Goal: Information Seeking & Learning: Find specific fact

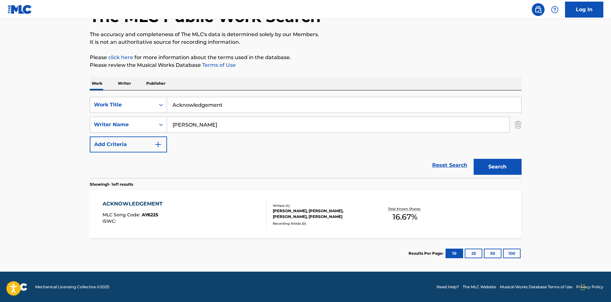
scroll to position [46, 0]
click at [137, 208] on div "ACKNOWLEDGEMENT MLC Song Code : AY6225 ISWC :" at bounding box center [133, 214] width 63 height 29
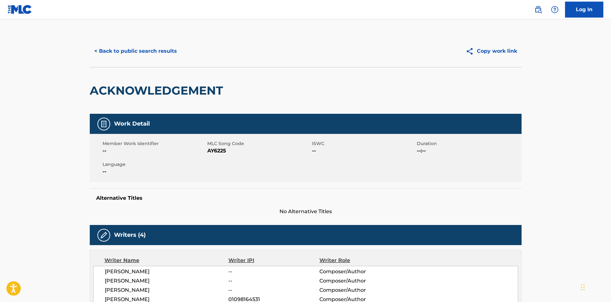
scroll to position [192, 0]
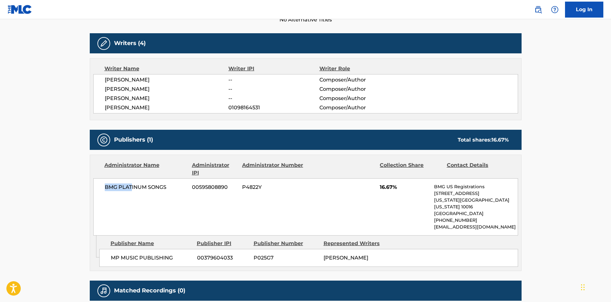
drag, startPoint x: 105, startPoint y: 187, endPoint x: 121, endPoint y: 236, distance: 51.5
click at [132, 187] on span "BMG PLATINUM SONGS" at bounding box center [146, 187] width 83 height 8
drag, startPoint x: 112, startPoint y: 248, endPoint x: 179, endPoint y: 245, distance: 67.1
click at [191, 254] on span "MP MUSIC PUBLISHING" at bounding box center [151, 258] width 81 height 8
copy span "MP MUSIC PUBLISHING"
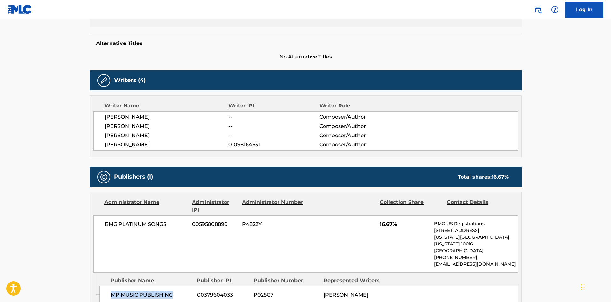
scroll to position [96, 0]
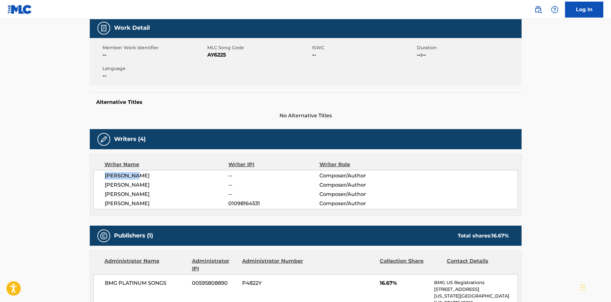
drag, startPoint x: 106, startPoint y: 176, endPoint x: 177, endPoint y: 175, distance: 71.2
click at [177, 175] on span "[PERSON_NAME]" at bounding box center [167, 176] width 124 height 8
copy span "[PERSON_NAME]"
drag, startPoint x: 105, startPoint y: 185, endPoint x: 184, endPoint y: 184, distance: 79.5
click at [184, 184] on span "[PERSON_NAME]" at bounding box center [167, 185] width 124 height 8
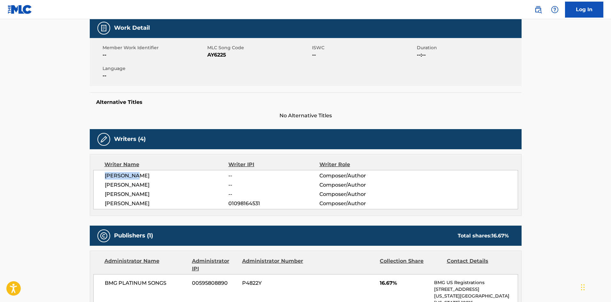
copy span "[PERSON_NAME]"
drag, startPoint x: 105, startPoint y: 193, endPoint x: 207, endPoint y: 191, distance: 102.2
click at [207, 191] on span "[PERSON_NAME]" at bounding box center [167, 194] width 124 height 8
copy span "[PERSON_NAME]"
drag, startPoint x: 105, startPoint y: 203, endPoint x: 81, endPoint y: 18, distance: 187.3
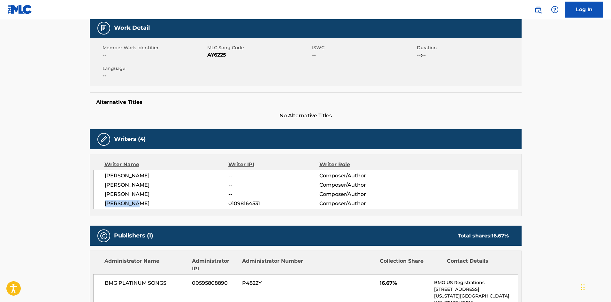
click at [151, 202] on span "[PERSON_NAME]" at bounding box center [167, 204] width 124 height 8
copy span "[PERSON_NAME]"
click at [253, 203] on span "01098164531" at bounding box center [273, 204] width 91 height 8
copy span "01098164531"
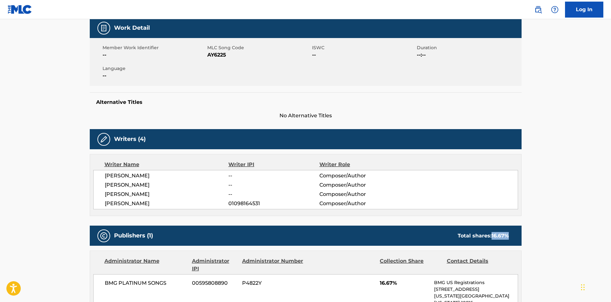
drag, startPoint x: 491, startPoint y: 235, endPoint x: 515, endPoint y: 235, distance: 24.3
click at [515, 235] on div "Publishers (1) Total shares: 16.67 %" at bounding box center [306, 235] width 432 height 20
copy span "16.67 %"
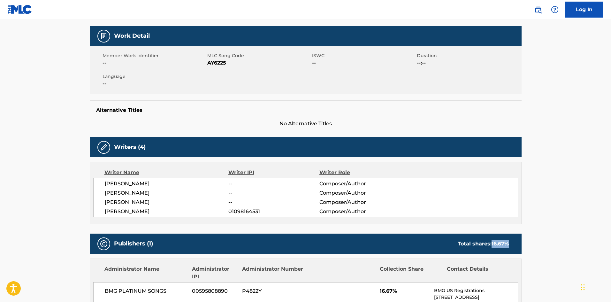
scroll to position [0, 0]
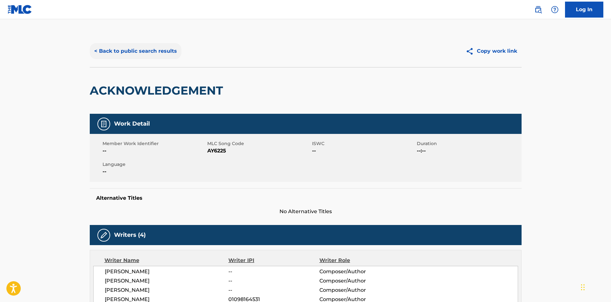
click at [168, 48] on button "< Back to public search results" at bounding box center [136, 51] width 92 height 16
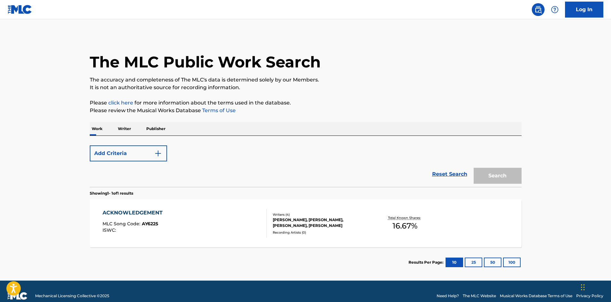
scroll to position [9, 0]
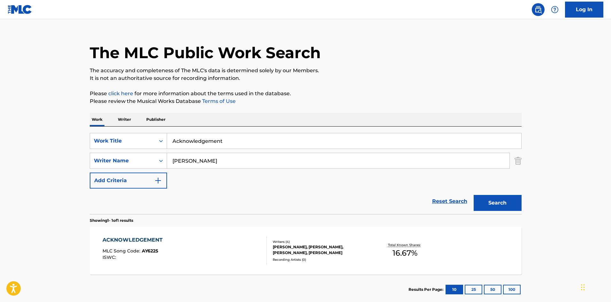
drag, startPoint x: 239, startPoint y: 139, endPoint x: 19, endPoint y: 93, distance: 225.4
click at [26, 103] on main "The MLC Public Work Search The accuracy and completeness of The MLC's data is d…" at bounding box center [305, 159] width 611 height 298
paste input "Tough People"
type input "Tough People"
drag, startPoint x: 218, startPoint y: 155, endPoint x: 0, endPoint y: 164, distance: 218.6
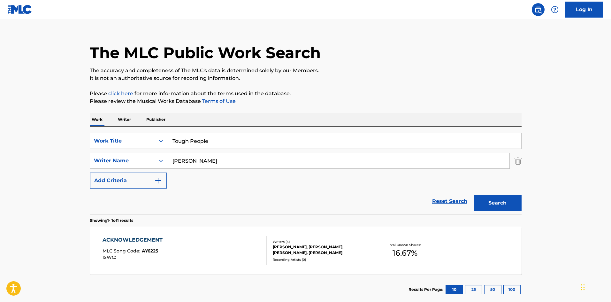
click at [0, 164] on main "The MLC Public Work Search The accuracy and completeness of The MLC's data is d…" at bounding box center [305, 159] width 611 height 298
paste input "anders"
type input "[PERSON_NAME]"
click at [496, 205] on button "Search" at bounding box center [498, 203] width 48 height 16
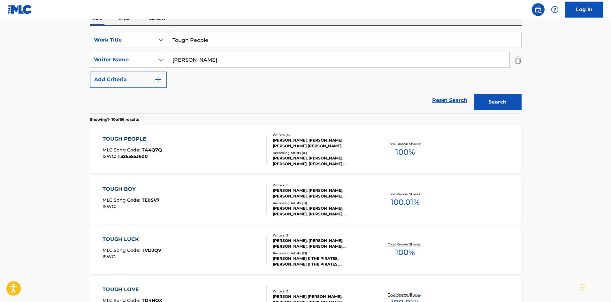
scroll to position [64, 0]
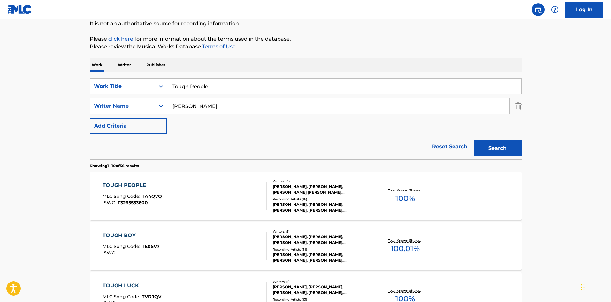
click at [136, 188] on div "TOUGH PEOPLE" at bounding box center [131, 185] width 59 height 8
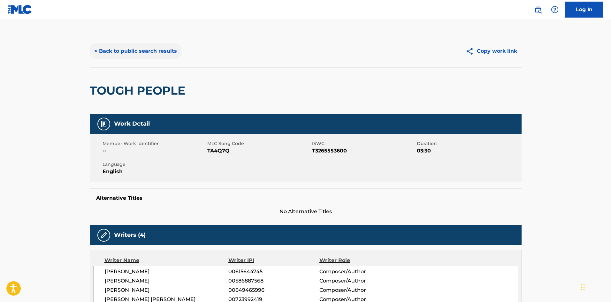
click at [143, 44] on button "< Back to public search results" at bounding box center [136, 51] width 92 height 16
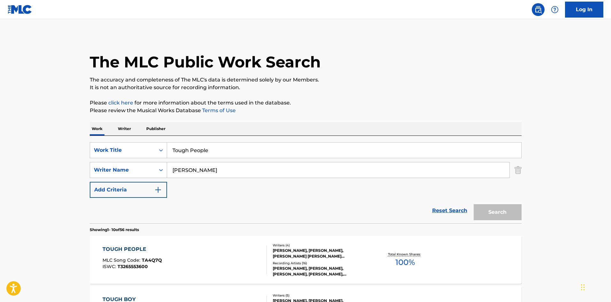
scroll to position [64, 0]
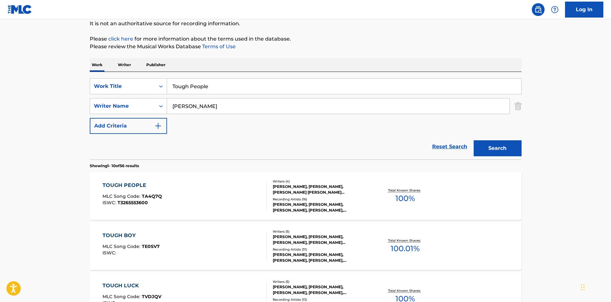
drag, startPoint x: 224, startPoint y: 88, endPoint x: 66, endPoint y: 68, distance: 159.0
paste input "Hypocrites"
type input "Hypocrites"
drag, startPoint x: 204, startPoint y: 108, endPoint x: 0, endPoint y: 102, distance: 204.1
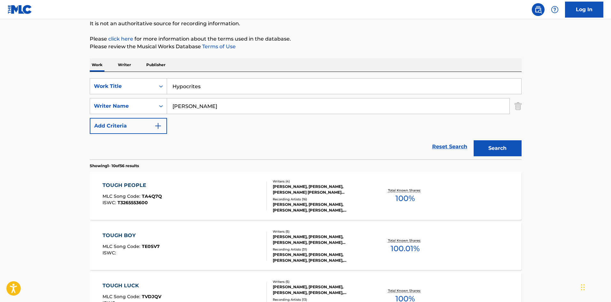
paste input "[PERSON_NAME]"
type input "[PERSON_NAME]"
click at [504, 147] on button "Search" at bounding box center [498, 148] width 48 height 16
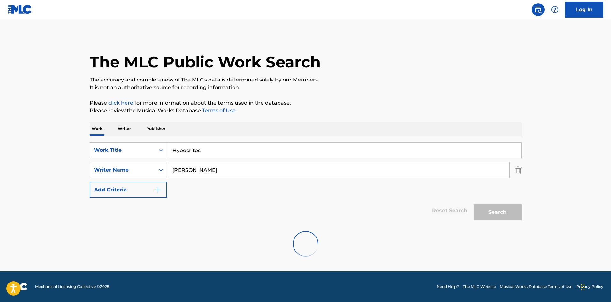
scroll to position [0, 0]
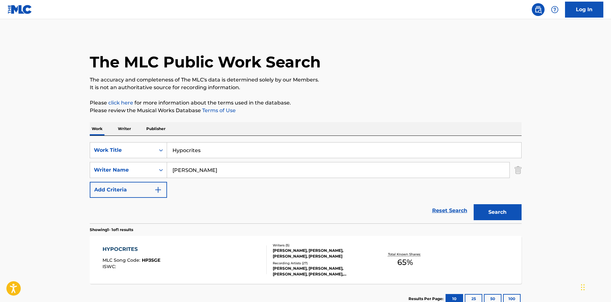
click at [357, 57] on div "The MLC Public Work Search" at bounding box center [306, 58] width 432 height 47
click at [358, 58] on div "The MLC Public Work Search" at bounding box center [306, 58] width 432 height 47
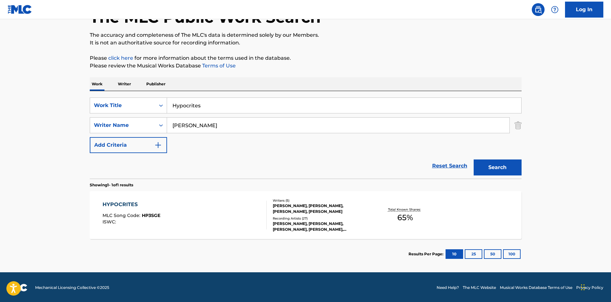
scroll to position [46, 0]
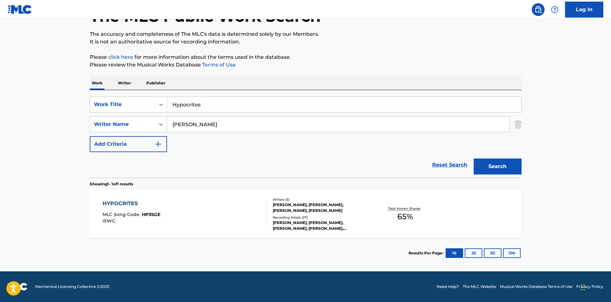
click at [124, 201] on div "HYPOCRITES" at bounding box center [131, 204] width 58 height 8
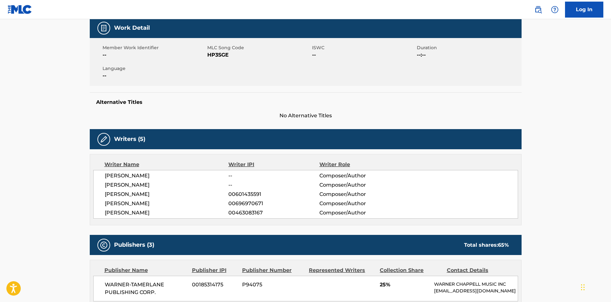
scroll to position [287, 0]
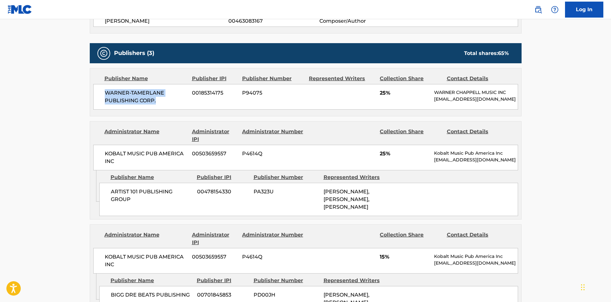
drag, startPoint x: 106, startPoint y: 95, endPoint x: 164, endPoint y: 100, distance: 58.9
click at [164, 100] on span "WARNER-TAMERLANE PUBLISHING CORP." at bounding box center [146, 96] width 83 height 15
copy span "WARNER-TAMERLANE PUBLISHING CORP."
drag, startPoint x: 111, startPoint y: 195, endPoint x: 150, endPoint y: 211, distance: 42.3
click at [150, 211] on div "ARTIST 101 PUBLISHING GROUP 00478154330 PA323U [PERSON_NAME], [PERSON_NAME], [P…" at bounding box center [308, 199] width 419 height 33
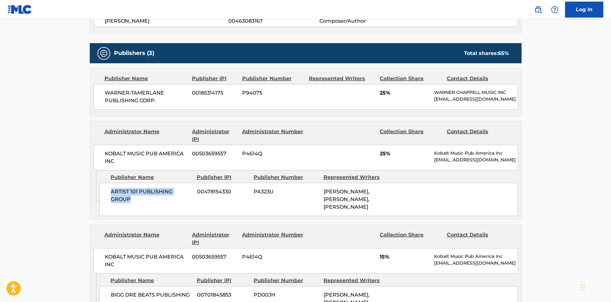
copy span "ARTIST 101 PUBLISHING GROUP"
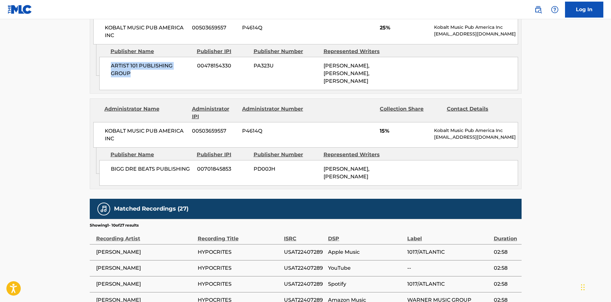
scroll to position [415, 0]
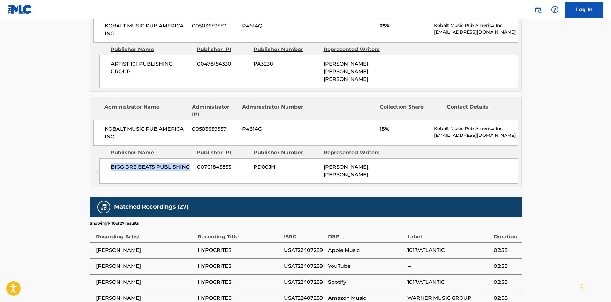
drag, startPoint x: 111, startPoint y: 179, endPoint x: 192, endPoint y: 180, distance: 80.8
click at [192, 171] on span "BIGG DRE BEATS PUBLISHING" at bounding box center [151, 167] width 81 height 8
copy span "BIGG DRE BEATS PUBLISHING"
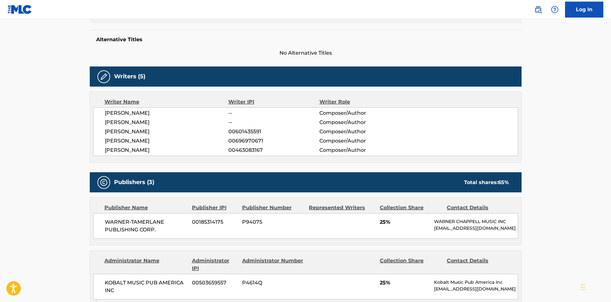
scroll to position [192, 0]
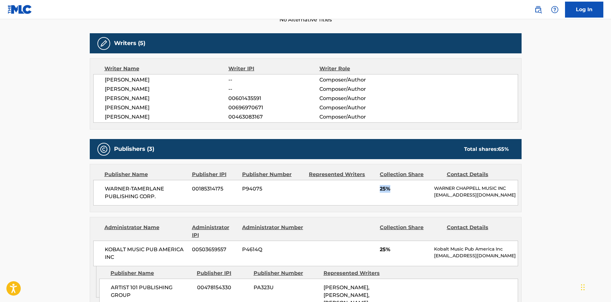
drag, startPoint x: 380, startPoint y: 188, endPoint x: 405, endPoint y: 190, distance: 25.3
click at [405, 190] on span "25%" at bounding box center [404, 189] width 49 height 8
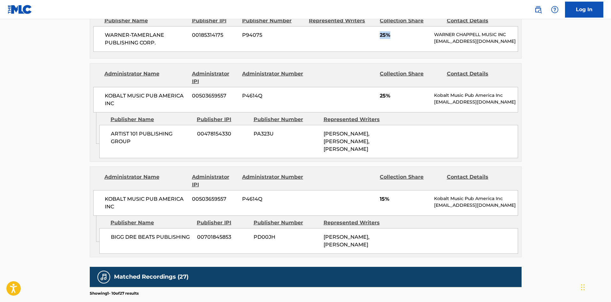
scroll to position [351, 0]
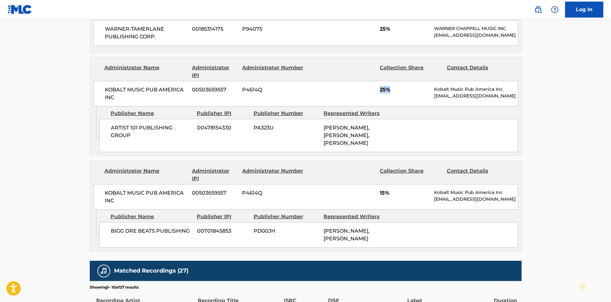
drag, startPoint x: 379, startPoint y: 94, endPoint x: 408, endPoint y: 95, distance: 28.8
click at [408, 95] on div "KOBALT MUSIC PUB AMERICA INC 00503659557 P4614Q 25% Kobalt Music Pub America In…" at bounding box center [305, 94] width 425 height 26
drag, startPoint x: 380, startPoint y: 205, endPoint x: 398, endPoint y: 204, distance: 18.2
click at [398, 197] on span "15%" at bounding box center [404, 193] width 49 height 8
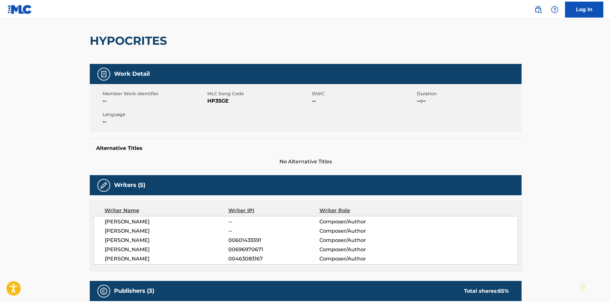
scroll to position [0, 0]
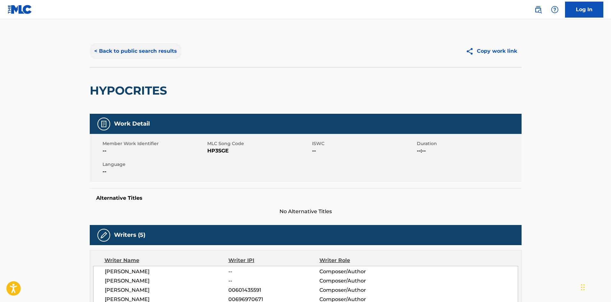
click at [121, 45] on button "< Back to public search results" at bounding box center [136, 51] width 92 height 16
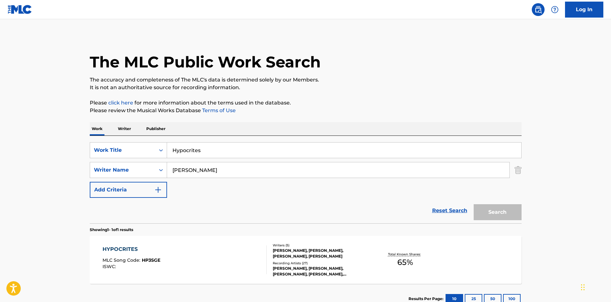
scroll to position [9, 0]
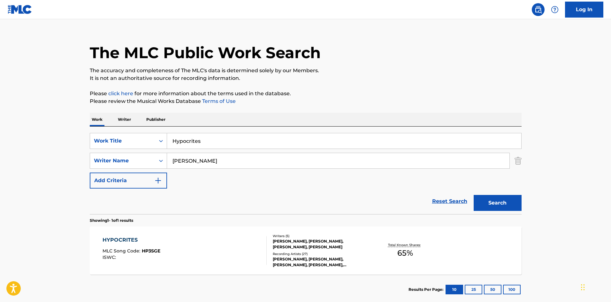
drag, startPoint x: 221, startPoint y: 141, endPoint x: 17, endPoint y: 52, distance: 222.5
click at [5, 101] on main "The MLC Public Work Search The accuracy and completeness of The MLC's data is d…" at bounding box center [305, 159] width 611 height 298
paste input "Day In The Life"
type input "Day In The Life"
drag, startPoint x: 208, startPoint y: 163, endPoint x: 20, endPoint y: 126, distance: 190.9
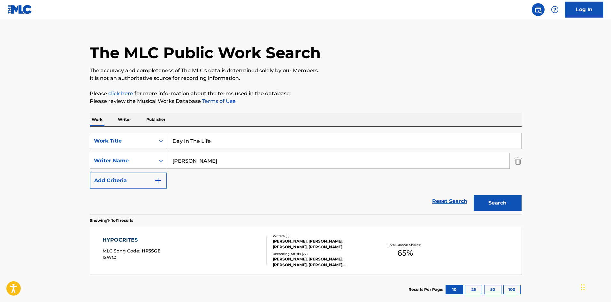
click at [0, 132] on main "The MLC Public Work Search The accuracy and completeness of The MLC's data is d…" at bounding box center [305, 159] width 611 height 298
paste input "[PERSON_NAME]"
type input "[PERSON_NAME]"
click at [496, 208] on button "Search" at bounding box center [498, 203] width 48 height 16
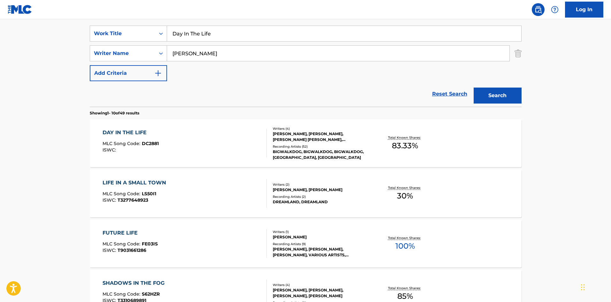
scroll to position [128, 0]
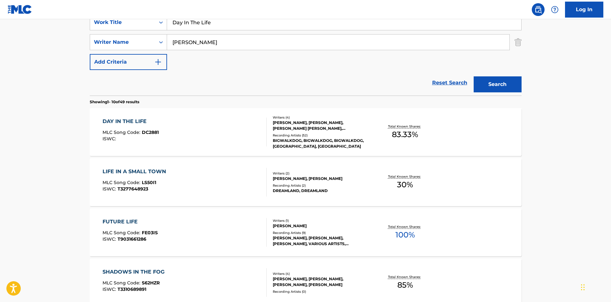
click at [138, 120] on div "DAY IN THE LIFE" at bounding box center [130, 121] width 56 height 8
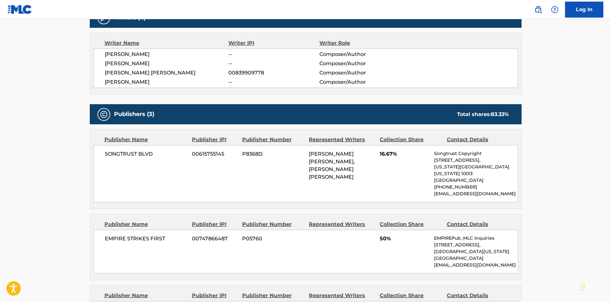
scroll to position [224, 0]
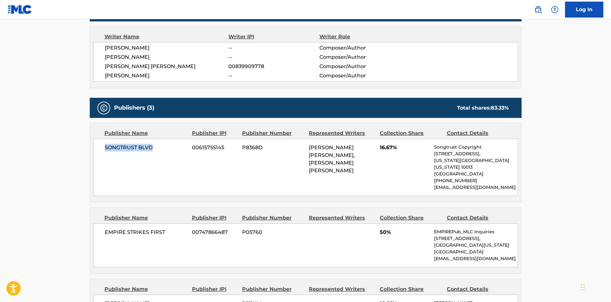
drag, startPoint x: 104, startPoint y: 147, endPoint x: 163, endPoint y: 146, distance: 59.1
click at [163, 146] on div "SONGTRUST BLVD 00615755145 P8368D [PERSON_NAME] [PERSON_NAME], [PERSON_NAME] [P…" at bounding box center [305, 167] width 425 height 57
drag, startPoint x: 105, startPoint y: 224, endPoint x: 177, endPoint y: 222, distance: 71.6
click at [177, 228] on span "EMPIRE STRIKES FIRST" at bounding box center [146, 232] width 83 height 8
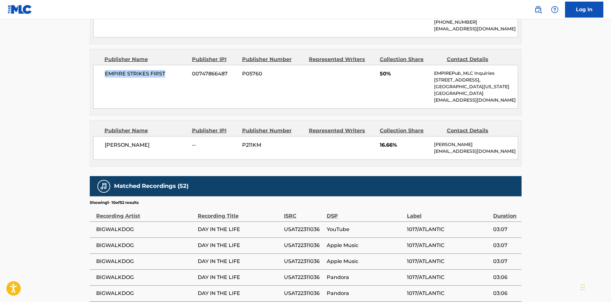
scroll to position [383, 0]
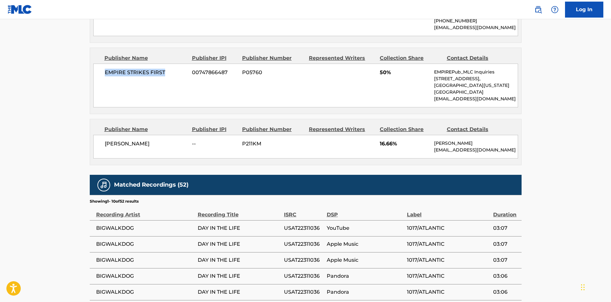
drag, startPoint x: 105, startPoint y: 136, endPoint x: 167, endPoint y: 136, distance: 61.6
click at [167, 140] on span "[PERSON_NAME]" at bounding box center [146, 144] width 83 height 8
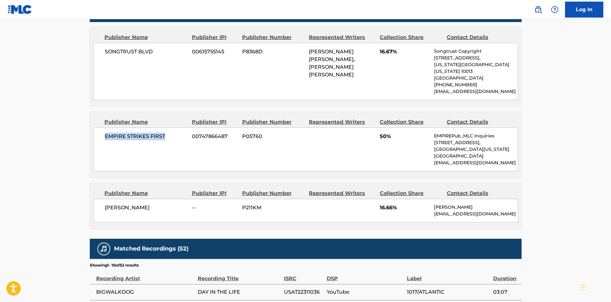
scroll to position [224, 0]
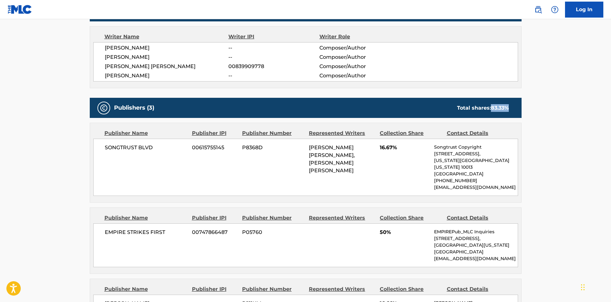
drag, startPoint x: 491, startPoint y: 108, endPoint x: 511, endPoint y: 105, distance: 20.3
click at [511, 105] on div "Total shares: 83.33 %" at bounding box center [483, 108] width 64 height 8
drag, startPoint x: 378, startPoint y: 143, endPoint x: 407, endPoint y: 144, distance: 29.1
click at [407, 144] on div "SONGTRUST BLVD 00615755145 P8368D [PERSON_NAME] [PERSON_NAME], [PERSON_NAME] [P…" at bounding box center [305, 167] width 425 height 57
drag, startPoint x: 380, startPoint y: 224, endPoint x: 397, endPoint y: 221, distance: 17.3
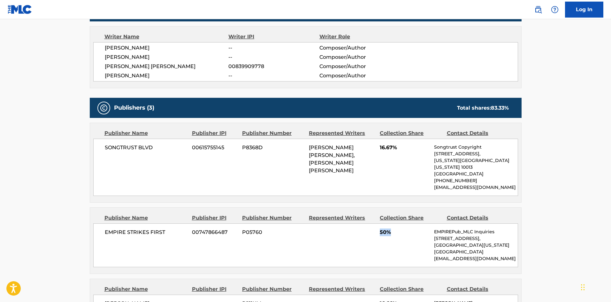
click at [397, 223] on div "EMPIRE STRIKES FIRST 00747866487 P05760 50% EMPIREPub_MLC Inquiries [STREET_ADD…" at bounding box center [305, 245] width 425 height 44
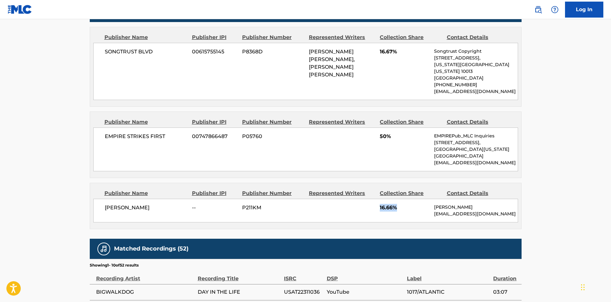
drag, startPoint x: 380, startPoint y: 201, endPoint x: 403, endPoint y: 198, distance: 22.5
click at [403, 204] on span "16.66%" at bounding box center [404, 208] width 49 height 8
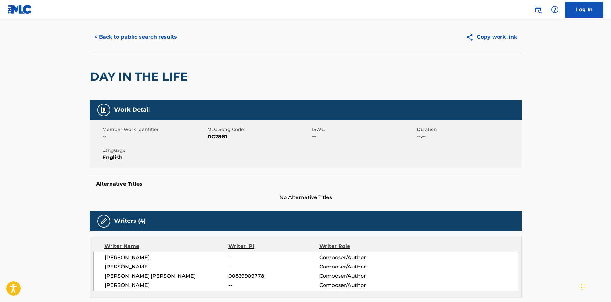
scroll to position [0, 0]
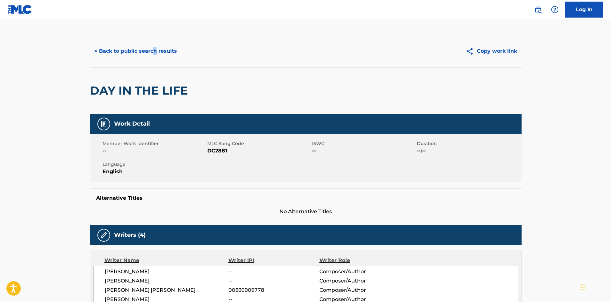
click at [154, 40] on div "< Back to public search results Copy work link" at bounding box center [306, 51] width 432 height 32
click at [154, 47] on button "< Back to public search results" at bounding box center [136, 51] width 92 height 16
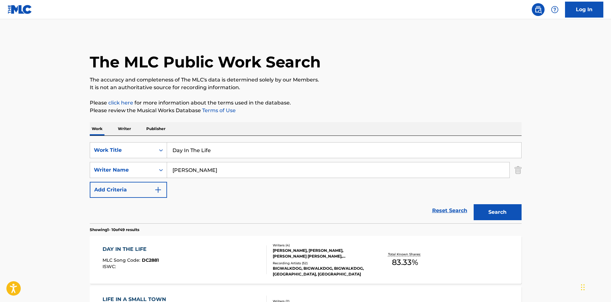
scroll to position [128, 0]
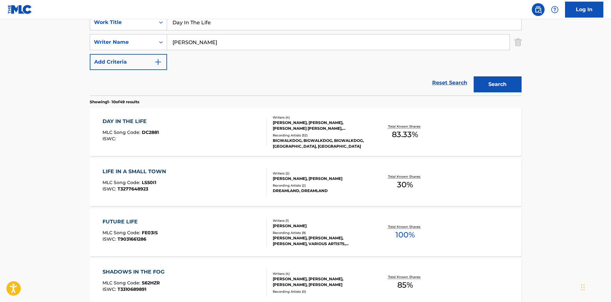
drag, startPoint x: 231, startPoint y: 27, endPoint x: 55, endPoint y: 0, distance: 178.2
click at [72, 12] on div "Log In The MLC Public Work Search The accuracy and completeness of The MLC's da…" at bounding box center [305, 272] width 611 height 801
paste input "By The Water"
type input "By The Water"
drag, startPoint x: 239, startPoint y: 48, endPoint x: 0, endPoint y: 46, distance: 238.8
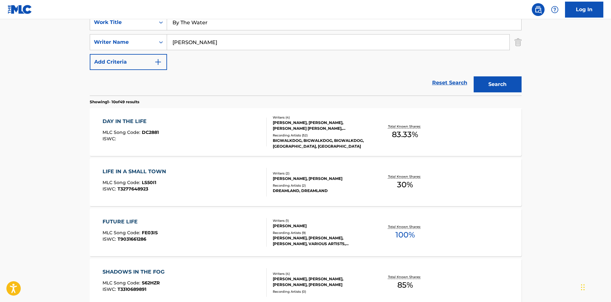
click at [30, 49] on main "The MLC Public Work Search The accuracy and completeness of The MLC's data is d…" at bounding box center [305, 267] width 611 height 752
paste input "[PERSON_NAME]"
type input "[PERSON_NAME]"
click at [501, 82] on button "Search" at bounding box center [498, 84] width 48 height 16
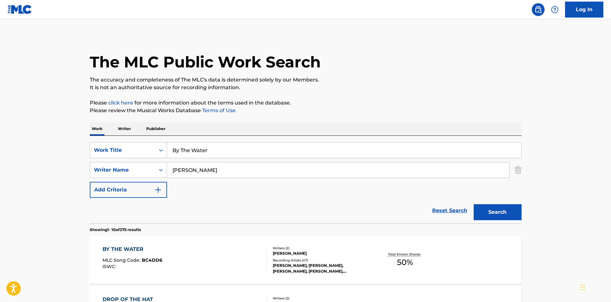
scroll to position [96, 0]
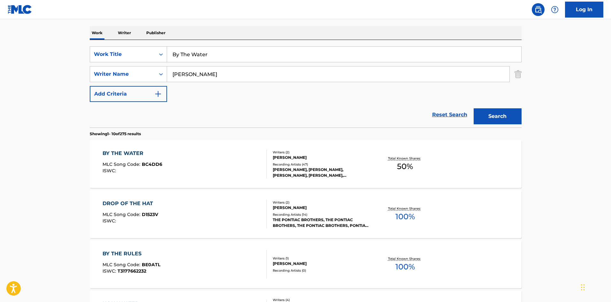
click at [112, 154] on div "BY THE WATER" at bounding box center [132, 153] width 60 height 8
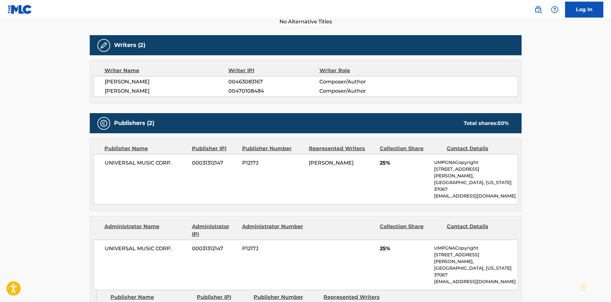
scroll to position [192, 0]
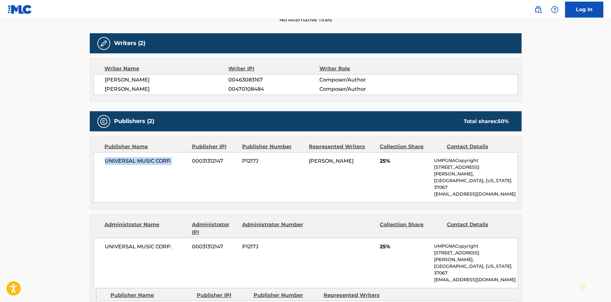
drag, startPoint x: 105, startPoint y: 161, endPoint x: 177, endPoint y: 155, distance: 71.4
click at [177, 155] on div "UNIVERSAL MUSIC CORP. 00031312147 P1217J [PERSON_NAME] 25% UMPGNACopyright [STR…" at bounding box center [305, 177] width 425 height 50
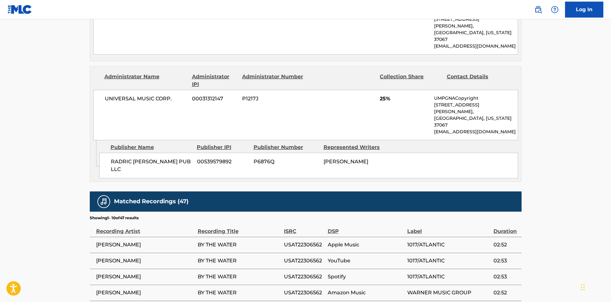
scroll to position [351, 0]
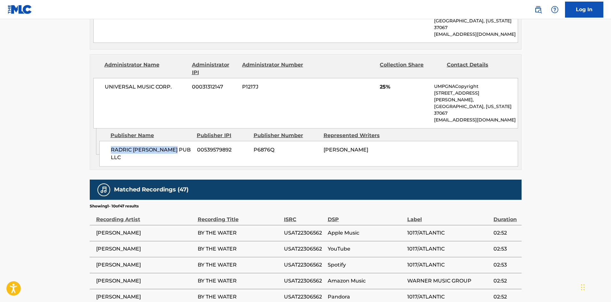
drag, startPoint x: 110, startPoint y: 124, endPoint x: 193, endPoint y: 124, distance: 83.7
click at [193, 141] on div "RADRIC [PERSON_NAME] PUB LLC 00539579892 P6876Q [PERSON_NAME]" at bounding box center [308, 154] width 419 height 26
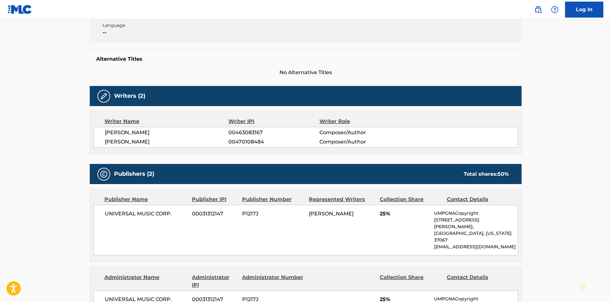
scroll to position [192, 0]
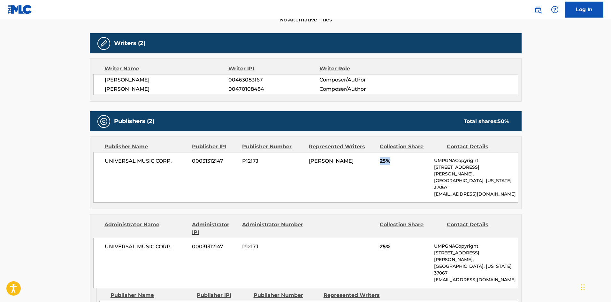
drag, startPoint x: 379, startPoint y: 162, endPoint x: 315, endPoint y: 112, distance: 80.9
click at [414, 166] on div "UNIVERSAL MUSIC CORP. 00031312147 P1217J [PERSON_NAME] 25% UMPGNACopyright [STR…" at bounding box center [305, 177] width 425 height 50
drag, startPoint x: 380, startPoint y: 234, endPoint x: 392, endPoint y: 234, distance: 12.1
click at [392, 243] on span "25%" at bounding box center [404, 247] width 49 height 8
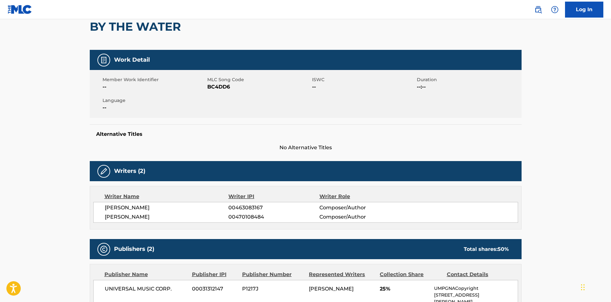
scroll to position [0, 0]
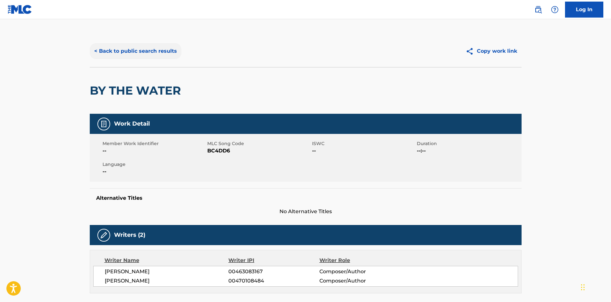
click at [149, 49] on button "< Back to public search results" at bounding box center [136, 51] width 92 height 16
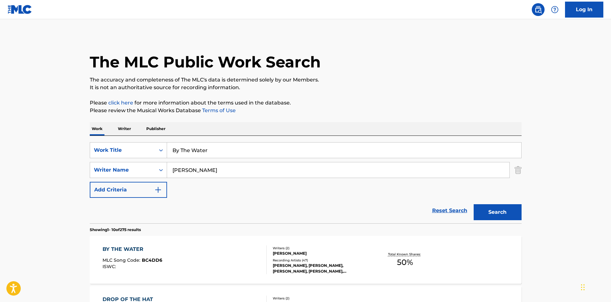
drag, startPoint x: 233, startPoint y: 148, endPoint x: 49, endPoint y: 158, distance: 183.9
paste input "2 For 1"
type input "2 For 1"
drag, startPoint x: 220, startPoint y: 172, endPoint x: 0, endPoint y: 145, distance: 221.3
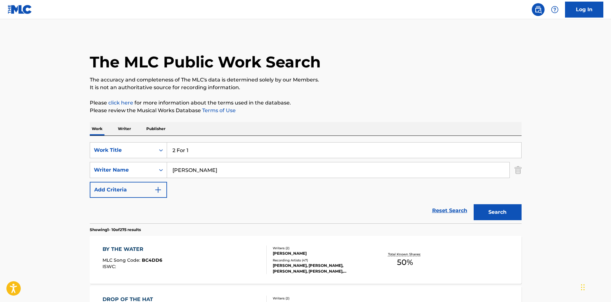
paste input "[PERSON_NAME]"
click at [503, 208] on button "Search" at bounding box center [498, 212] width 48 height 16
drag, startPoint x: 216, startPoint y: 168, endPoint x: 0, endPoint y: 155, distance: 216.9
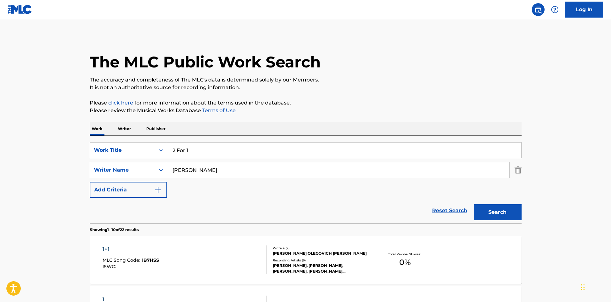
paste input "[PERSON_NAME]"
click at [511, 208] on button "Search" at bounding box center [498, 212] width 48 height 16
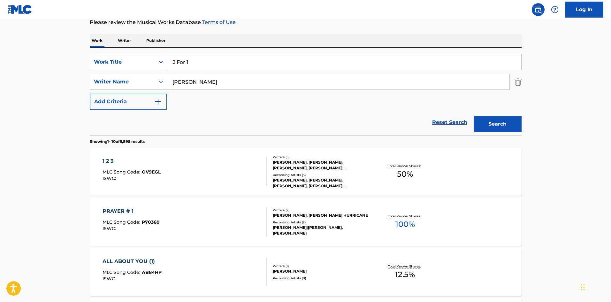
scroll to position [32, 0]
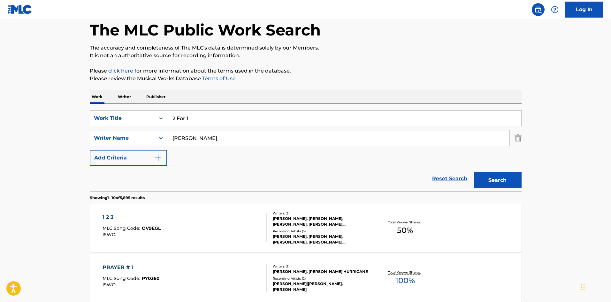
drag, startPoint x: 199, startPoint y: 132, endPoint x: 64, endPoint y: 123, distance: 135.1
paste input "[PERSON_NAME]"
type input "[PERSON_NAME]"
click at [504, 187] on button "Search" at bounding box center [498, 180] width 48 height 16
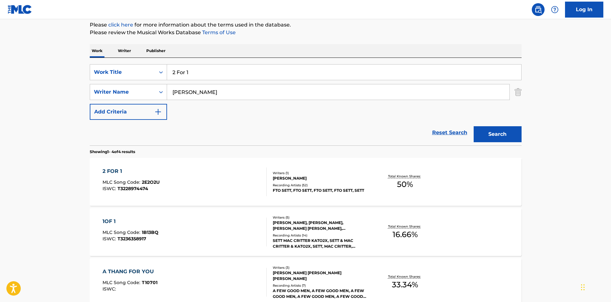
scroll to position [64, 0]
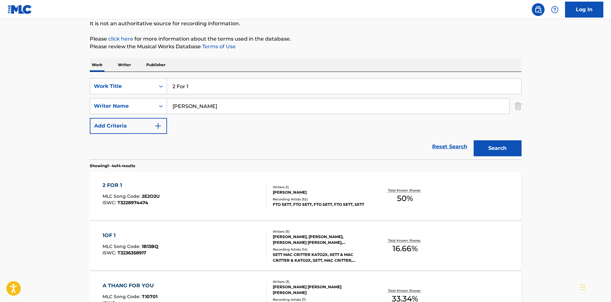
click at [108, 188] on div "2 FOR 1" at bounding box center [130, 185] width 57 height 8
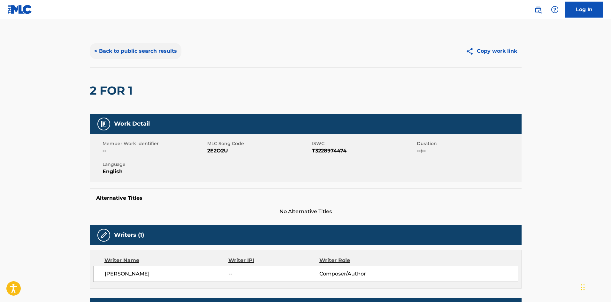
click at [133, 53] on button "< Back to public search results" at bounding box center [136, 51] width 92 height 16
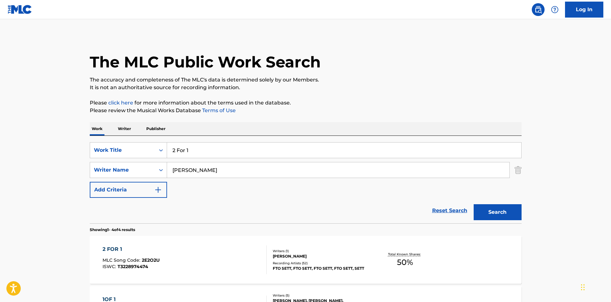
scroll to position [64, 0]
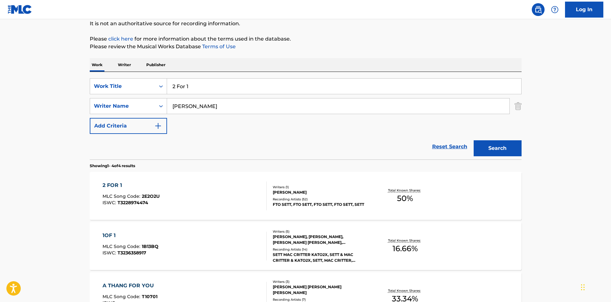
drag, startPoint x: 220, startPoint y: 80, endPoint x: 11, endPoint y: 68, distance: 209.8
click at [64, 79] on main "The MLC Public Work Search The accuracy and completeness of The MLC's data is d…" at bounding box center [305, 179] width 611 height 448
paste input "Don't Forget Me"
type input "Don't Forget Me"
drag, startPoint x: 261, startPoint y: 109, endPoint x: 0, endPoint y: 73, distance: 263.6
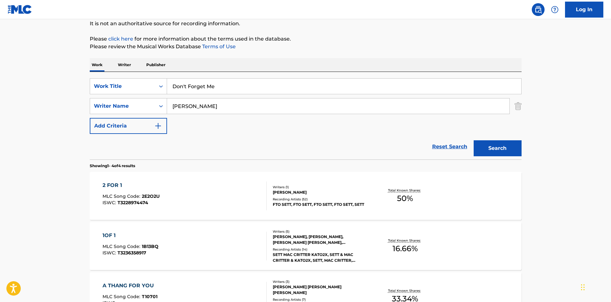
click at [0, 80] on main "The MLC Public Work Search The accuracy and completeness of The MLC's data is d…" at bounding box center [305, 179] width 611 height 448
paste input "[PERSON_NAME]"
type input "[PERSON_NAME]"
click at [506, 156] on div "Search" at bounding box center [495, 147] width 51 height 26
click at [506, 150] on button "Search" at bounding box center [498, 148] width 48 height 16
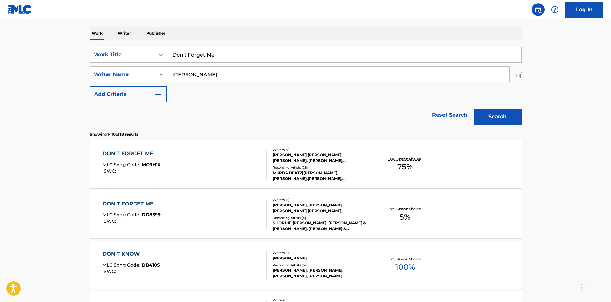
scroll to position [96, 0]
click at [132, 150] on div "DON'T FORGET ME" at bounding box center [131, 153] width 58 height 8
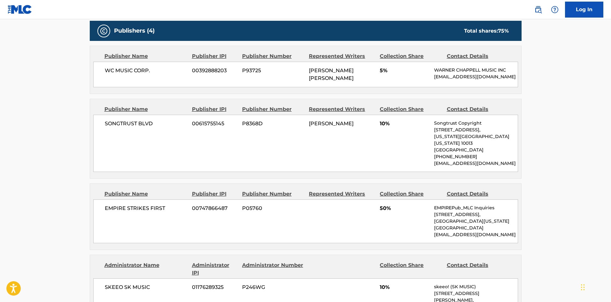
scroll to position [251, 0]
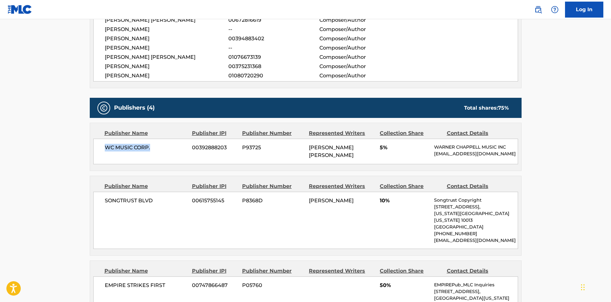
drag, startPoint x: 107, startPoint y: 145, endPoint x: 179, endPoint y: 145, distance: 72.5
click at [179, 145] on span "WC MUSIC CORP." at bounding box center [146, 148] width 83 height 8
drag, startPoint x: 103, startPoint y: 206, endPoint x: 158, endPoint y: 200, distance: 54.9
click at [158, 200] on div "SONGTRUST BLVD 00615755145 P8368D [PERSON_NAME] 10% Songtrust Copyright [STREET…" at bounding box center [305, 220] width 425 height 57
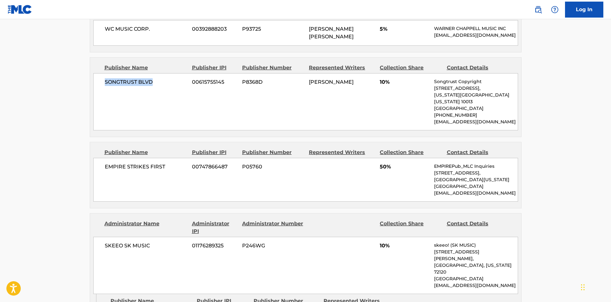
scroll to position [379, 0]
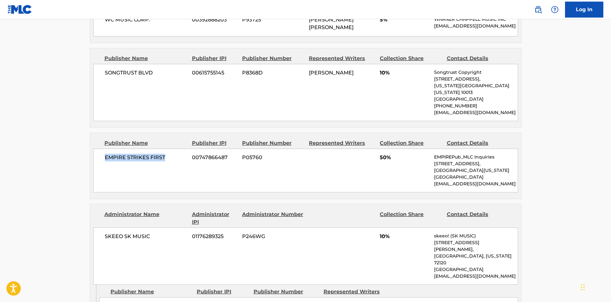
drag, startPoint x: 103, startPoint y: 153, endPoint x: 178, endPoint y: 154, distance: 75.0
click at [180, 153] on div "EMPIRE STRIKES FIRST 00747866487 P05760 50% EMPIREPub_MLC Inquiries [STREET_ADD…" at bounding box center [305, 170] width 425 height 44
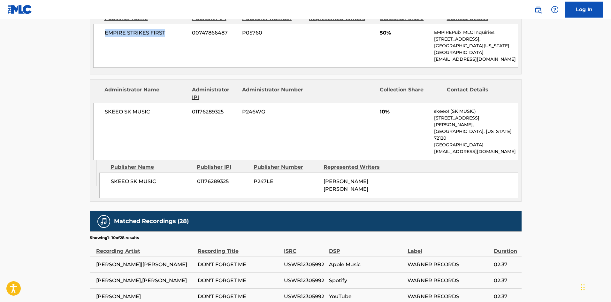
scroll to position [507, 0]
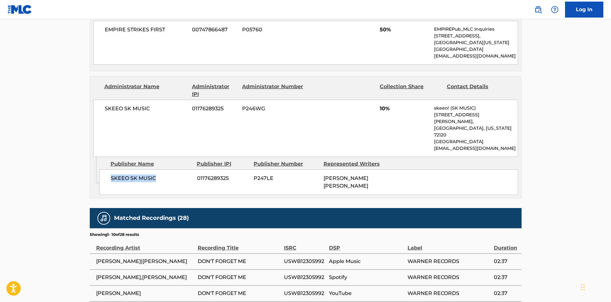
drag, startPoint x: 110, startPoint y: 163, endPoint x: 181, endPoint y: 162, distance: 70.9
click at [181, 169] on div "SKEEO SK MUSIC 01176289325 P247LE [PERSON_NAME] [PERSON_NAME]" at bounding box center [308, 182] width 419 height 26
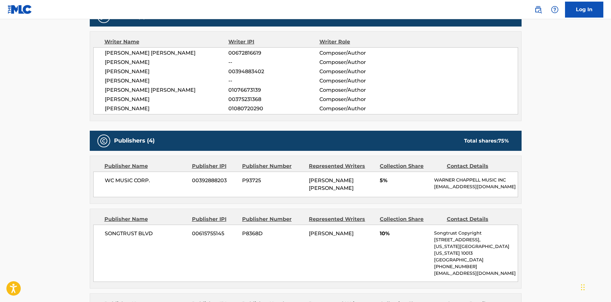
scroll to position [155, 0]
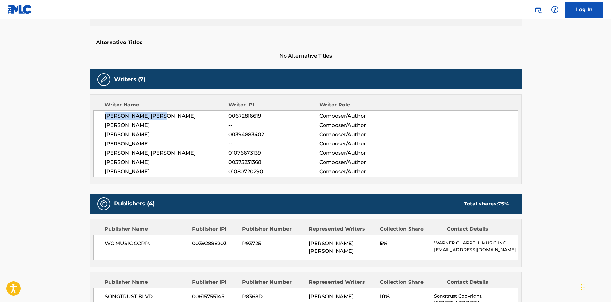
drag, startPoint x: 105, startPoint y: 118, endPoint x: 200, endPoint y: 117, distance: 94.8
click at [200, 117] on span "[PERSON_NAME] [PERSON_NAME]" at bounding box center [167, 116] width 124 height 8
drag, startPoint x: 102, startPoint y: 126, endPoint x: 154, endPoint y: 113, distance: 52.6
click at [182, 125] on div "[PERSON_NAME] [PERSON_NAME] 00672816619 Composer/Author [PERSON_NAME] -- Compos…" at bounding box center [305, 143] width 425 height 67
drag, startPoint x: 105, startPoint y: 135, endPoint x: 190, endPoint y: 135, distance: 85.3
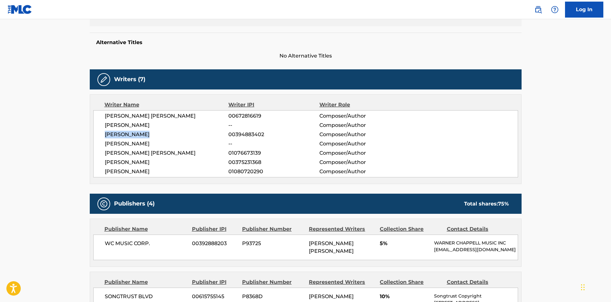
click at [190, 135] on span "[PERSON_NAME]" at bounding box center [167, 135] width 124 height 8
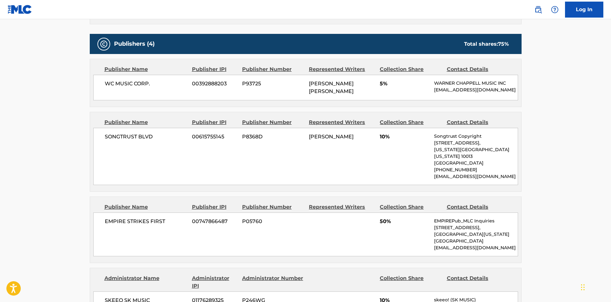
scroll to position [219, 0]
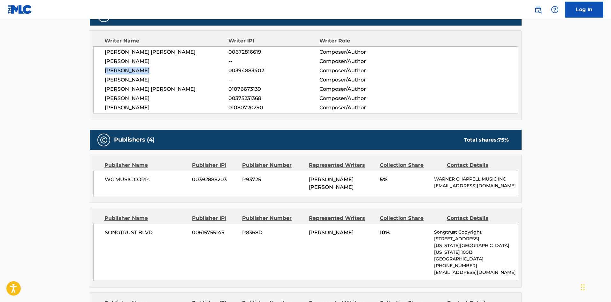
drag, startPoint x: 105, startPoint y: 80, endPoint x: 182, endPoint y: 78, distance: 77.0
click at [182, 78] on span "[PERSON_NAME]" at bounding box center [167, 80] width 124 height 8
click at [108, 91] on span "[PERSON_NAME] [PERSON_NAME]" at bounding box center [167, 89] width 124 height 8
drag, startPoint x: 105, startPoint y: 87, endPoint x: 194, endPoint y: 89, distance: 88.8
click at [194, 89] on span "[PERSON_NAME] [PERSON_NAME]" at bounding box center [167, 89] width 124 height 8
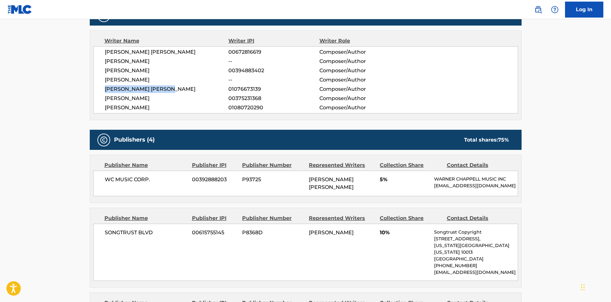
drag, startPoint x: 106, startPoint y: 99, endPoint x: 187, endPoint y: 96, distance: 80.8
click at [187, 96] on span "[PERSON_NAME]" at bounding box center [167, 99] width 124 height 8
drag, startPoint x: 110, startPoint y: 107, endPoint x: 155, endPoint y: 106, distance: 44.7
click at [155, 106] on span "[PERSON_NAME]" at bounding box center [167, 108] width 124 height 8
click at [71, 118] on main "< Back to public search results Copy work link DON'T FORGET ME Work Detail Memb…" at bounding box center [305, 267] width 611 height 934
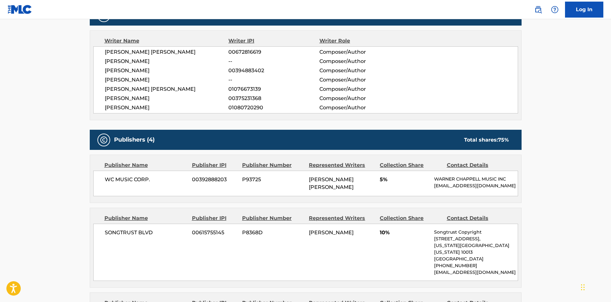
drag, startPoint x: 102, startPoint y: 107, endPoint x: 172, endPoint y: 106, distance: 69.6
click at [172, 106] on div "[PERSON_NAME] [PERSON_NAME] 00672816619 Composer/Author [PERSON_NAME] -- Compos…" at bounding box center [305, 79] width 425 height 67
click at [242, 51] on span "00672816619" at bounding box center [273, 52] width 91 height 8
click at [246, 72] on span "00394883402" at bounding box center [273, 71] width 91 height 8
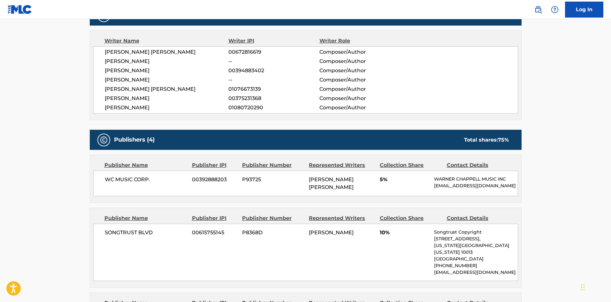
click at [246, 72] on span "00394883402" at bounding box center [273, 71] width 91 height 8
click at [228, 87] on span "[PERSON_NAME] [PERSON_NAME]" at bounding box center [167, 89] width 124 height 8
click at [238, 86] on span "01076673139" at bounding box center [273, 89] width 91 height 8
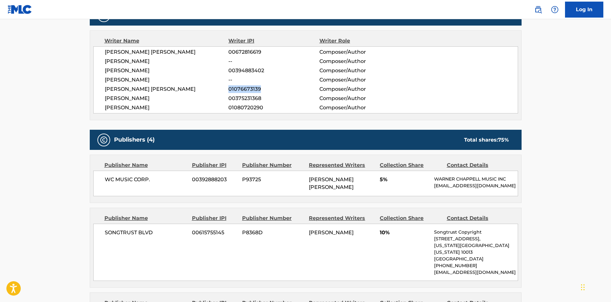
click at [238, 86] on span "01076673139" at bounding box center [273, 89] width 91 height 8
click at [248, 100] on span "00375231368" at bounding box center [273, 99] width 91 height 8
drag, startPoint x: 104, startPoint y: 98, endPoint x: 202, endPoint y: 96, distance: 98.0
click at [202, 96] on div "[PERSON_NAME] [PERSON_NAME] 00672816619 Composer/Author [PERSON_NAME] -- Compos…" at bounding box center [305, 79] width 425 height 67
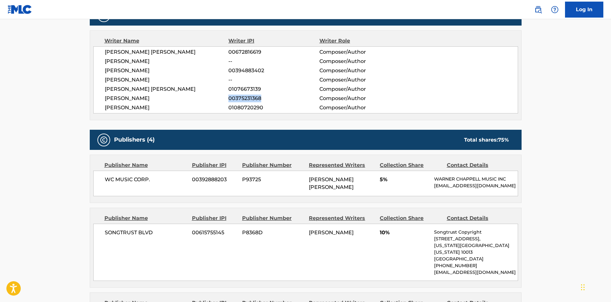
drag, startPoint x: 103, startPoint y: 108, endPoint x: 168, endPoint y: 108, distance: 64.8
click at [168, 108] on div "[PERSON_NAME] [PERSON_NAME] 00672816619 Composer/Author [PERSON_NAME] -- Compos…" at bounding box center [305, 79] width 425 height 67
click at [254, 106] on span "01080720290" at bounding box center [273, 108] width 91 height 8
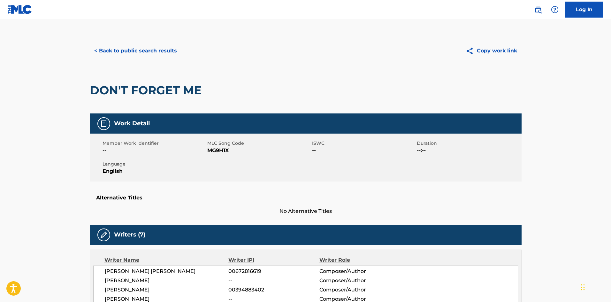
scroll to position [0, 0]
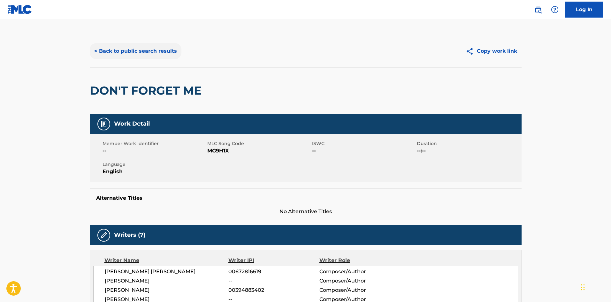
click at [139, 56] on button "< Back to public search results" at bounding box center [136, 51] width 92 height 16
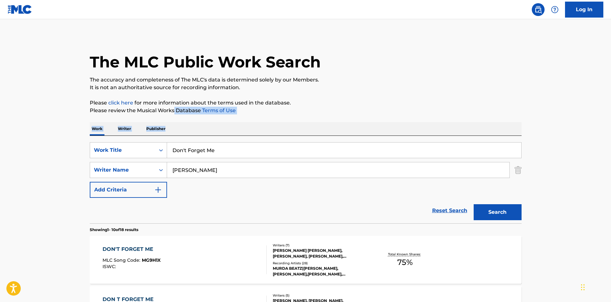
drag, startPoint x: 190, startPoint y: 115, endPoint x: 174, endPoint y: 114, distance: 15.7
drag, startPoint x: 343, startPoint y: 124, endPoint x: 355, endPoint y: 107, distance: 21.1
drag, startPoint x: 355, startPoint y: 107, endPoint x: 367, endPoint y: 72, distance: 36.3
click at [367, 72] on div "The MLC Public Work Search" at bounding box center [306, 58] width 432 height 47
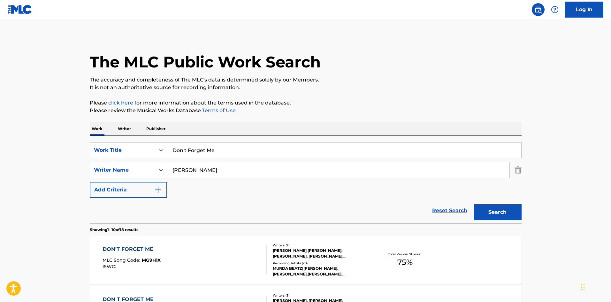
click at [146, 252] on div "DON'T FORGET ME" at bounding box center [131, 249] width 58 height 8
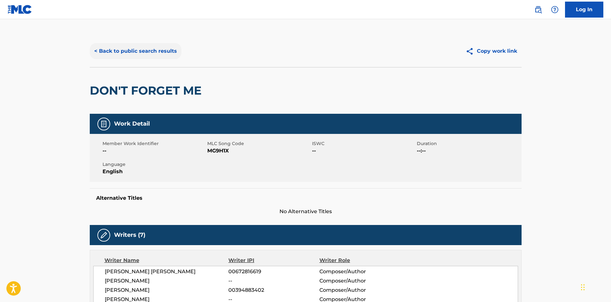
click at [146, 46] on button "< Back to public search results" at bounding box center [136, 51] width 92 height 16
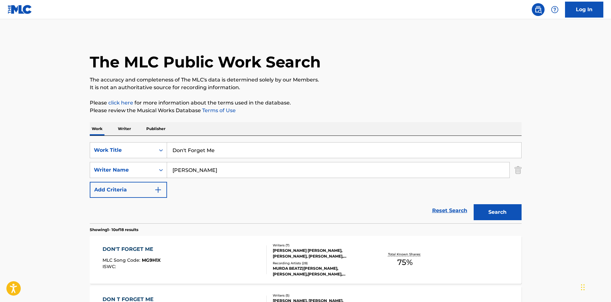
drag, startPoint x: 250, startPoint y: 149, endPoint x: 10, endPoint y: 125, distance: 242.0
paste input "Married With Millions"
type input "Married With Millions"
drag, startPoint x: 231, startPoint y: 175, endPoint x: 0, endPoint y: 144, distance: 233.2
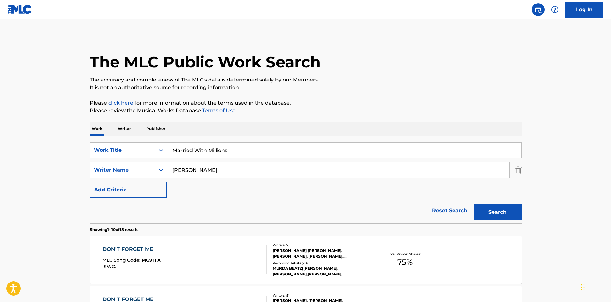
paste input "[PERSON_NAME]"
type input "[PERSON_NAME]"
click at [510, 212] on button "Search" at bounding box center [498, 212] width 48 height 16
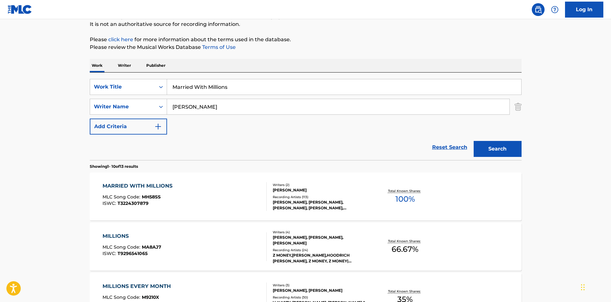
scroll to position [64, 0]
click at [127, 182] on div "MARRIED WITH MILLIONS" at bounding box center [138, 185] width 73 height 8
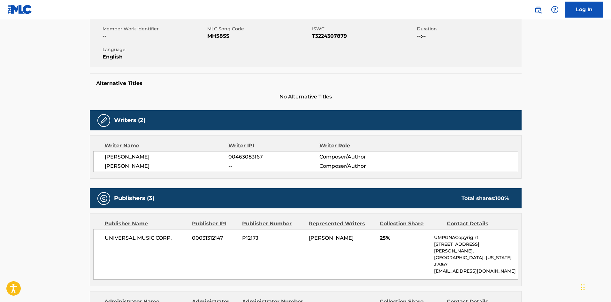
scroll to position [224, 0]
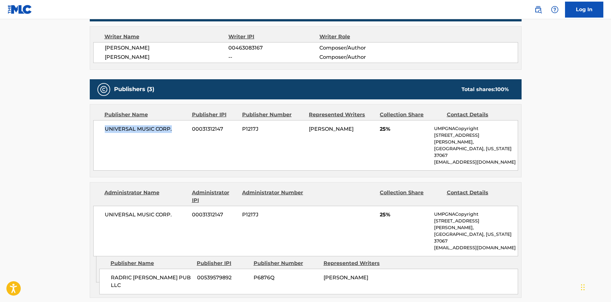
drag, startPoint x: 105, startPoint y: 132, endPoint x: 185, endPoint y: 127, distance: 80.3
click at [185, 127] on span "UNIVERSAL MUSIC CORP." at bounding box center [146, 129] width 83 height 8
drag, startPoint x: 112, startPoint y: 252, endPoint x: 199, endPoint y: 248, distance: 86.6
click at [199, 269] on div "RADRIC [PERSON_NAME] PUB LLC 00539579892 P6876Q [PERSON_NAME]" at bounding box center [308, 282] width 419 height 26
click at [104, 269] on div "RADRIC [PERSON_NAME] PUB LLC 00539579892 P6876Q [PERSON_NAME]" at bounding box center [308, 282] width 419 height 26
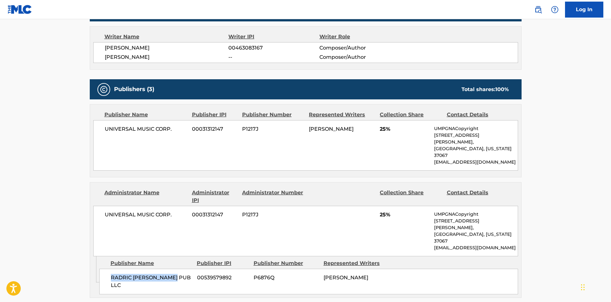
drag, startPoint x: 111, startPoint y: 253, endPoint x: 176, endPoint y: 252, distance: 64.8
click at [176, 274] on span "RADRIC [PERSON_NAME] PUB LLC" at bounding box center [151, 281] width 81 height 15
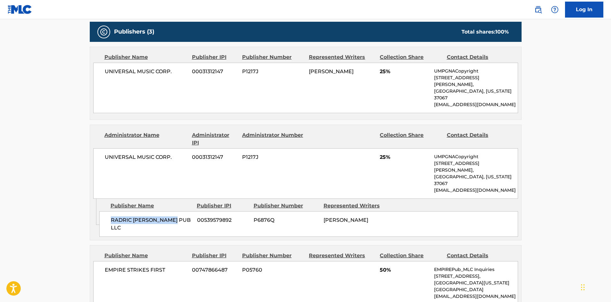
scroll to position [415, 0]
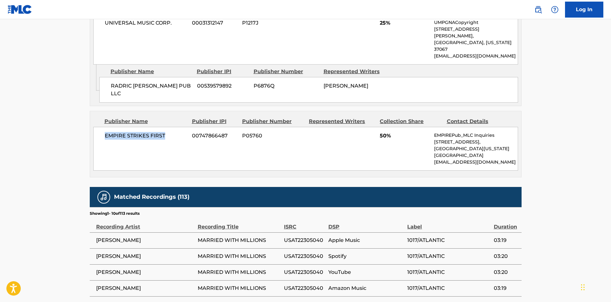
drag, startPoint x: 106, startPoint y: 103, endPoint x: 184, endPoint y: 100, distance: 78.6
click at [184, 132] on span "EMPIRE STRIKES FIRST" at bounding box center [146, 136] width 83 height 8
click at [104, 127] on div "EMPIRE STRIKES FIRST 00747866487 P05760 50% EMPIREPub_MLC Inquiries [STREET_ADD…" at bounding box center [305, 149] width 425 height 44
drag, startPoint x: 106, startPoint y: 104, endPoint x: 171, endPoint y: 104, distance: 64.5
click at [171, 132] on span "EMPIRE STRIKES FIRST" at bounding box center [146, 136] width 83 height 8
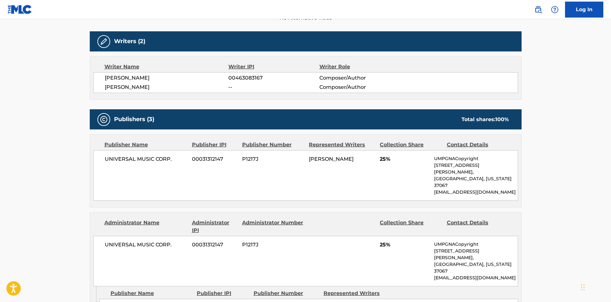
scroll to position [96, 0]
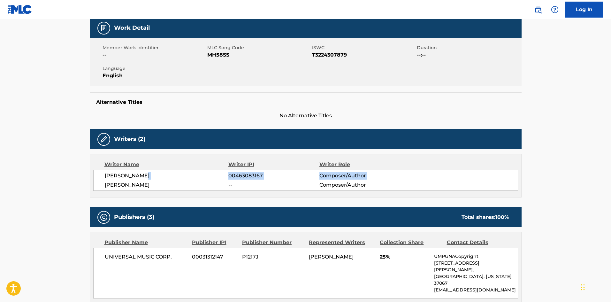
drag, startPoint x: 104, startPoint y: 180, endPoint x: 162, endPoint y: 175, distance: 58.1
click at [162, 175] on div "[PERSON_NAME] 00463083167 Composer/Author [PERSON_NAME] -- Composer/Author" at bounding box center [305, 180] width 425 height 21
drag, startPoint x: 103, startPoint y: 172, endPoint x: 150, endPoint y: 178, distance: 47.5
click at [150, 178] on div "[PERSON_NAME] 00463083167 Composer/Author [PERSON_NAME] -- Composer/Author" at bounding box center [305, 180] width 425 height 21
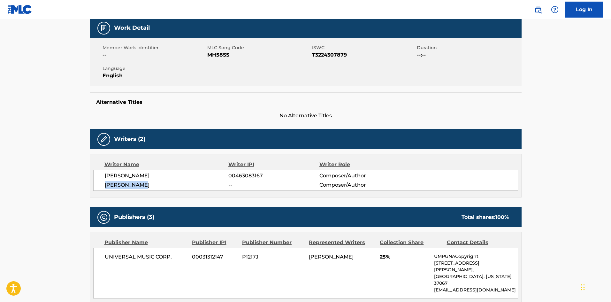
drag, startPoint x: 103, startPoint y: 186, endPoint x: 174, endPoint y: 187, distance: 70.2
click at [174, 187] on div "[PERSON_NAME] 00463083167 Composer/Author [PERSON_NAME] -- Composer/Author" at bounding box center [305, 180] width 425 height 21
click at [240, 179] on div "[PERSON_NAME] 00463083167 Composer/Author [PERSON_NAME] -- Composer/Author" at bounding box center [305, 180] width 425 height 21
click at [239, 177] on span "00463083167" at bounding box center [273, 176] width 91 height 8
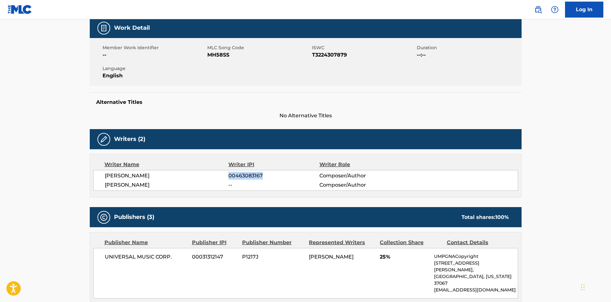
click at [239, 177] on span "00463083167" at bounding box center [273, 176] width 91 height 8
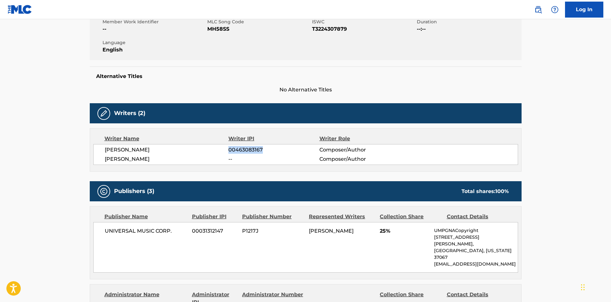
scroll to position [160, 0]
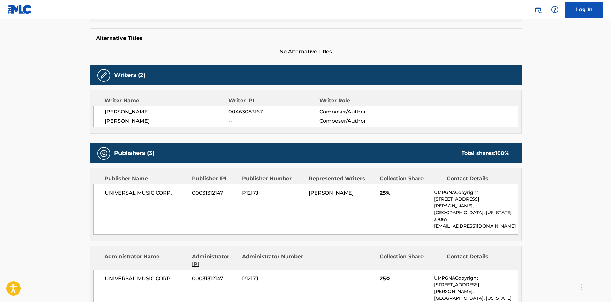
click at [157, 1] on nav "Log In" at bounding box center [305, 9] width 611 height 19
drag, startPoint x: 381, startPoint y: 192, endPoint x: 399, endPoint y: 189, distance: 18.2
click at [399, 189] on span "25%" at bounding box center [404, 193] width 49 height 8
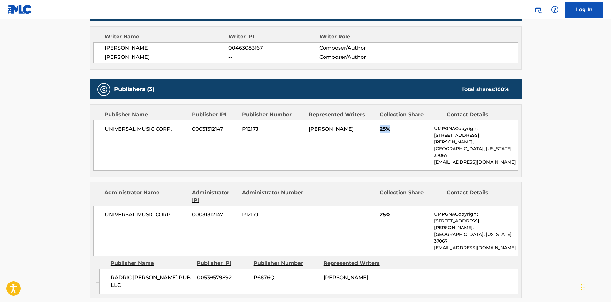
scroll to position [351, 0]
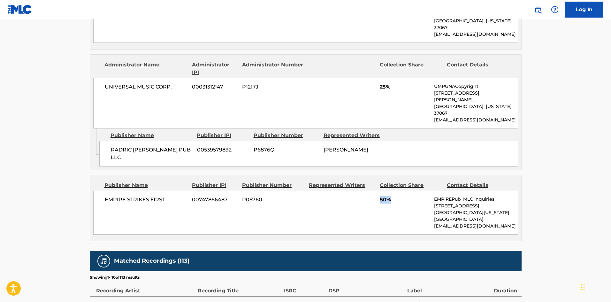
drag, startPoint x: 381, startPoint y: 167, endPoint x: 401, endPoint y: 167, distance: 20.1
click at [401, 196] on span "50%" at bounding box center [404, 200] width 49 height 8
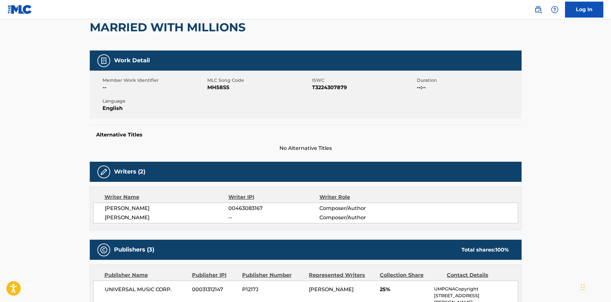
scroll to position [0, 0]
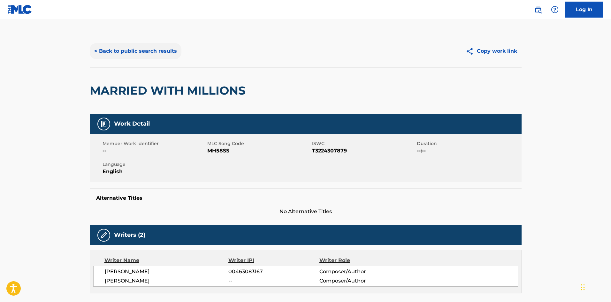
click at [138, 45] on button "< Back to public search results" at bounding box center [136, 51] width 92 height 16
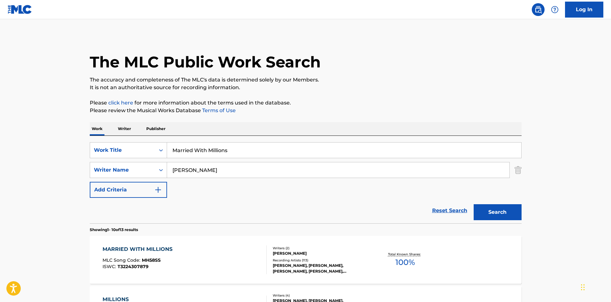
scroll to position [64, 0]
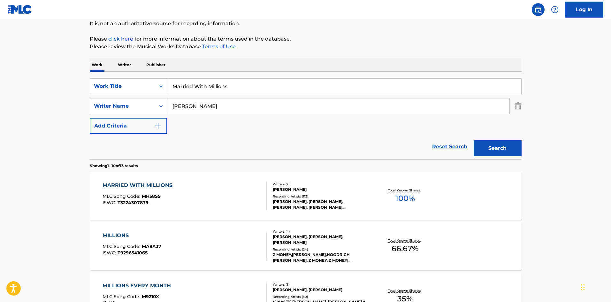
drag, startPoint x: 274, startPoint y: 84, endPoint x: 0, endPoint y: 54, distance: 274.9
paste input "I'm Gonna Love You"
type input "I'm Gonna Love You"
drag, startPoint x: 229, startPoint y: 106, endPoint x: 4, endPoint y: 91, distance: 225.3
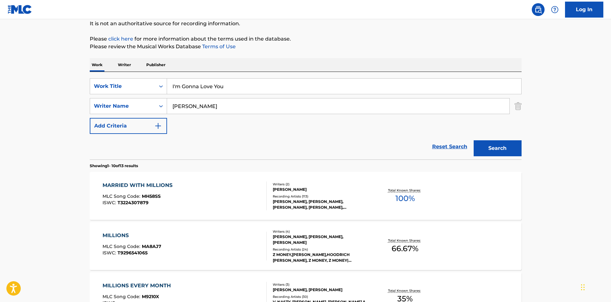
paste input "[PERSON_NAME]"
type input "[PERSON_NAME]"
click at [499, 147] on button "Search" at bounding box center [498, 148] width 48 height 16
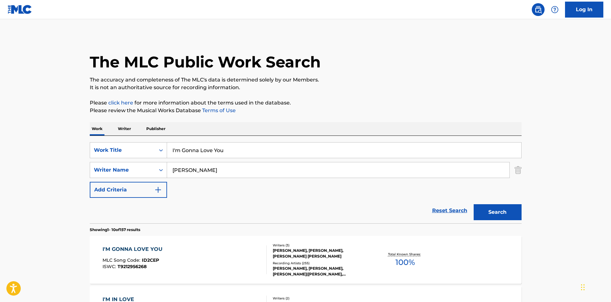
scroll to position [96, 0]
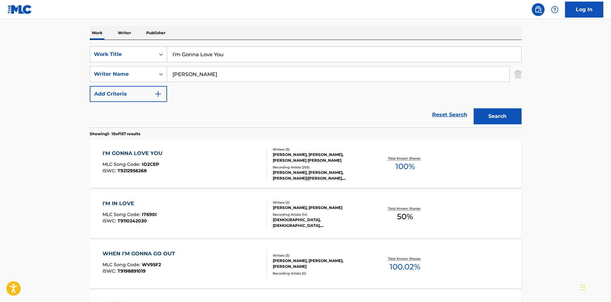
click at [130, 155] on div "I'M GONNA LOVE YOU" at bounding box center [133, 153] width 63 height 8
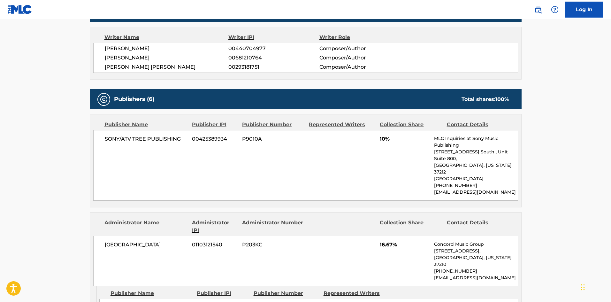
scroll to position [224, 0]
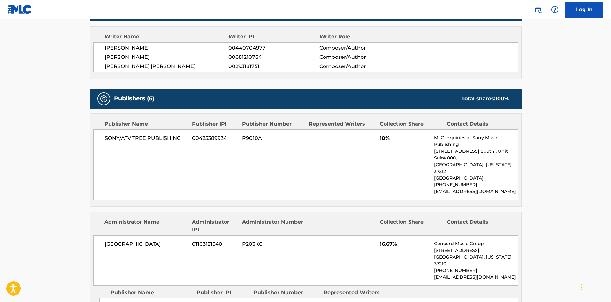
click at [106, 138] on span "SONY/ATV TREE PUBLISHING" at bounding box center [146, 138] width 83 height 8
drag, startPoint x: 105, startPoint y: 140, endPoint x: 190, endPoint y: 133, distance: 85.2
click at [190, 133] on div "SONY/ATV TREE PUBLISHING 00425389934 P9010A 10% MLC Inquiries at Sony Music Pub…" at bounding box center [305, 164] width 425 height 71
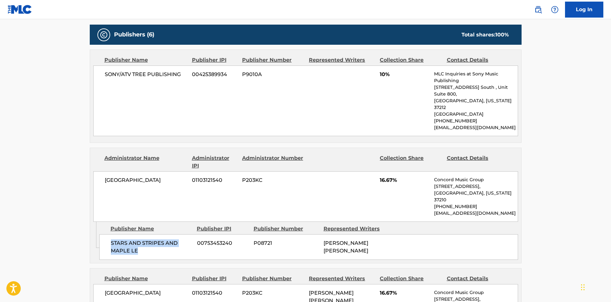
drag, startPoint x: 110, startPoint y: 223, endPoint x: 150, endPoint y: 232, distance: 41.0
click at [150, 234] on div "STARS AND STRIPES AND MAPLE LE 00753453240 P08721 [PERSON_NAME] [PERSON_NAME]" at bounding box center [308, 247] width 419 height 26
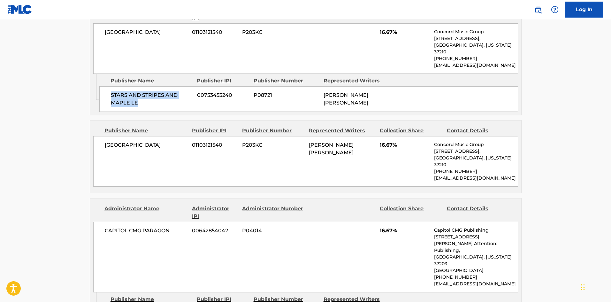
scroll to position [479, 0]
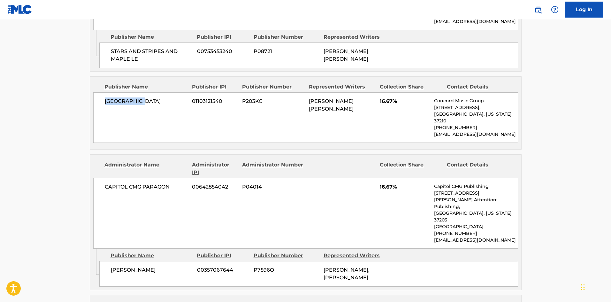
drag, startPoint x: 104, startPoint y: 80, endPoint x: 161, endPoint y: 80, distance: 56.5
click at [161, 97] on span "[GEOGRAPHIC_DATA]" at bounding box center [146, 101] width 83 height 8
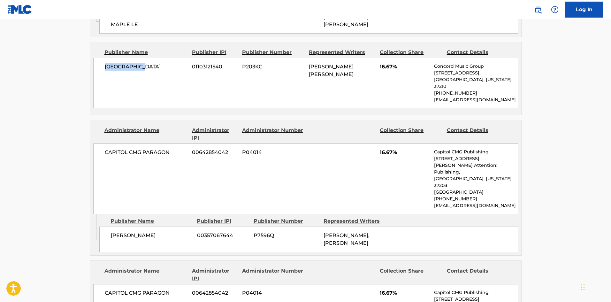
scroll to position [575, 0]
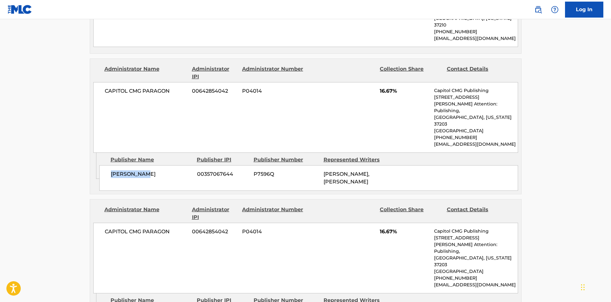
drag, startPoint x: 112, startPoint y: 141, endPoint x: 155, endPoint y: 136, distance: 44.0
click at [155, 165] on div "[PERSON_NAME] 00357067644 P7596Q [PERSON_NAME], [PERSON_NAME]" at bounding box center [308, 178] width 419 height 26
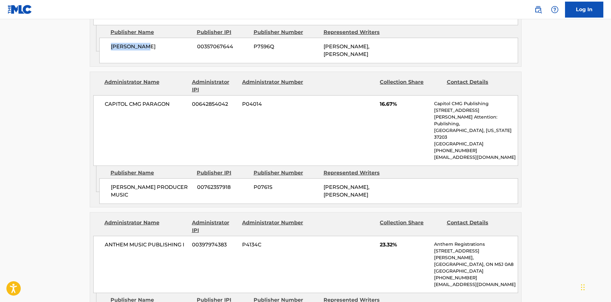
scroll to position [702, 0]
drag, startPoint x: 109, startPoint y: 147, endPoint x: 183, endPoint y: 145, distance: 74.1
click at [183, 178] on div "[PERSON_NAME] PRODUCER MUSIC 00762357918 P0761S [PERSON_NAME], [PERSON_NAME]" at bounding box center [308, 191] width 419 height 26
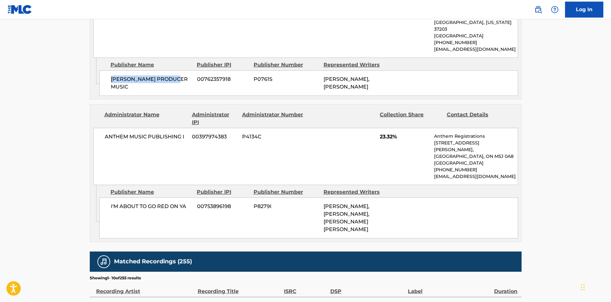
scroll to position [830, 0]
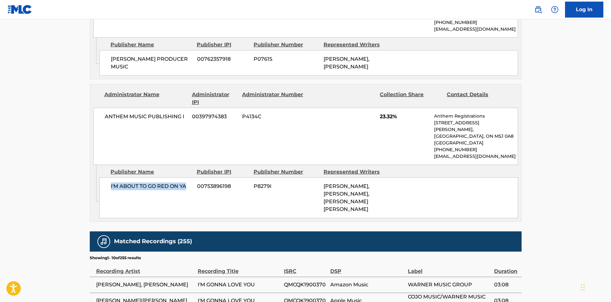
drag, startPoint x: 110, startPoint y: 150, endPoint x: 191, endPoint y: 155, distance: 80.9
click at [191, 182] on span "I'M ABOUT TO GO RED ON YA" at bounding box center [151, 186] width 81 height 8
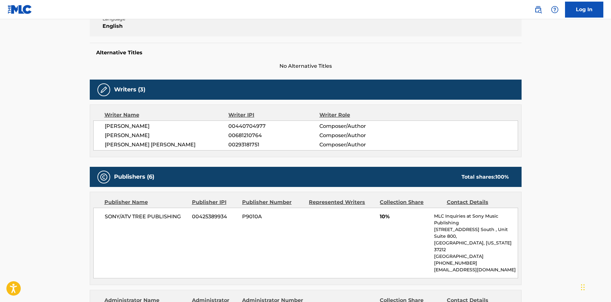
scroll to position [255, 0]
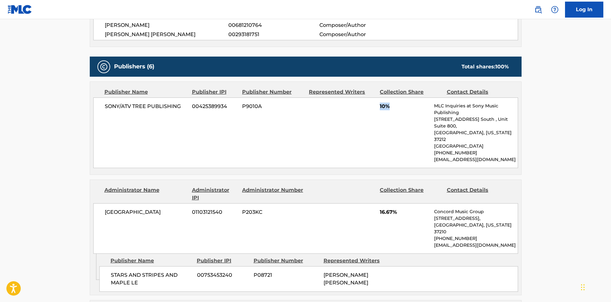
drag, startPoint x: 378, startPoint y: 106, endPoint x: 406, endPoint y: 108, distance: 27.9
click at [406, 108] on div "SONY/ATV TREE PUBLISHING 00425389934 P9010A 10% MLC Inquiries at Sony Music Pub…" at bounding box center [305, 132] width 425 height 71
drag, startPoint x: 379, startPoint y: 201, endPoint x: 407, endPoint y: 199, distance: 27.5
click at [407, 203] on div "CONCORD ROAD 01103121540 P203KC 16.67% Concord Music Group [STREET_ADDRESS][US_…" at bounding box center [305, 228] width 425 height 50
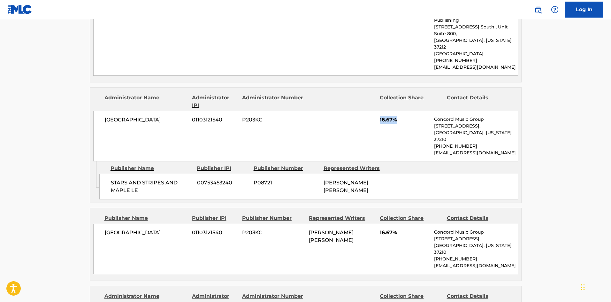
scroll to position [383, 0]
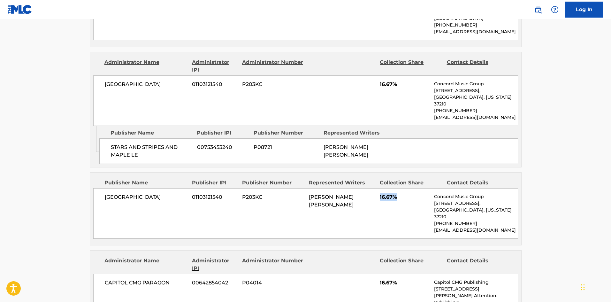
drag, startPoint x: 381, startPoint y: 178, endPoint x: 407, endPoint y: 177, distance: 26.2
click at [407, 188] on div "CONCORD ROAD 01103121540 P203KC [PERSON_NAME] [PERSON_NAME] 16.67% Concord Musi…" at bounding box center [305, 213] width 425 height 50
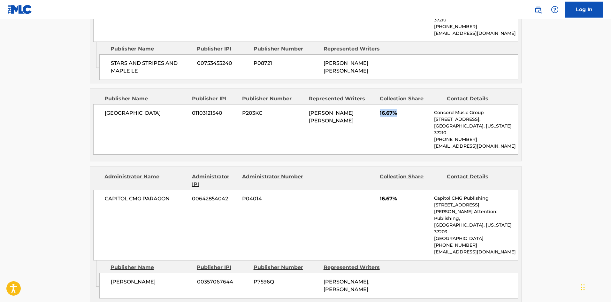
scroll to position [543, 0]
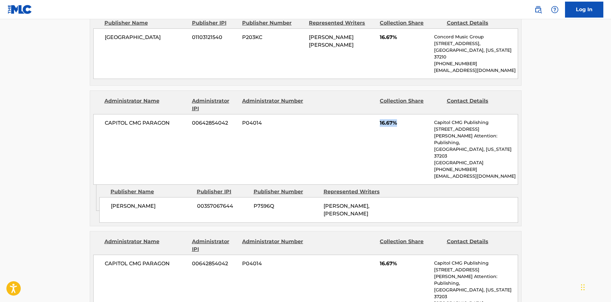
drag, startPoint x: 379, startPoint y: 94, endPoint x: 402, endPoint y: 95, distance: 23.7
click at [402, 114] on div "CAPITOL CMG PARAGON 00642854042 P04014 16.67% Capitol CMG Publishing [STREET_AD…" at bounding box center [305, 149] width 425 height 71
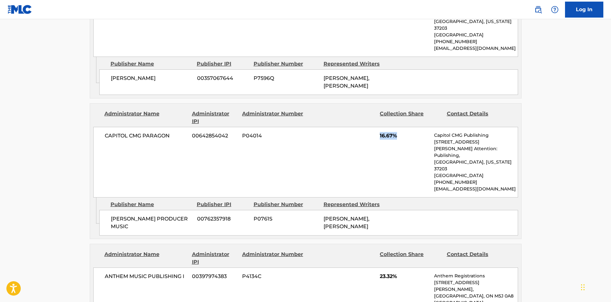
drag, startPoint x: 380, startPoint y: 102, endPoint x: 406, endPoint y: 102, distance: 26.5
click at [406, 132] on span "16.67%" at bounding box center [404, 136] width 49 height 8
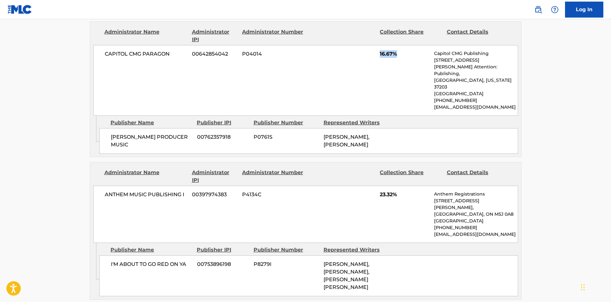
scroll to position [830, 0]
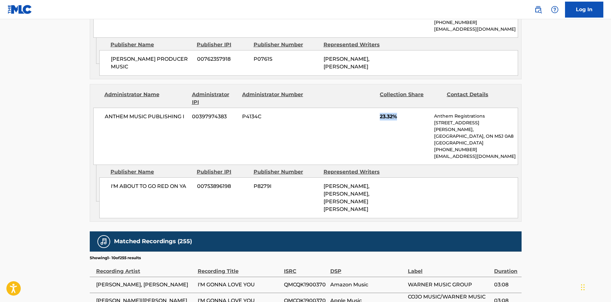
drag, startPoint x: 376, startPoint y: 78, endPoint x: 415, endPoint y: 78, distance: 38.3
click at [415, 108] on div "ANTHEM MUSIC PUBLISHING I 00397974383 P4134C 23.32% Anthem Registrations [STREE…" at bounding box center [305, 136] width 425 height 57
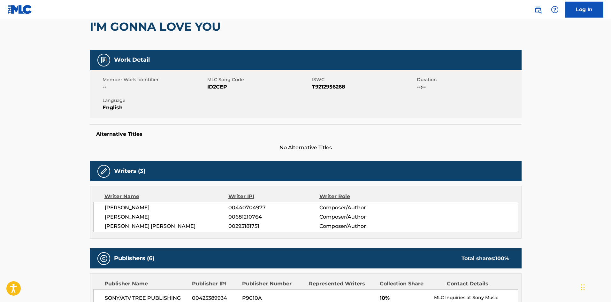
scroll to position [0, 0]
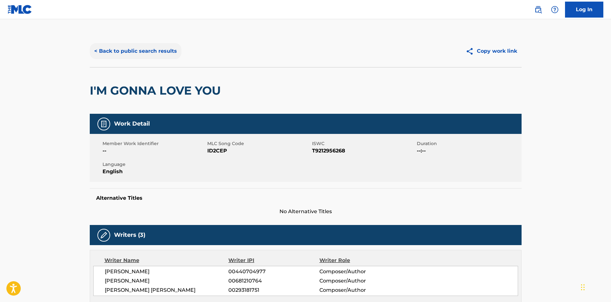
click at [139, 49] on button "< Back to public search results" at bounding box center [136, 51] width 92 height 16
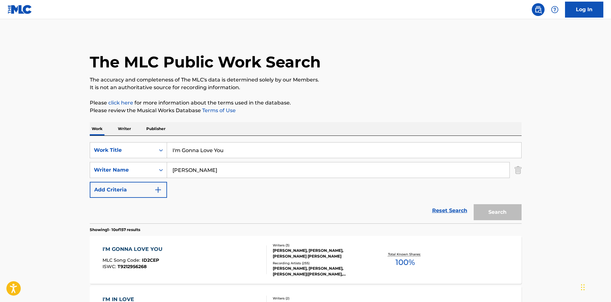
scroll to position [96, 0]
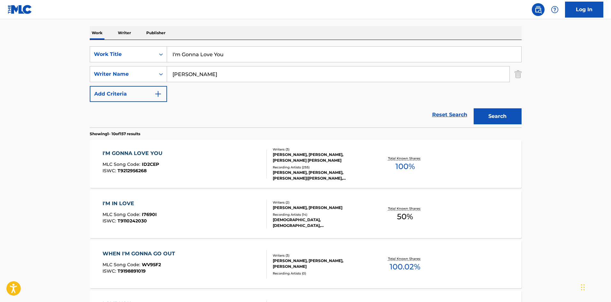
drag, startPoint x: 237, startPoint y: 54, endPoint x: 4, endPoint y: 53, distance: 232.8
click at [4, 54] on main "The MLC Public Work Search The accuracy and completeness of The MLC's data is d…" at bounding box center [305, 299] width 611 height 752
paste input "Pepper"
type input "Pepper"
drag, startPoint x: 247, startPoint y: 73, endPoint x: 0, endPoint y: 78, distance: 247.5
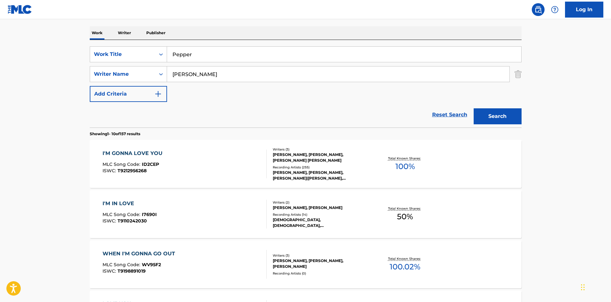
click at [0, 81] on main "The MLC Public Work Search The accuracy and completeness of The MLC's data is d…" at bounding box center [305, 299] width 611 height 752
paste input "ominique"
type input "[PERSON_NAME]"
click at [500, 112] on button "Search" at bounding box center [498, 116] width 48 height 16
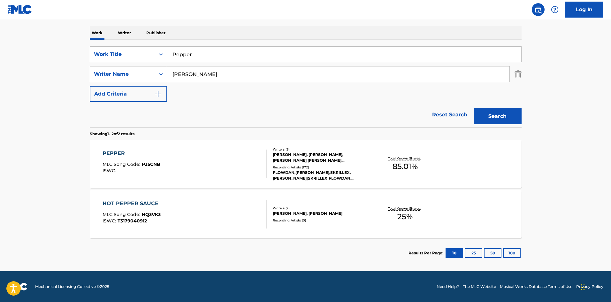
click at [105, 151] on div "PEPPER" at bounding box center [131, 153] width 58 height 8
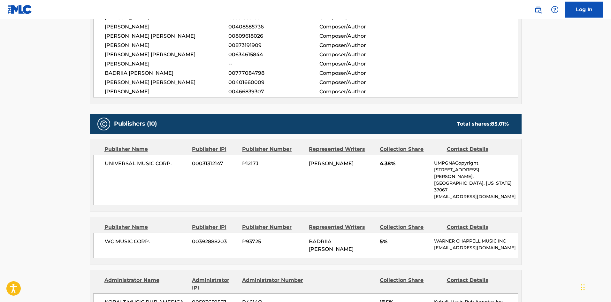
scroll to position [224, 0]
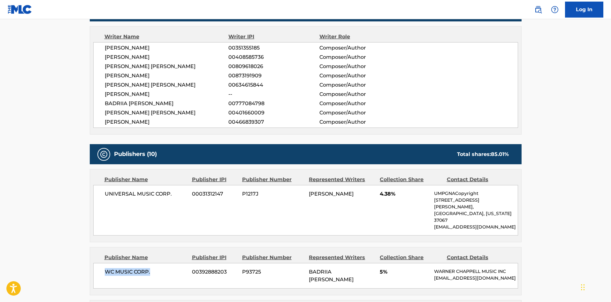
drag, startPoint x: 106, startPoint y: 260, endPoint x: 171, endPoint y: 260, distance: 65.1
click at [171, 268] on span "WC MUSIC CORP." at bounding box center [146, 272] width 83 height 8
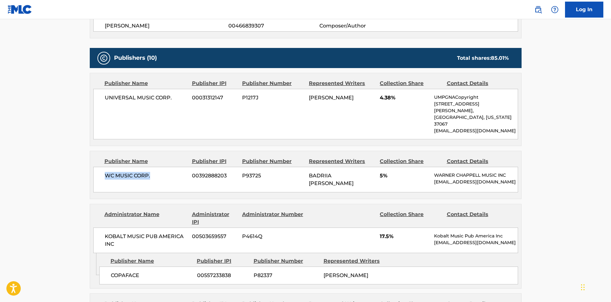
scroll to position [319, 0]
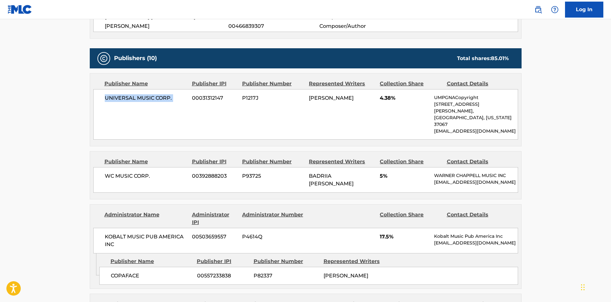
drag, startPoint x: 106, startPoint y: 100, endPoint x: 191, endPoint y: 100, distance: 84.9
click at [191, 100] on div "UNIVERSAL MUSIC CORP. 00031312147 P1217J [PERSON_NAME] 4.38% UMPGNACopyright [S…" at bounding box center [305, 114] width 425 height 50
drag, startPoint x: 105, startPoint y: 161, endPoint x: 161, endPoint y: 160, distance: 55.6
click at [161, 172] on span "WC MUSIC CORP." at bounding box center [146, 176] width 83 height 8
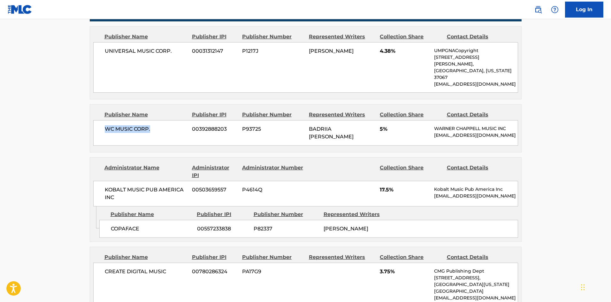
scroll to position [447, 0]
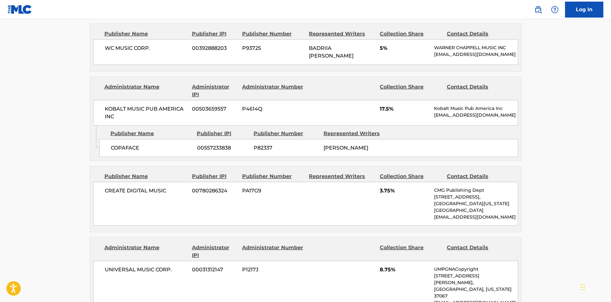
click at [114, 144] on span "COPAFACE" at bounding box center [151, 148] width 81 height 8
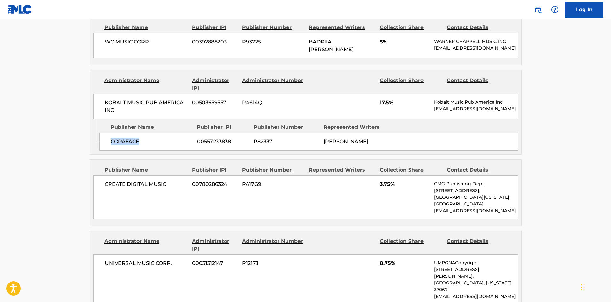
scroll to position [543, 0]
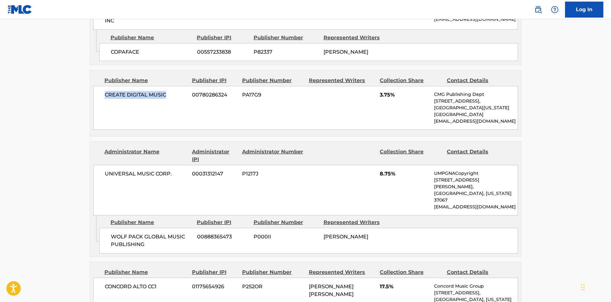
drag, startPoint x: 105, startPoint y: 87, endPoint x: 176, endPoint y: 82, distance: 70.7
click at [176, 91] on span "CREATE DIGITAL MUSIC" at bounding box center [146, 95] width 83 height 8
click at [113, 233] on span "WOLF PACK GLOBAL MUSIC PUBLISHING" at bounding box center [151, 240] width 81 height 15
click at [112, 233] on span "WOLF PACK GLOBAL MUSIC PUBLISHING" at bounding box center [151, 240] width 81 height 15
drag, startPoint x: 112, startPoint y: 213, endPoint x: 173, endPoint y: 230, distance: 63.6
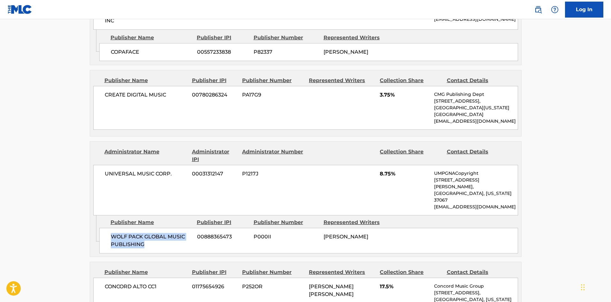
click at [173, 230] on div "WOLF PACK GLOBAL MUSIC PUBLISHING 00888365473 P000II [PERSON_NAME]" at bounding box center [308, 241] width 419 height 26
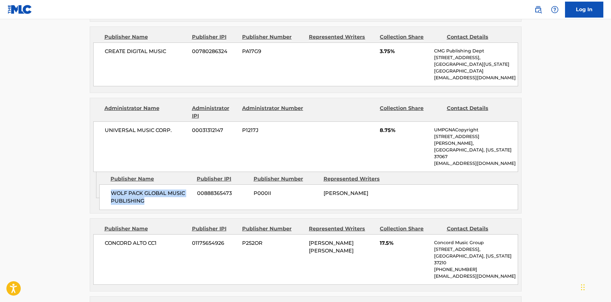
scroll to position [671, 0]
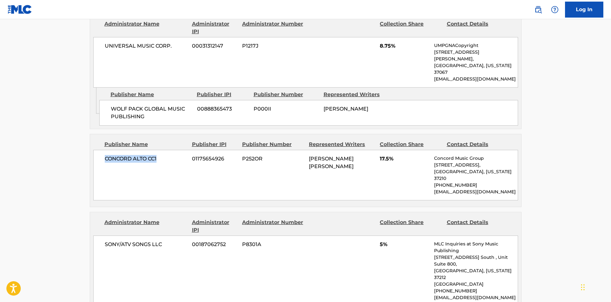
drag, startPoint x: 104, startPoint y: 137, endPoint x: 163, endPoint y: 137, distance: 58.1
click at [163, 155] on span "CONCORD ALTO CC1" at bounding box center [146, 159] width 83 height 8
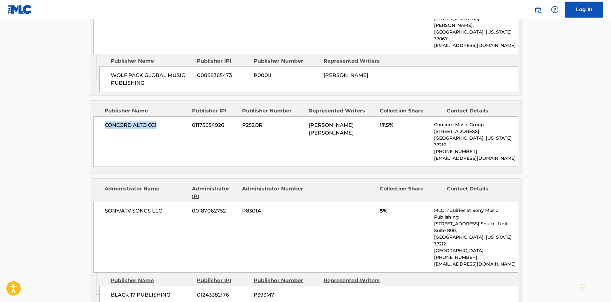
scroll to position [766, 0]
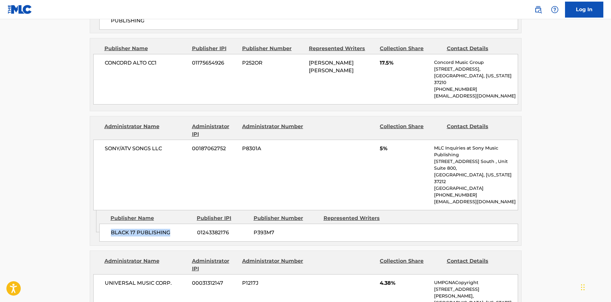
drag, startPoint x: 110, startPoint y: 192, endPoint x: 187, endPoint y: 186, distance: 76.8
click at [187, 224] on div "BLACK 17 PUBLISHING 01243382176 P393M7" at bounding box center [308, 233] width 419 height 18
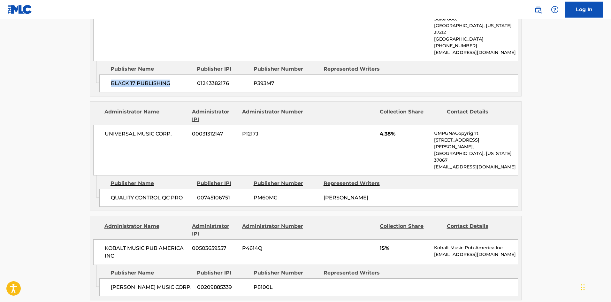
scroll to position [926, 0]
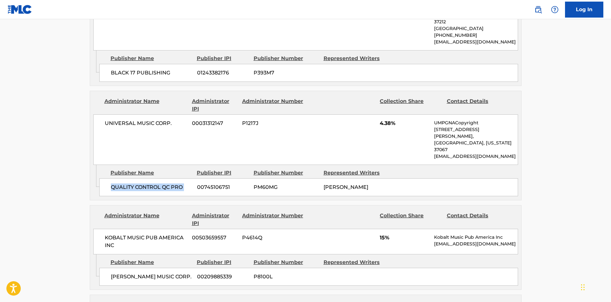
drag, startPoint x: 111, startPoint y: 133, endPoint x: 198, endPoint y: 127, distance: 87.0
click at [198, 178] on div "QUALITY CONTROL QC PRO 00745106751 PM60MG [PERSON_NAME]" at bounding box center [308, 187] width 419 height 18
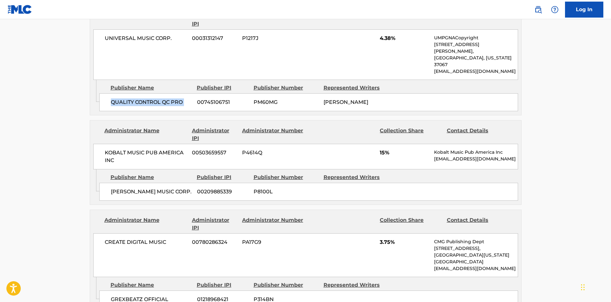
scroll to position [1022, 0]
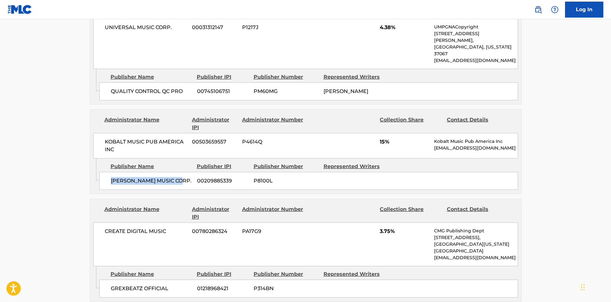
drag, startPoint x: 110, startPoint y: 123, endPoint x: 172, endPoint y: 110, distance: 63.3
click at [192, 172] on div "[PERSON_NAME] MUSIC CORP. 00209885339 P8100L" at bounding box center [308, 181] width 419 height 18
drag, startPoint x: 112, startPoint y: 232, endPoint x: 177, endPoint y: 226, distance: 65.7
click at [177, 279] on div "GREXBEATZ OFFICIAL 01218968421 P314BN" at bounding box center [308, 288] width 419 height 18
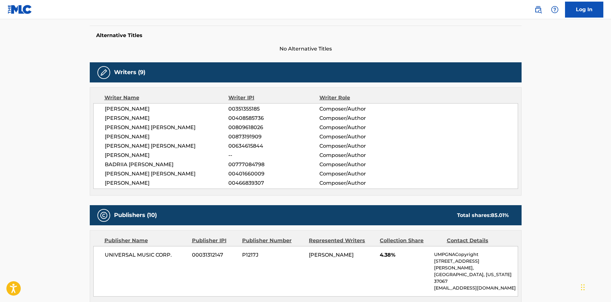
scroll to position [224, 0]
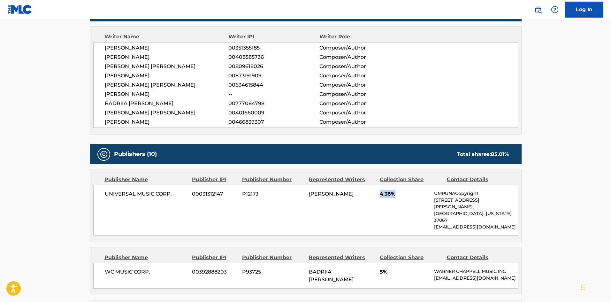
drag, startPoint x: 380, startPoint y: 194, endPoint x: 412, endPoint y: 191, distance: 32.7
click at [412, 191] on span "4.38%" at bounding box center [404, 194] width 49 height 8
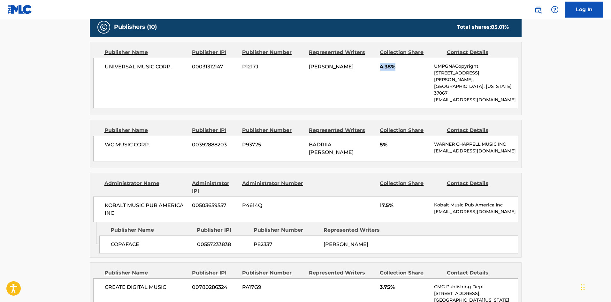
scroll to position [351, 0]
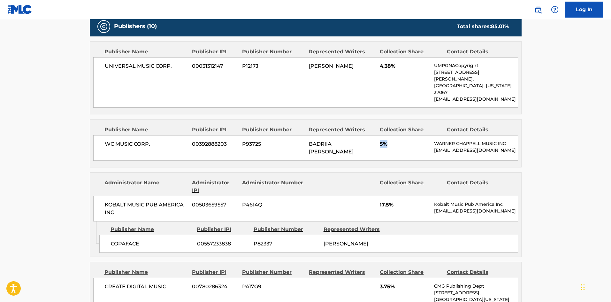
drag, startPoint x: 378, startPoint y: 129, endPoint x: 395, endPoint y: 129, distance: 16.6
click at [395, 135] on div "WC MUSIC CORP. 00392888203 P93725 BADRIIA [PERSON_NAME] 5% [PERSON_NAME] MUSIC …" at bounding box center [305, 148] width 425 height 26
drag, startPoint x: 380, startPoint y: 198, endPoint x: 408, endPoint y: 197, distance: 28.1
click at [408, 201] on span "17.5%" at bounding box center [404, 205] width 49 height 8
drag, startPoint x: 379, startPoint y: 277, endPoint x: 406, endPoint y: 275, distance: 27.3
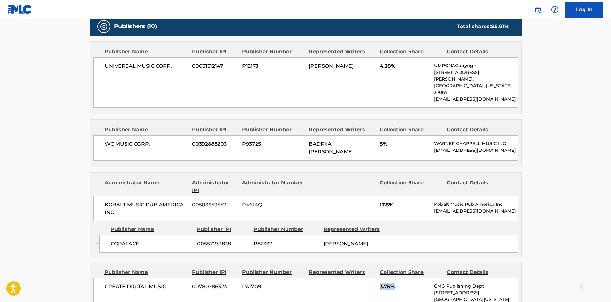
click at [406, 277] on div "CREATE DIGITAL MUSIC 00780286324 PA17G9 3.75% CMG Publishing Dept [STREET_ADDRE…" at bounding box center [305, 299] width 425 height 44
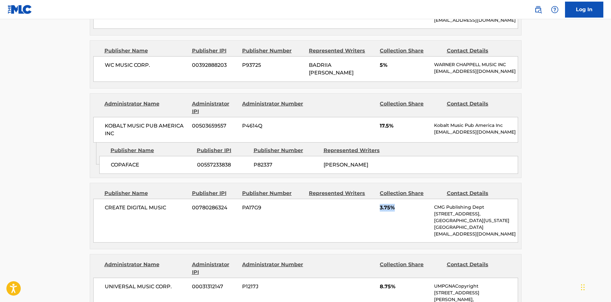
scroll to position [479, 0]
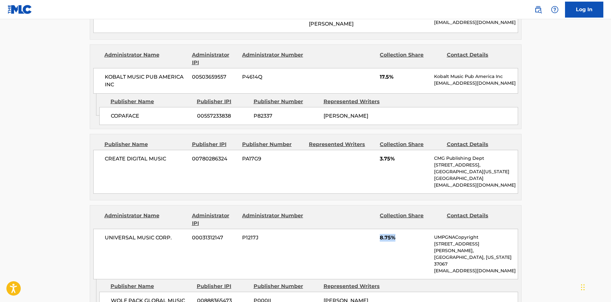
drag, startPoint x: 379, startPoint y: 231, endPoint x: 181, endPoint y: 78, distance: 250.2
click at [403, 229] on div "UNIVERSAL MUSIC CORP. 00031312147 P1217J 8.75% UMPGNACopyright [STREET_ADDRESS]…" at bounding box center [305, 254] width 425 height 50
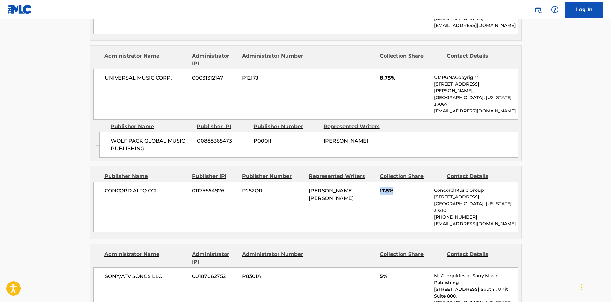
drag, startPoint x: 379, startPoint y: 168, endPoint x: 410, endPoint y: 164, distance: 30.9
click at [410, 182] on div "CONCORD ALTO CC1 01175654926 P252OR [PERSON_NAME] [PERSON_NAME] 17.5% Concord M…" at bounding box center [305, 207] width 425 height 50
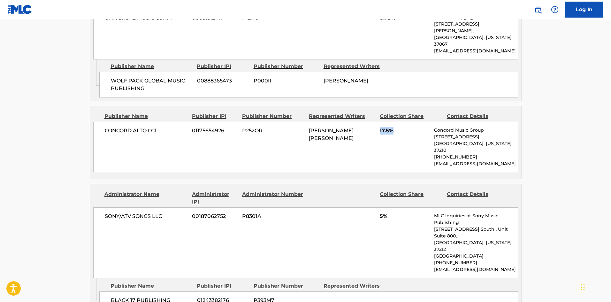
scroll to position [766, 0]
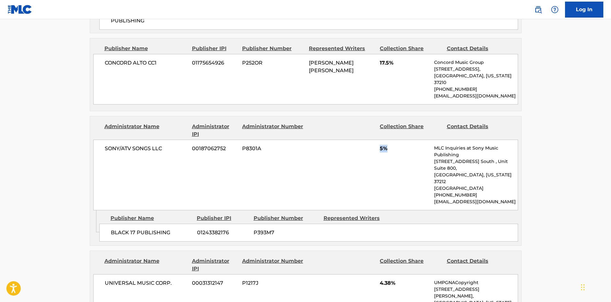
drag, startPoint x: 377, startPoint y: 120, endPoint x: 395, endPoint y: 119, distance: 17.6
click at [395, 140] on div "SONY/ATV SONGS LLC 00187062752 P8301A 5% MLC Inquiries at Sony Music Publishing…" at bounding box center [305, 175] width 425 height 71
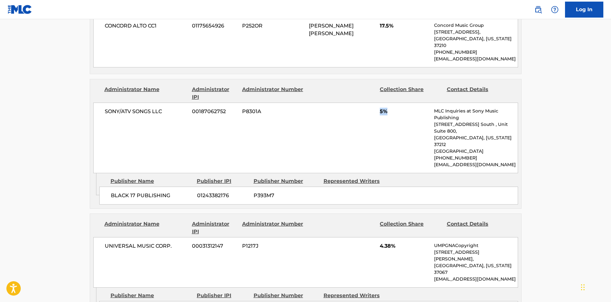
scroll to position [862, 0]
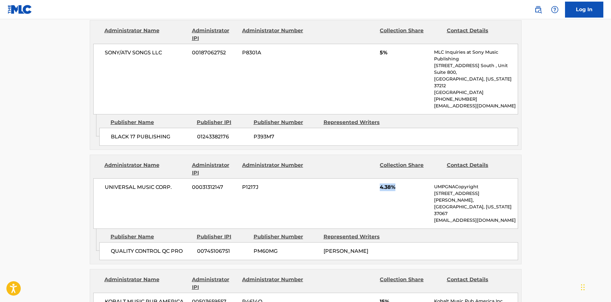
drag, startPoint x: 380, startPoint y: 144, endPoint x: 411, endPoint y: 142, distance: 31.3
click at [411, 183] on span "4.38%" at bounding box center [404, 187] width 49 height 8
drag, startPoint x: 379, startPoint y: 247, endPoint x: 406, endPoint y: 245, distance: 27.2
click at [406, 292] on div "KOBALT MUSIC PUB AMERICA INC 00503659557 P4614Q 15% Kobalt Music Pub America In…" at bounding box center [305, 305] width 425 height 26
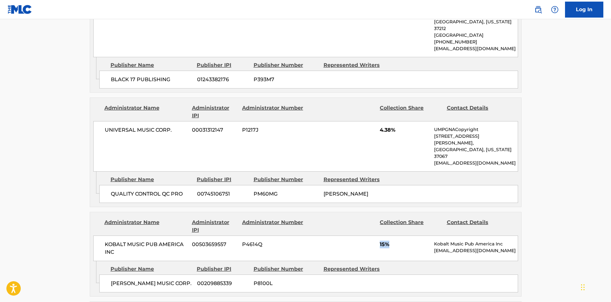
scroll to position [990, 0]
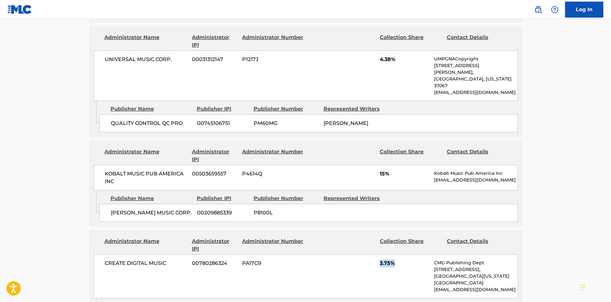
drag, startPoint x: 380, startPoint y: 208, endPoint x: 415, endPoint y: 204, distance: 35.9
click at [415, 259] on span "3.75%" at bounding box center [404, 263] width 49 height 8
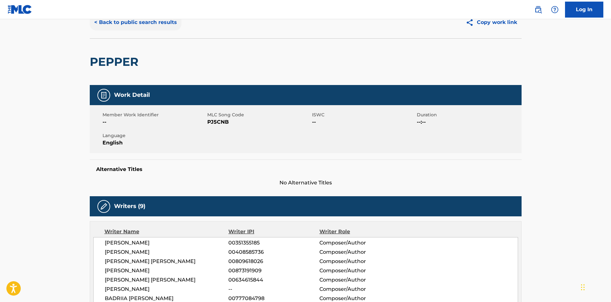
scroll to position [0, 0]
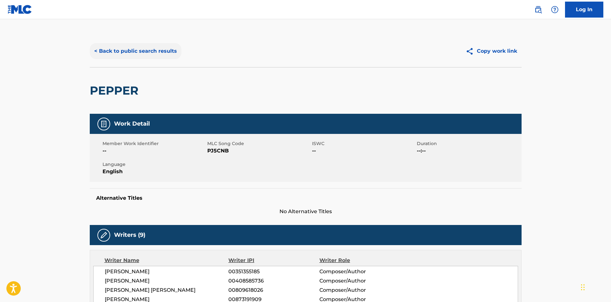
click at [140, 49] on button "< Back to public search results" at bounding box center [136, 51] width 92 height 16
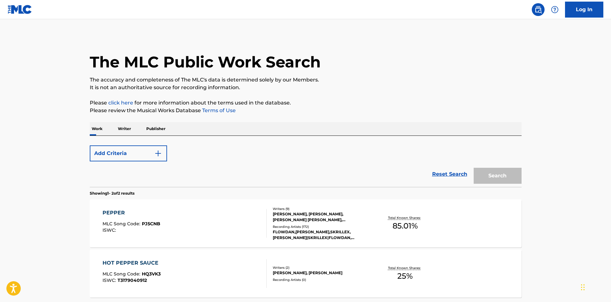
scroll to position [59, 0]
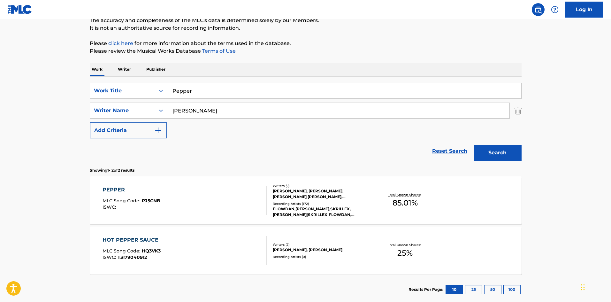
drag, startPoint x: 231, startPoint y: 83, endPoint x: 125, endPoint y: 20, distance: 123.7
click at [17, 93] on main "The MLC Public Work Search The accuracy and completeness of The MLC's data is d…" at bounding box center [305, 134] width 611 height 348
paste input "Ain't Gonna Answ"
type input "Ain't Gonna Answer"
click at [242, 94] on input "Ain't Gonna Answer" at bounding box center [344, 90] width 354 height 15
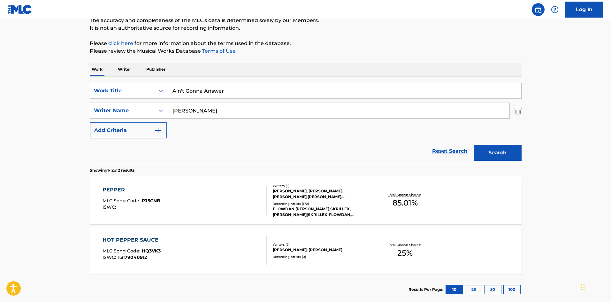
drag, startPoint x: 239, startPoint y: 101, endPoint x: 237, endPoint y: 108, distance: 7.6
click at [237, 107] on div "SearchWithCriteria4803864b-0669-4149-91f4-9913524eec35 Work Title Ain't Gonna A…" at bounding box center [306, 111] width 432 height 56
drag, startPoint x: 236, startPoint y: 109, endPoint x: 0, endPoint y: 113, distance: 235.7
click at [0, 113] on main "The MLC Public Work Search The accuracy and completeness of The MLC's data is d…" at bounding box center [305, 134] width 611 height 348
paste input "Choppa"
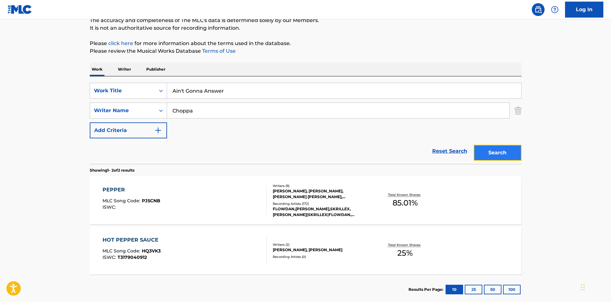
click at [506, 154] on button "Search" at bounding box center [498, 153] width 48 height 16
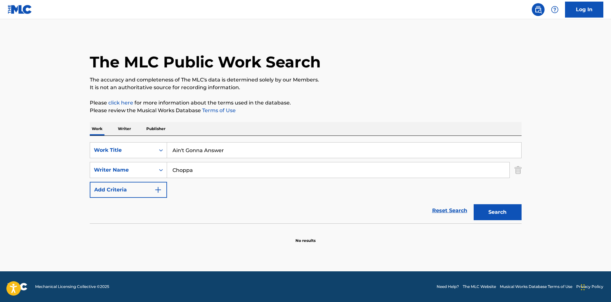
drag, startPoint x: 228, startPoint y: 180, endPoint x: 229, endPoint y: 167, distance: 13.7
click at [228, 179] on div "SearchWithCriteria4803864b-0669-4149-91f4-9913524eec35 Work Title Ain't Gonna A…" at bounding box center [306, 170] width 432 height 56
drag, startPoint x: 231, startPoint y: 163, endPoint x: 0, endPoint y: 163, distance: 230.2
click at [0, 172] on main "The MLC Public Work Search The accuracy and completeness of The MLC's data is d…" at bounding box center [305, 145] width 611 height 252
paste input "Billions"
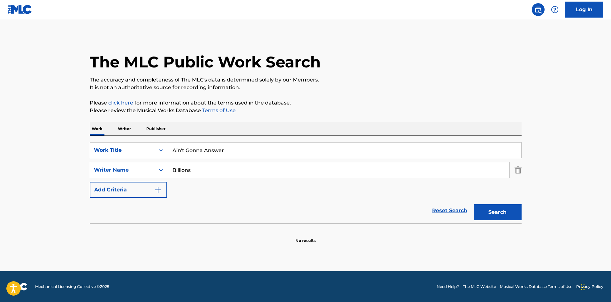
click at [500, 226] on section at bounding box center [306, 225] width 432 height 4
click at [500, 217] on button "Search" at bounding box center [498, 212] width 48 height 16
drag, startPoint x: 209, startPoint y: 174, endPoint x: 56, endPoint y: 176, distance: 152.6
click at [60, 178] on main "The MLC Public Work Search The accuracy and completeness of The MLC's data is d…" at bounding box center [305, 145] width 611 height 252
paste input "[PERSON_NAME]"
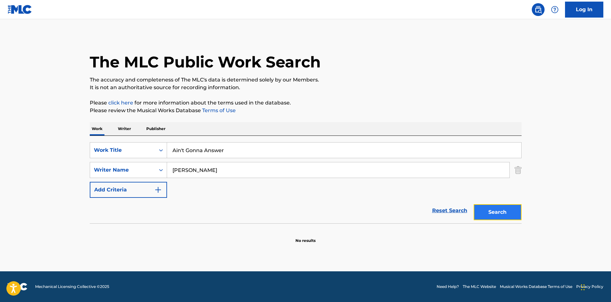
click at [507, 210] on button "Search" at bounding box center [498, 212] width 48 height 16
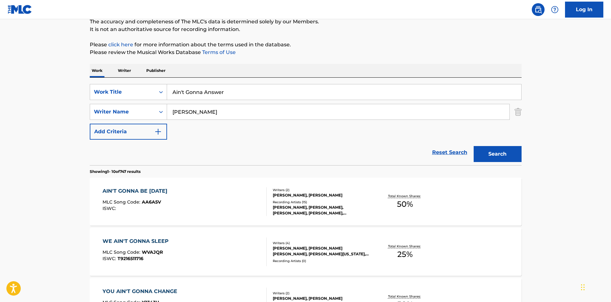
scroll to position [64, 0]
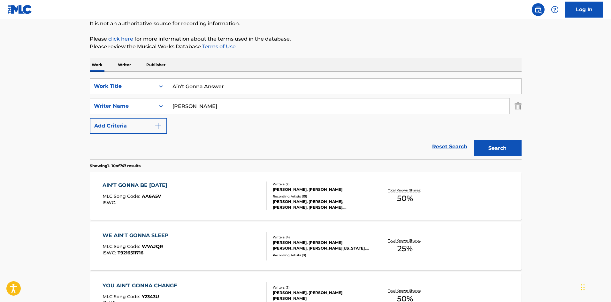
drag, startPoint x: 256, startPoint y: 108, endPoint x: 0, endPoint y: 115, distance: 256.2
paste input "illiams"
type input "[PERSON_NAME]"
click at [504, 149] on button "Search" at bounding box center [498, 148] width 48 height 16
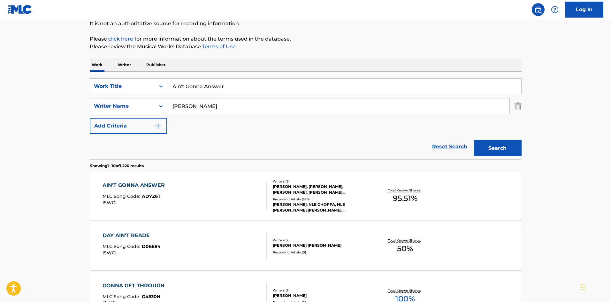
click at [147, 187] on div "AIN'T GONNA ANSWER" at bounding box center [134, 185] width 65 height 8
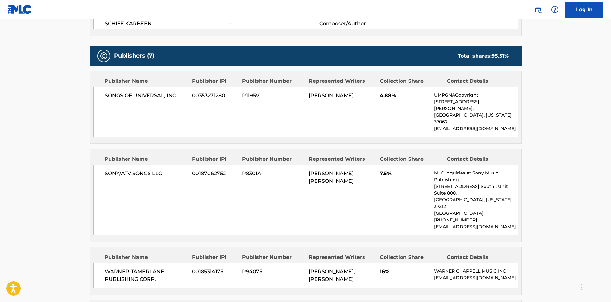
scroll to position [351, 0]
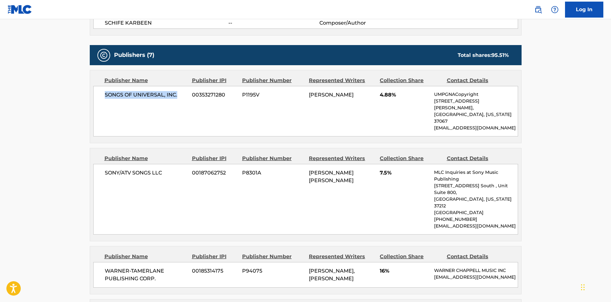
drag, startPoint x: 103, startPoint y: 96, endPoint x: 185, endPoint y: 95, distance: 81.1
click at [185, 95] on div "SONGS OF UNIVERSAL, INC. 00353271280 P1195V [PERSON_NAME] 4.88% UMPGNACopyright…" at bounding box center [305, 111] width 425 height 50
drag, startPoint x: 105, startPoint y: 161, endPoint x: 174, endPoint y: 157, distance: 69.4
click at [174, 169] on span "SONY/ATV SONGS LLC" at bounding box center [146, 173] width 83 height 8
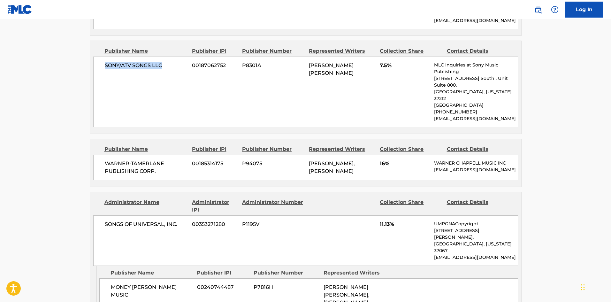
scroll to position [479, 0]
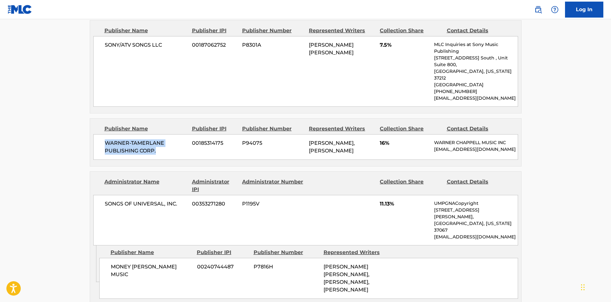
drag, startPoint x: 106, startPoint y: 117, endPoint x: 182, endPoint y: 128, distance: 77.4
click at [182, 134] on div "WARNER-[PERSON_NAME] PUBLISHING CORP. 00185314175 P94075 [PERSON_NAME], [PERSON…" at bounding box center [305, 147] width 425 height 26
drag, startPoint x: 111, startPoint y: 232, endPoint x: 185, endPoint y: 228, distance: 73.9
click at [185, 263] on span "MONEY [PERSON_NAME] MUSIC" at bounding box center [151, 270] width 81 height 15
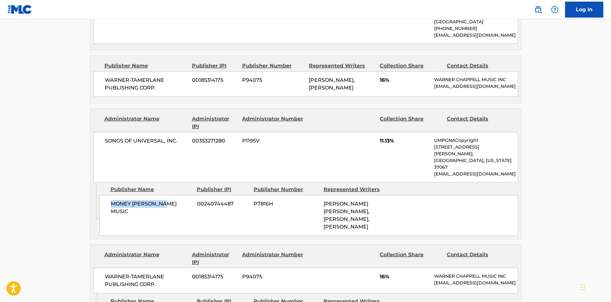
scroll to position [639, 0]
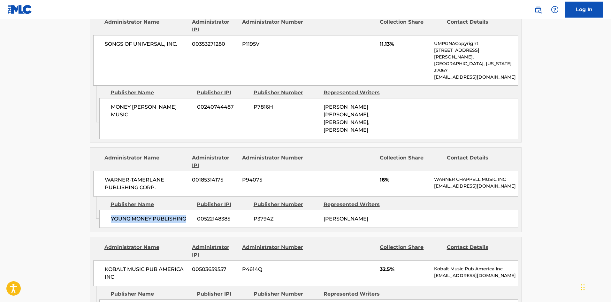
drag, startPoint x: 111, startPoint y: 190, endPoint x: 193, endPoint y: 187, distance: 81.5
click at [193, 210] on div "YOUNG MONEY PUBLISHING 00522148385 P3794Z [PERSON_NAME]" at bounding box center [308, 219] width 419 height 18
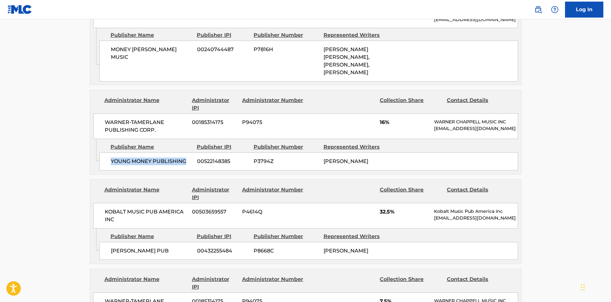
scroll to position [798, 0]
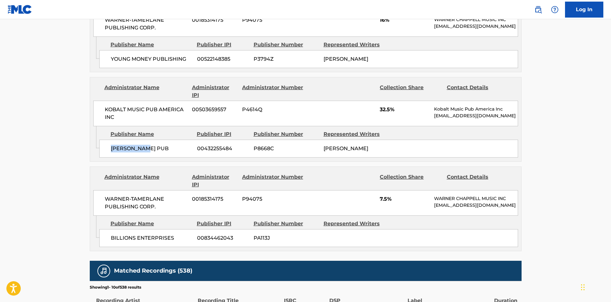
drag, startPoint x: 111, startPoint y: 120, endPoint x: 171, endPoint y: 116, distance: 59.9
click at [171, 145] on span "[PERSON_NAME] PUB" at bounding box center [151, 149] width 81 height 8
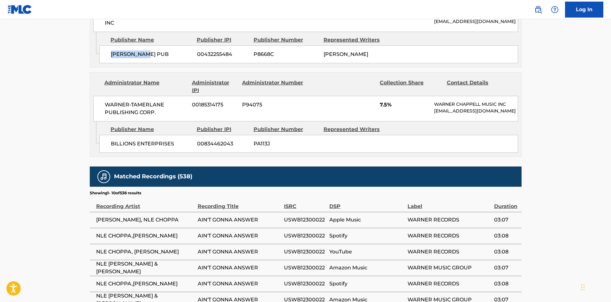
scroll to position [894, 0]
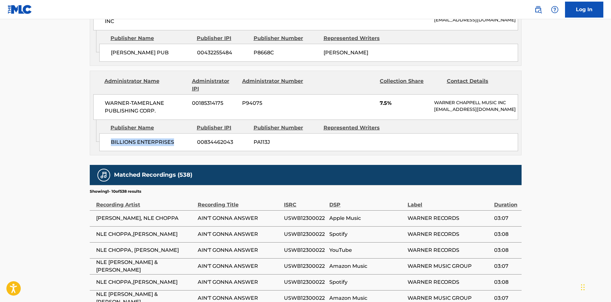
drag, startPoint x: 111, startPoint y: 116, endPoint x: 183, endPoint y: 122, distance: 71.8
click at [184, 133] on div "BILLIONS ENTERPRISES 00834462043 PA113J" at bounding box center [308, 142] width 419 height 18
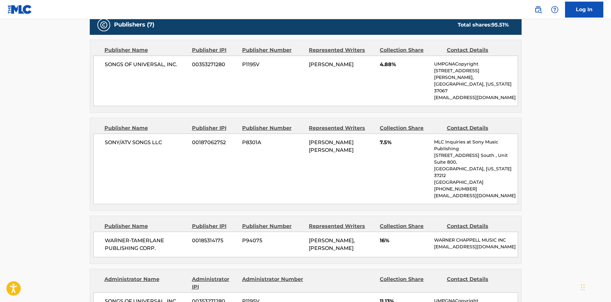
scroll to position [383, 0]
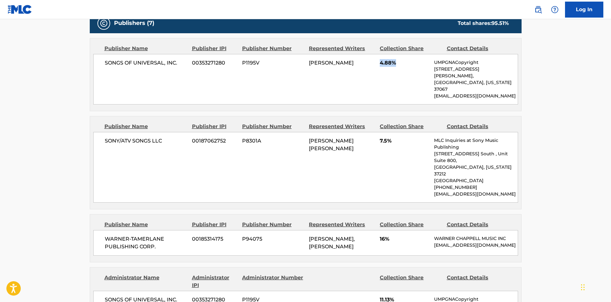
drag, startPoint x: 380, startPoint y: 61, endPoint x: 404, endPoint y: 59, distance: 23.7
click at [404, 59] on span "4.88%" at bounding box center [404, 63] width 49 height 8
drag, startPoint x: 380, startPoint y: 126, endPoint x: 144, endPoint y: 41, distance: 250.8
click at [403, 137] on span "7.5%" at bounding box center [404, 141] width 49 height 8
drag, startPoint x: 379, startPoint y: 212, endPoint x: 394, endPoint y: 212, distance: 15.6
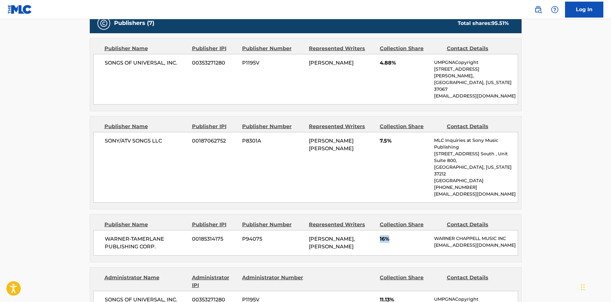
click at [394, 230] on div "WARNER-[PERSON_NAME] PUBLISHING CORP. 00185314175 P94075 [PERSON_NAME], [PERSON…" at bounding box center [305, 243] width 425 height 26
drag, startPoint x: 378, startPoint y: 280, endPoint x: 157, endPoint y: 123, distance: 270.9
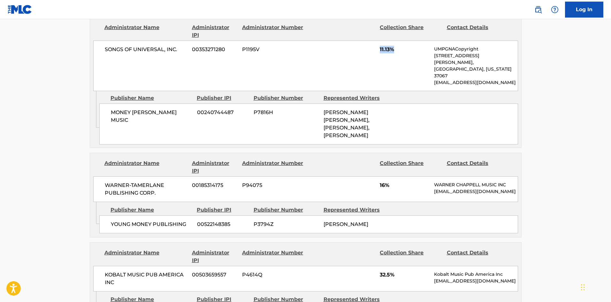
scroll to position [639, 0]
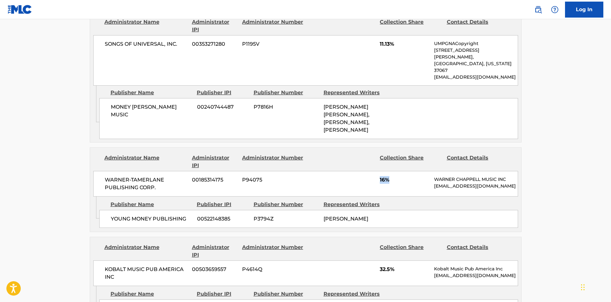
drag, startPoint x: 377, startPoint y: 146, endPoint x: 403, endPoint y: 144, distance: 25.3
click at [403, 171] on div "WARNER-[PERSON_NAME] PUBLISHING CORP. 00185314175 P94075 16% [PERSON_NAME] MUSI…" at bounding box center [305, 184] width 425 height 26
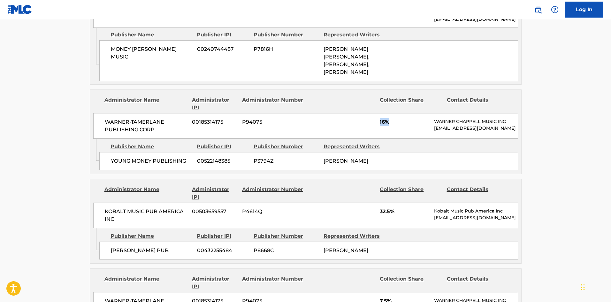
scroll to position [766, 0]
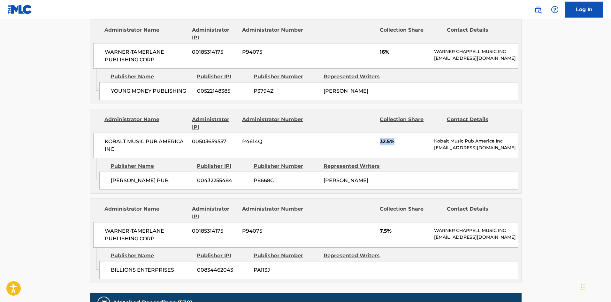
drag, startPoint x: 379, startPoint y: 105, endPoint x: 367, endPoint y: 101, distance: 13.2
click at [410, 133] on div "KOBALT MUSIC PUB AMERICA INC 00503659557 P4614Q 32.5% Kobalt Music Pub America …" at bounding box center [305, 146] width 425 height 26
drag, startPoint x: 378, startPoint y: 202, endPoint x: 374, endPoint y: 184, distance: 18.7
click at [400, 222] on div "WARNER-[PERSON_NAME] PUBLISHING CORP. 00185314175 P94075 7.5% [PERSON_NAME] MUS…" at bounding box center [305, 235] width 425 height 26
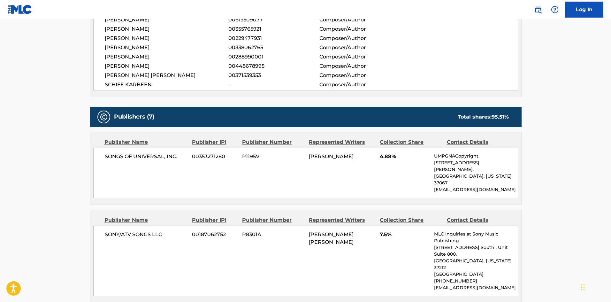
scroll to position [287, 0]
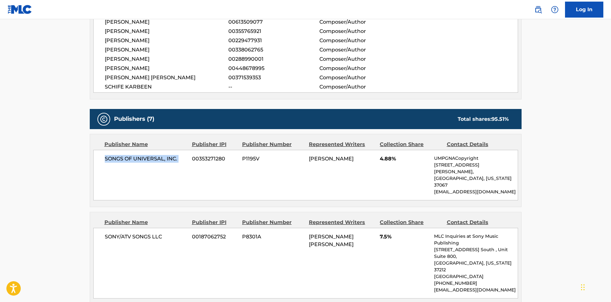
drag, startPoint x: 104, startPoint y: 160, endPoint x: 193, endPoint y: 159, distance: 88.8
click at [193, 159] on div "SONGS OF UNIVERSAL, INC. 00353271280 P1195V [PERSON_NAME] 4.88% UMPGNACopyright…" at bounding box center [305, 175] width 425 height 50
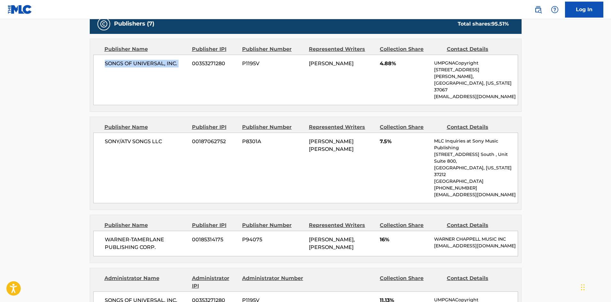
scroll to position [383, 0]
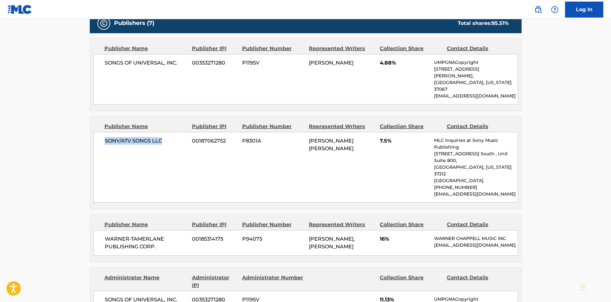
drag, startPoint x: 105, startPoint y: 129, endPoint x: 168, endPoint y: 126, distance: 62.7
click at [168, 137] on span "SONY/ATV SONGS LLC" at bounding box center [146, 141] width 83 height 8
drag, startPoint x: 104, startPoint y: 212, endPoint x: 171, endPoint y: 226, distance: 68.8
click at [171, 230] on div "WARNER-[PERSON_NAME] PUBLISHING CORP. 00185314175 P94075 [PERSON_NAME], [PERSON…" at bounding box center [305, 243] width 425 height 26
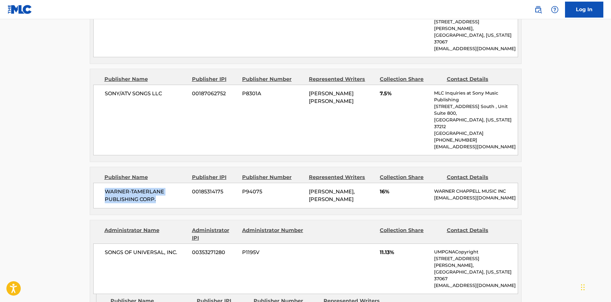
scroll to position [511, 0]
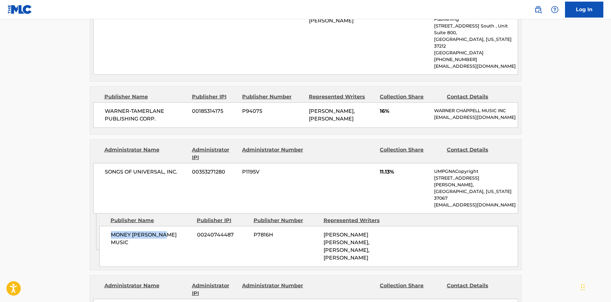
drag, startPoint x: 110, startPoint y: 200, endPoint x: 183, endPoint y: 198, distance: 72.2
click at [183, 231] on span "MONEY [PERSON_NAME] MUSIC" at bounding box center [151, 238] width 81 height 15
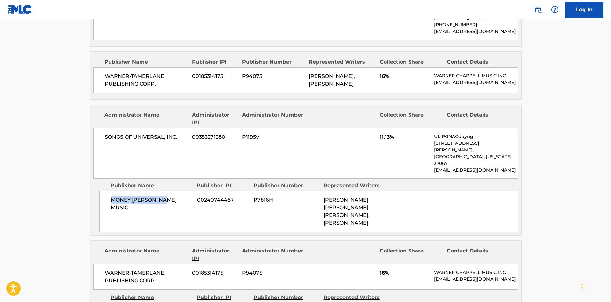
scroll to position [639, 0]
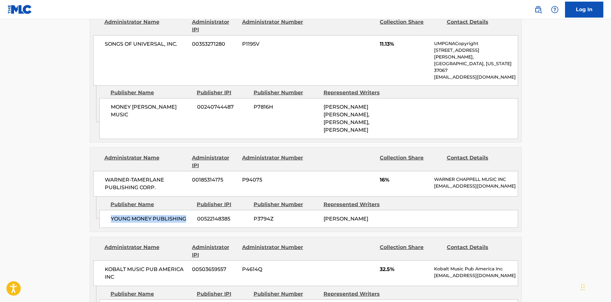
drag, startPoint x: 110, startPoint y: 191, endPoint x: 187, endPoint y: 188, distance: 76.7
click at [187, 210] on div "YOUNG MONEY PUBLISHING 00522148385 P3794Z [PERSON_NAME]" at bounding box center [308, 219] width 419 height 18
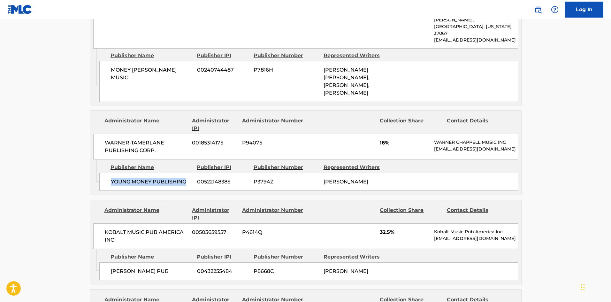
scroll to position [766, 0]
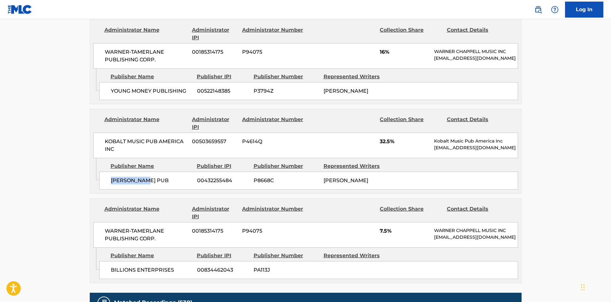
drag, startPoint x: 111, startPoint y: 149, endPoint x: 173, endPoint y: 156, distance: 62.0
click at [173, 171] on div "[PERSON_NAME] PUB 00432255484 P8668C [PERSON_NAME]" at bounding box center [308, 180] width 419 height 18
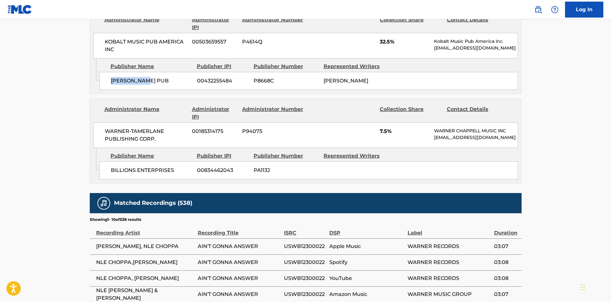
scroll to position [894, 0]
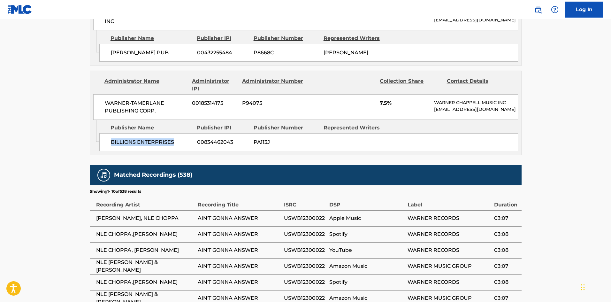
drag, startPoint x: 112, startPoint y: 116, endPoint x: 182, endPoint y: 117, distance: 70.3
click at [182, 138] on span "BILLIONS ENTERPRISES" at bounding box center [151, 142] width 81 height 8
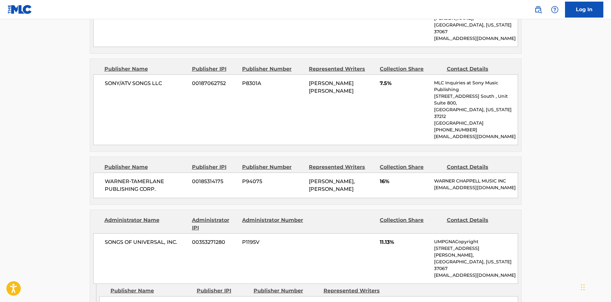
scroll to position [351, 0]
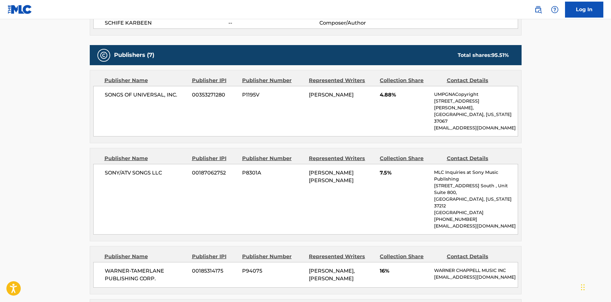
click at [382, 98] on span "4.88%" at bounding box center [404, 95] width 49 height 8
drag, startPoint x: 381, startPoint y: 95, endPoint x: 243, endPoint y: 73, distance: 139.0
click at [419, 94] on span "4.88%" at bounding box center [404, 95] width 49 height 8
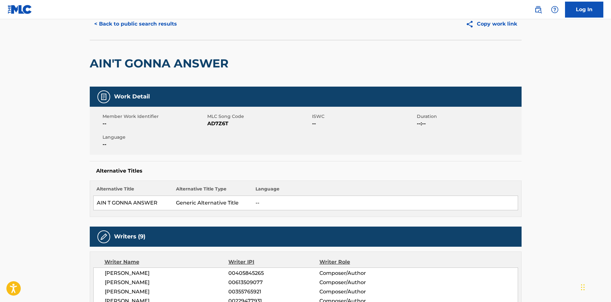
scroll to position [0, 0]
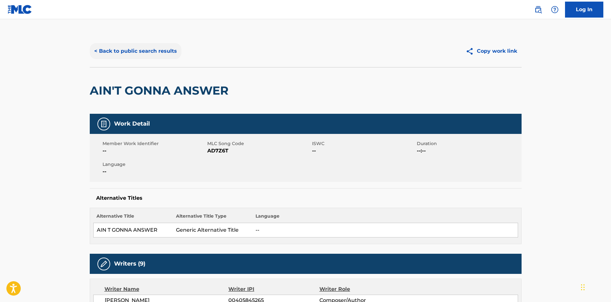
click at [138, 49] on button "< Back to public search results" at bounding box center [136, 51] width 92 height 16
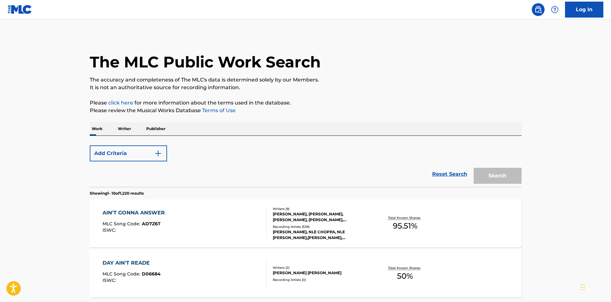
scroll to position [64, 0]
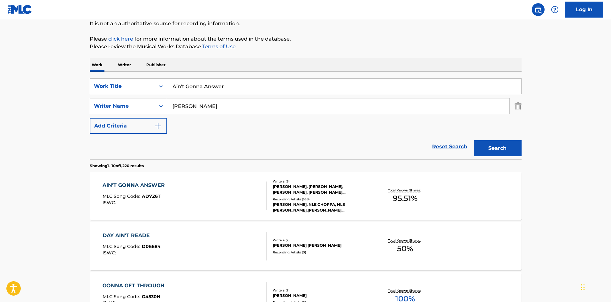
drag, startPoint x: 247, startPoint y: 87, endPoint x: 0, endPoint y: 72, distance: 247.0
paste input "Let Your Boys Be Country"
type input "Let Your Boys Be Country"
drag, startPoint x: 245, startPoint y: 105, endPoint x: 0, endPoint y: 104, distance: 244.6
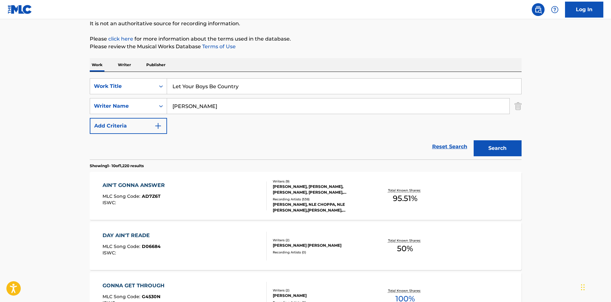
paste input "shire"
type input "Wilshire"
click at [484, 147] on button "Search" at bounding box center [498, 148] width 48 height 16
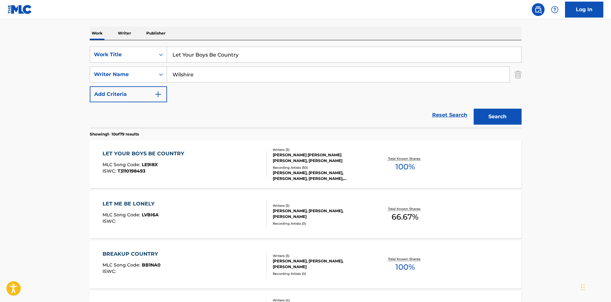
scroll to position [96, 0]
click at [140, 153] on div "LET YOUR BOYS BE COUNTRY" at bounding box center [144, 153] width 85 height 8
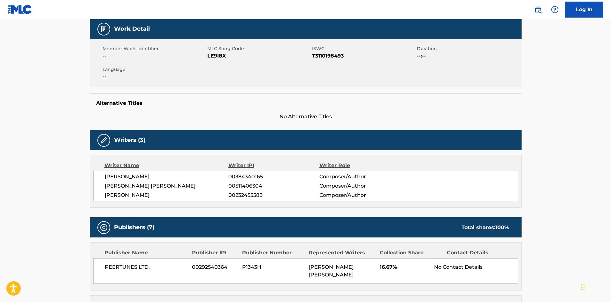
scroll to position [224, 0]
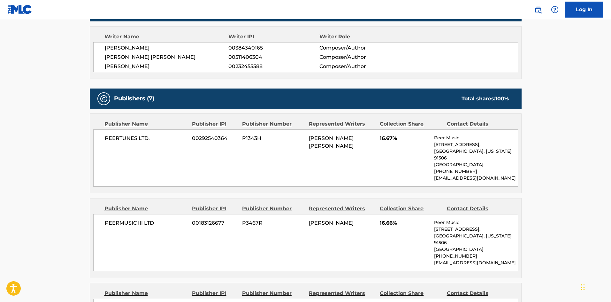
click at [107, 138] on span "PEERTUNES LTD." at bounding box center [146, 138] width 83 height 8
drag, startPoint x: 106, startPoint y: 138, endPoint x: 175, endPoint y: 138, distance: 69.3
click at [175, 138] on span "PEERTUNES LTD." at bounding box center [146, 138] width 83 height 8
drag, startPoint x: 105, startPoint y: 223, endPoint x: 167, endPoint y: 225, distance: 61.7
click at [167, 225] on span "PEERMUSIC III LTD" at bounding box center [146, 223] width 83 height 8
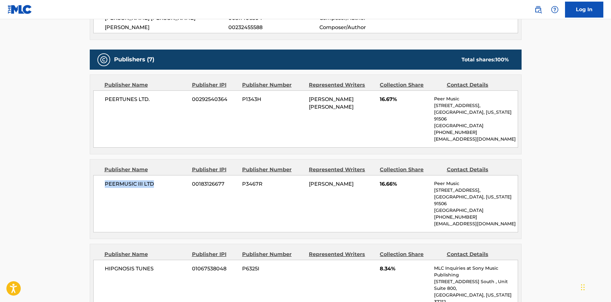
scroll to position [351, 0]
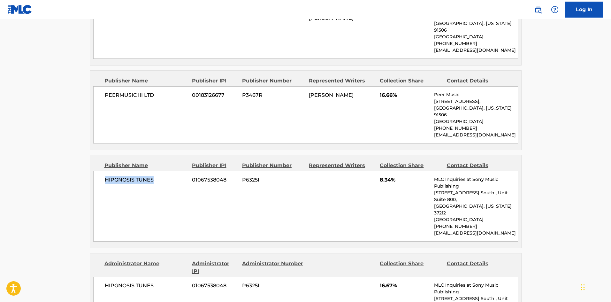
drag, startPoint x: 105, startPoint y: 181, endPoint x: 156, endPoint y: 174, distance: 52.1
click at [156, 174] on div "HIPGNOSIS TUNES 01067538048 P6325I 8.34% MLC Inquiries at Sony Music Publishing…" at bounding box center [305, 206] width 425 height 71
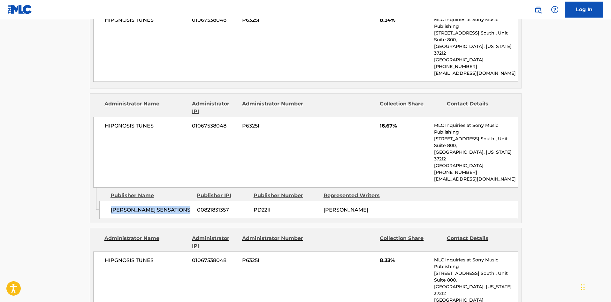
drag, startPoint x: 111, startPoint y: 181, endPoint x: 192, endPoint y: 197, distance: 81.9
click at [192, 201] on div "[PERSON_NAME] SENSATIONS 00821831357 PD22II [PERSON_NAME]" at bounding box center [308, 210] width 419 height 18
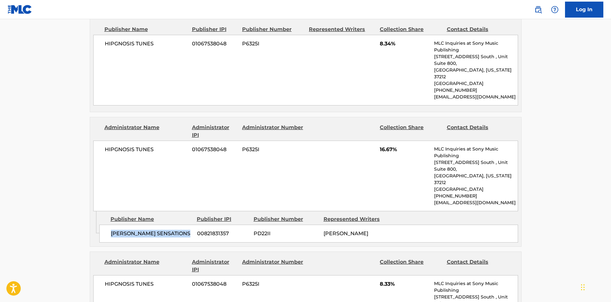
scroll to position [639, 0]
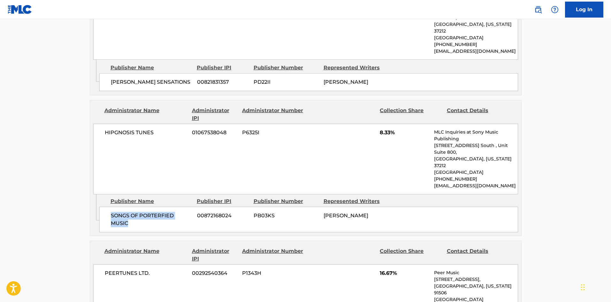
drag, startPoint x: 110, startPoint y: 181, endPoint x: 158, endPoint y: 196, distance: 49.9
click at [158, 207] on div "SONGS OF PORTERFIED MUSIC 00872168024 PB03KS [PERSON_NAME]" at bounding box center [308, 220] width 419 height 26
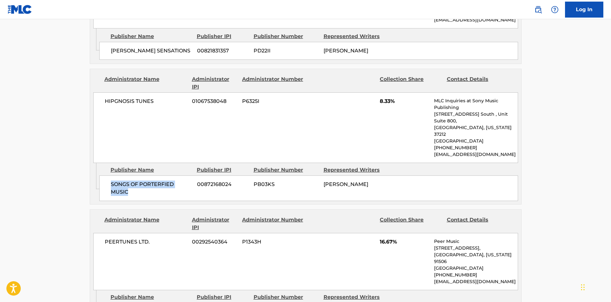
scroll to position [734, 0]
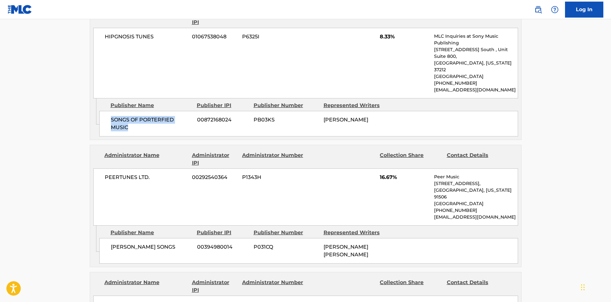
drag, startPoint x: 109, startPoint y: 214, endPoint x: 191, endPoint y: 215, distance: 82.4
click at [191, 238] on div "[PERSON_NAME] SONGS 00394980014 P031CQ [PERSON_NAME] [PERSON_NAME]" at bounding box center [308, 251] width 419 height 26
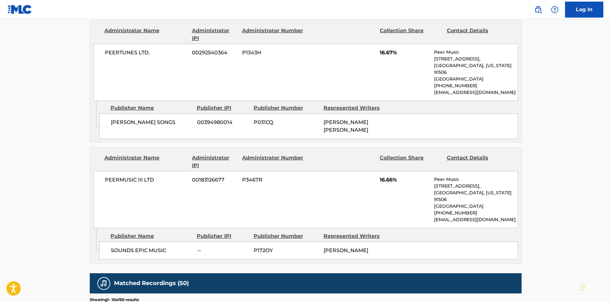
scroll to position [862, 0]
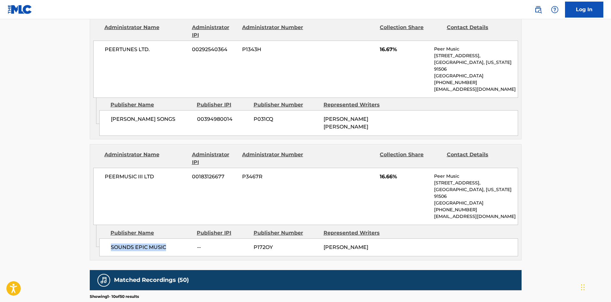
drag, startPoint x: 110, startPoint y: 208, endPoint x: 171, endPoint y: 207, distance: 60.3
click at [171, 238] on div "SOUNDS EPIC MUSIC -- P172OY [PERSON_NAME]" at bounding box center [308, 247] width 419 height 18
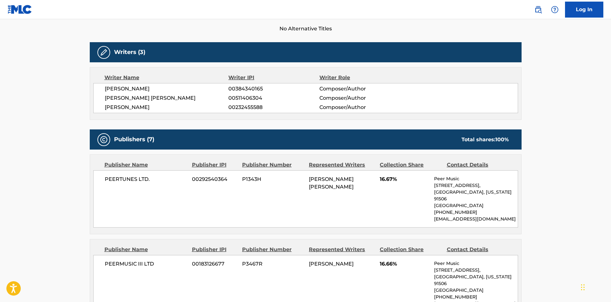
scroll to position [261, 0]
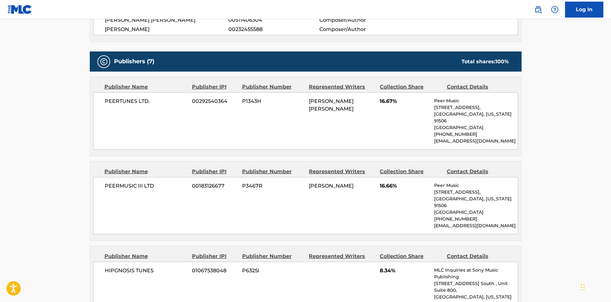
click at [382, 101] on span "16.67%" at bounding box center [404, 101] width 49 height 8
drag, startPoint x: 379, startPoint y: 101, endPoint x: 411, endPoint y: 103, distance: 32.1
click at [411, 103] on div "PEERTUNES LTD. 00292540364 P1343H [PERSON_NAME] [PERSON_NAME] 16.67% Peer Music…" at bounding box center [305, 120] width 425 height 57
drag, startPoint x: 378, startPoint y: 184, endPoint x: 167, endPoint y: 50, distance: 250.6
click at [398, 186] on div "PEERMUSIC III LTD 00183126677 P3467R [PERSON_NAME] 16.66% Peer Music [STREET_AD…" at bounding box center [305, 205] width 425 height 57
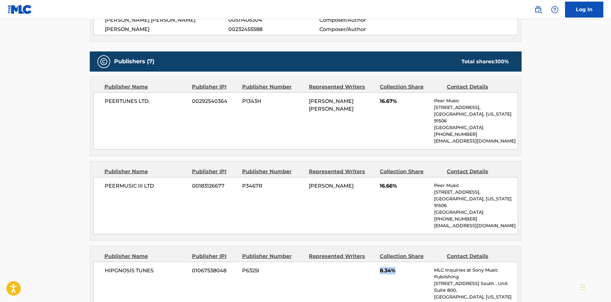
drag, startPoint x: 379, startPoint y: 274, endPoint x: 408, endPoint y: 271, distance: 28.5
click at [408, 271] on div "HIPGNOSIS TUNES 01067538048 P6325I 8.34% MLC Inquiries at Sony Music Publishing…" at bounding box center [305, 297] width 425 height 71
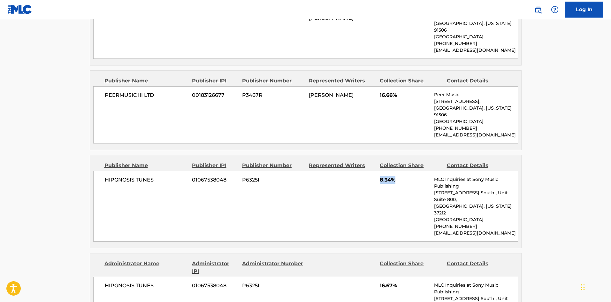
scroll to position [452, 0]
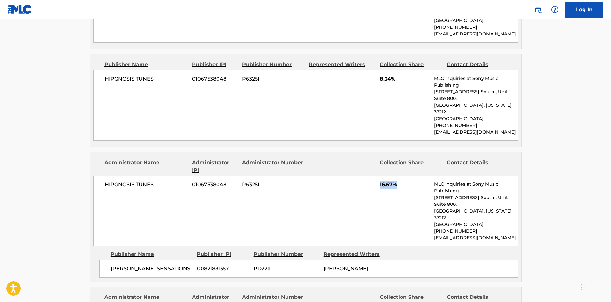
drag, startPoint x: 380, startPoint y: 171, endPoint x: 408, endPoint y: 171, distance: 28.8
click at [408, 181] on span "16.67%" at bounding box center [404, 185] width 49 height 8
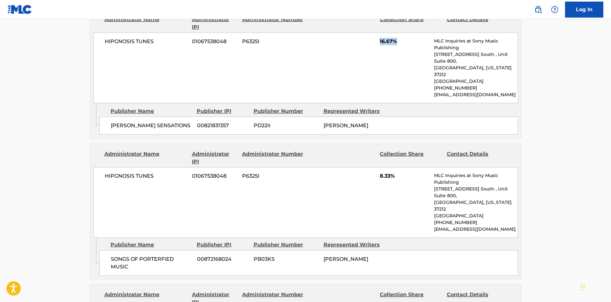
scroll to position [612, 0]
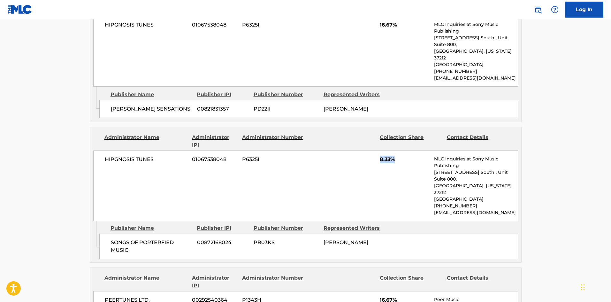
drag, startPoint x: 381, startPoint y: 140, endPoint x: 393, endPoint y: 136, distance: 12.7
click at [399, 155] on span "8.33%" at bounding box center [404, 159] width 49 height 8
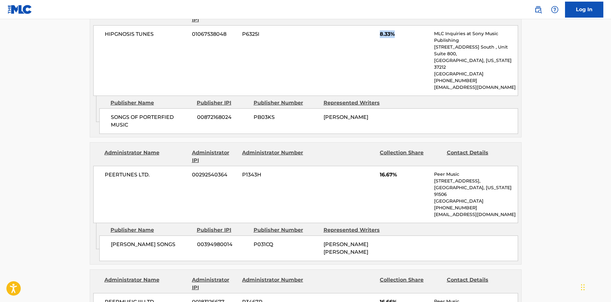
scroll to position [739, 0]
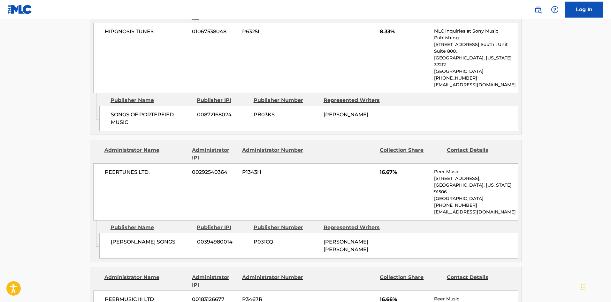
drag, startPoint x: 376, startPoint y: 140, endPoint x: 381, endPoint y: 140, distance: 4.8
click at [380, 163] on div "PEERTUNES LTD. 00292540364 P1343H 16.67% Peer Music [STREET_ADDRESS][US_STATE] …" at bounding box center [305, 191] width 425 height 57
drag, startPoint x: 379, startPoint y: 136, endPoint x: 408, endPoint y: 142, distance: 29.9
click at [408, 163] on div "PEERTUNES LTD. 00292540364 P1343H 16.67% Peer Music [STREET_ADDRESS][US_STATE] …" at bounding box center [305, 191] width 425 height 57
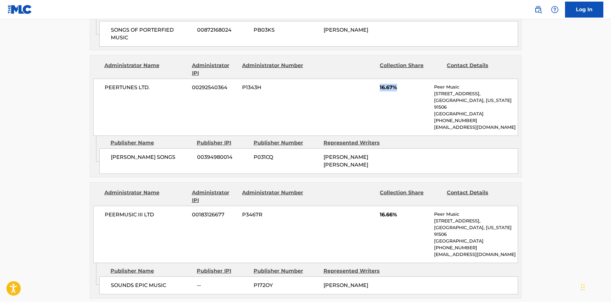
scroll to position [867, 0]
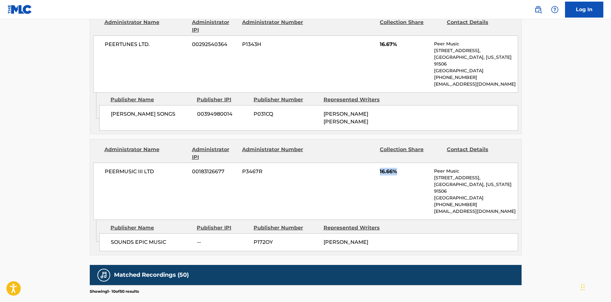
drag, startPoint x: 379, startPoint y: 132, endPoint x: 422, endPoint y: 131, distance: 42.5
click at [422, 163] on div "PEERMUSIC III LTD 00183126677 P3467R 16.66% Peer Music [STREET_ADDRESS][US_STAT…" at bounding box center [305, 191] width 425 height 57
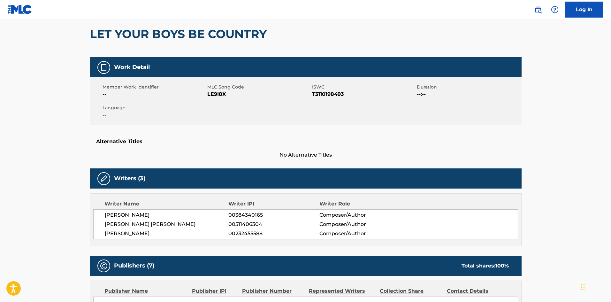
scroll to position [0, 0]
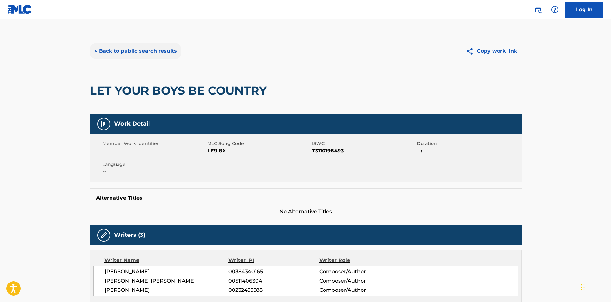
click at [162, 51] on button "< Back to public search results" at bounding box center [136, 51] width 92 height 16
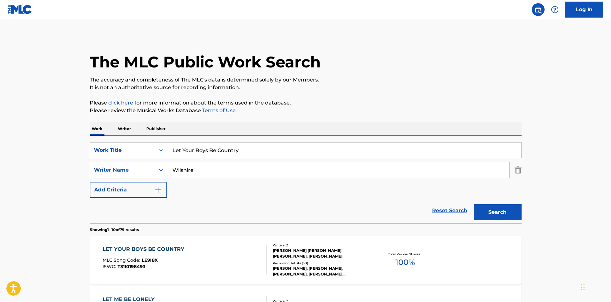
drag, startPoint x: 245, startPoint y: 148, endPoint x: 0, endPoint y: 117, distance: 246.8
paste input "Don't Come Closer"
type input "Don't Come Closer"
drag, startPoint x: 220, startPoint y: 171, endPoint x: 0, endPoint y: 162, distance: 220.5
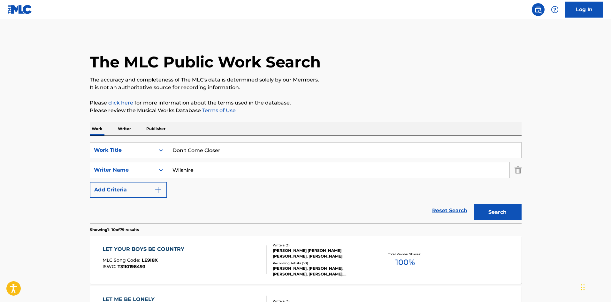
paste input "[PERSON_NAME] [PERSON_NAME]"
click at [500, 214] on button "Search" at bounding box center [498, 212] width 48 height 16
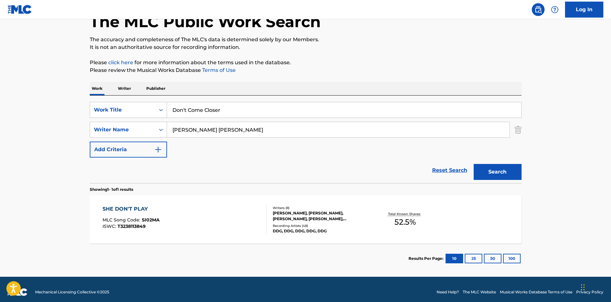
scroll to position [46, 0]
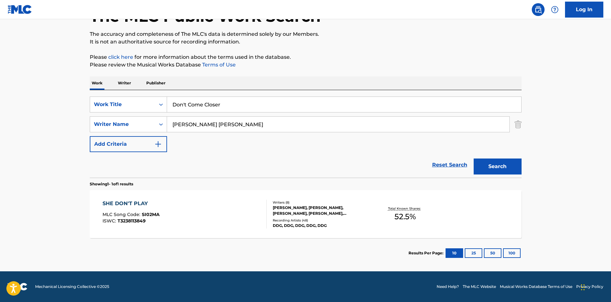
drag, startPoint x: 279, startPoint y: 127, endPoint x: 0, endPoint y: 131, distance: 278.8
click at [0, 131] on main "The MLC Public Work Search The accuracy and completeness of The MLC's data is d…" at bounding box center [305, 122] width 611 height 298
paste input "[PERSON_NAME]"
click at [494, 172] on button "Search" at bounding box center [498, 166] width 48 height 16
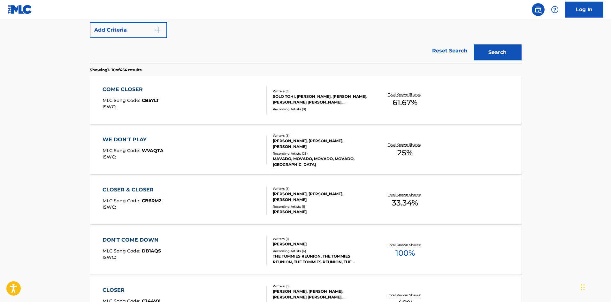
scroll to position [32, 0]
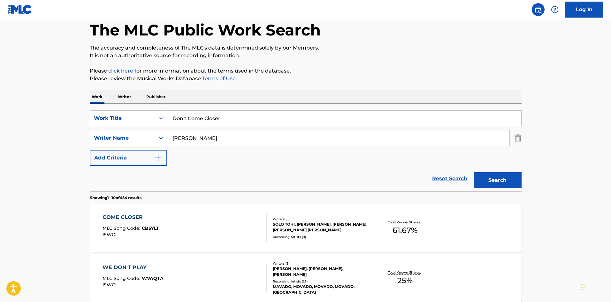
drag, startPoint x: 237, startPoint y: 133, endPoint x: 8, endPoint y: 143, distance: 229.4
paste input "yrd"
click at [518, 184] on button "Search" at bounding box center [498, 180] width 48 height 16
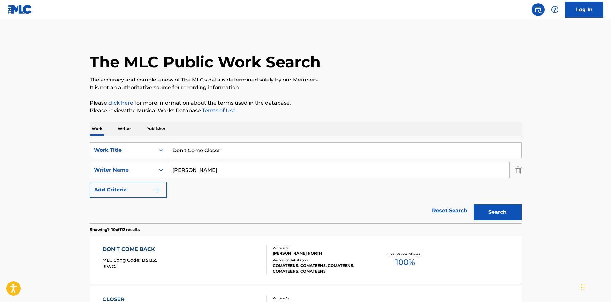
drag, startPoint x: 227, startPoint y: 169, endPoint x: 26, endPoint y: 181, distance: 201.8
paste input "[PERSON_NAME]"
type input "[PERSON_NAME]"
click at [503, 212] on button "Search" at bounding box center [498, 212] width 48 height 16
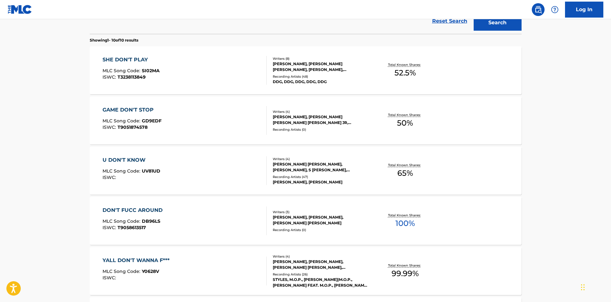
scroll to position [287, 0]
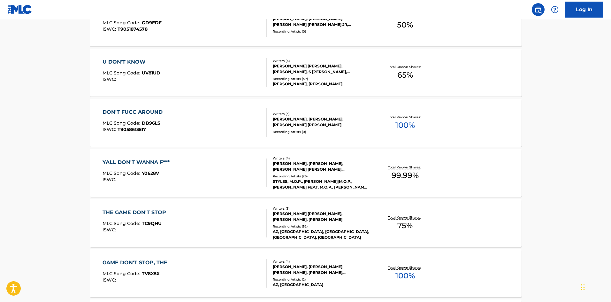
click at [72, 138] on main "The MLC Public Work Search The accuracy and completeness of The MLC's data is d…" at bounding box center [305, 106] width 611 height 749
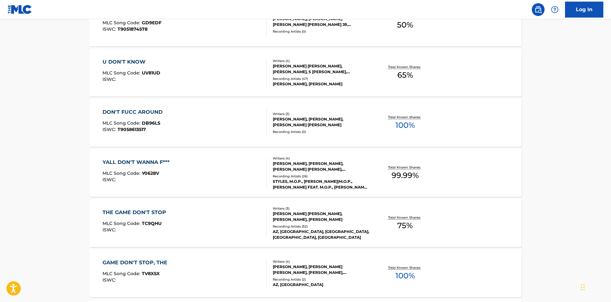
click at [72, 138] on main "The MLC Public Work Search The accuracy and completeness of The MLC's data is d…" at bounding box center [305, 106] width 611 height 749
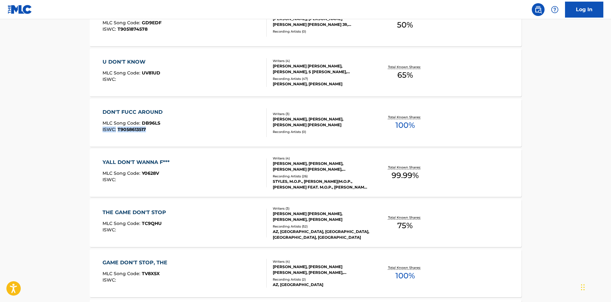
click at [72, 138] on main "The MLC Public Work Search The accuracy and completeness of The MLC's data is d…" at bounding box center [305, 106] width 611 height 749
click at [566, 98] on main "The MLC Public Work Search The accuracy and completeness of The MLC's data is d…" at bounding box center [305, 106] width 611 height 749
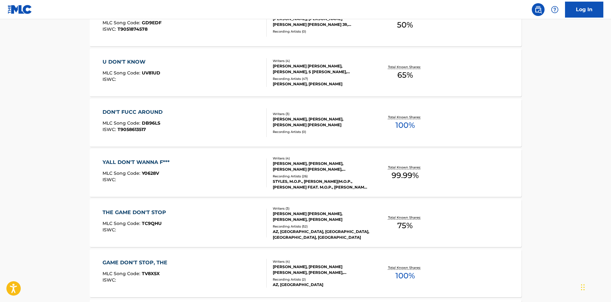
click at [566, 98] on main "The MLC Public Work Search The accuracy and completeness of The MLC's data is d…" at bounding box center [305, 106] width 611 height 749
click at [529, 98] on main "The MLC Public Work Search The accuracy and completeness of The MLC's data is d…" at bounding box center [305, 106] width 611 height 749
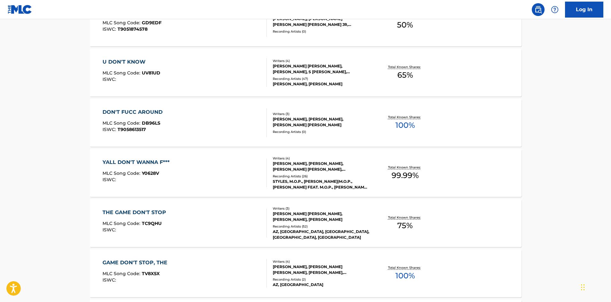
click at [529, 98] on main "The MLC Public Work Search The accuracy and completeness of The MLC's data is d…" at bounding box center [305, 106] width 611 height 749
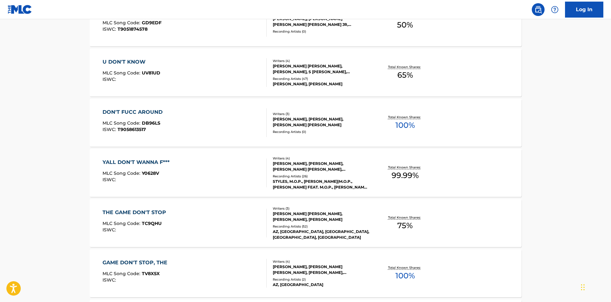
click at [529, 98] on main "The MLC Public Work Search The accuracy and completeness of The MLC's data is d…" at bounding box center [305, 106] width 611 height 749
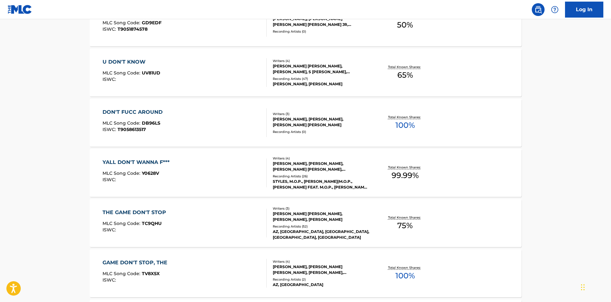
click at [529, 98] on main "The MLC Public Work Search The accuracy and completeness of The MLC's data is d…" at bounding box center [305, 106] width 611 height 749
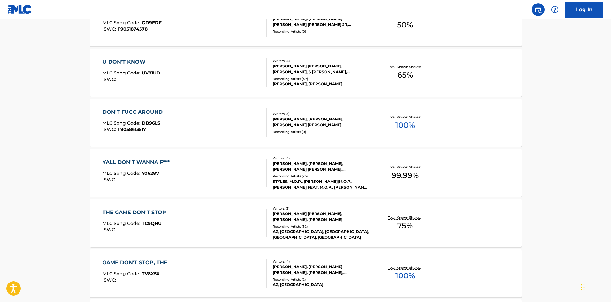
click at [529, 98] on main "The MLC Public Work Search The accuracy and completeness of The MLC's data is d…" at bounding box center [305, 106] width 611 height 749
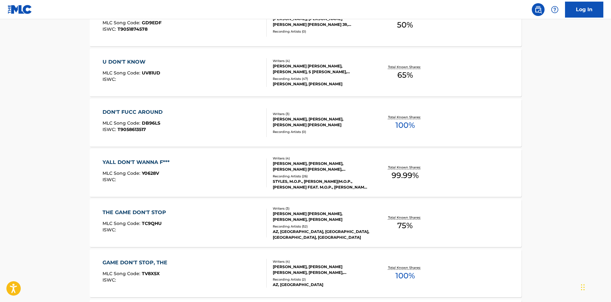
click at [529, 98] on main "The MLC Public Work Search The accuracy and completeness of The MLC's data is d…" at bounding box center [305, 106] width 611 height 749
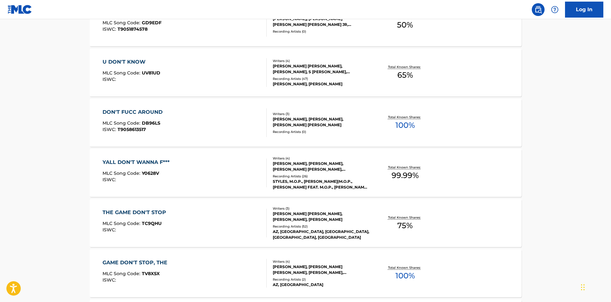
click at [529, 98] on main "The MLC Public Work Search The accuracy and completeness of The MLC's data is d…" at bounding box center [305, 106] width 611 height 749
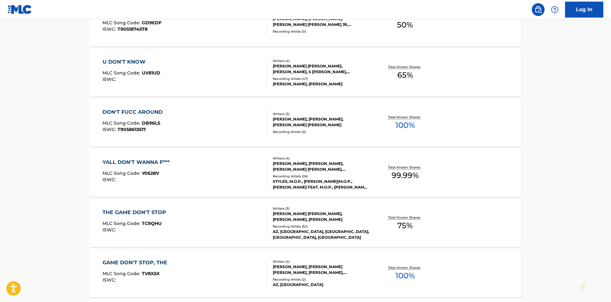
click at [529, 98] on main "The MLC Public Work Search The accuracy and completeness of The MLC's data is d…" at bounding box center [305, 106] width 611 height 749
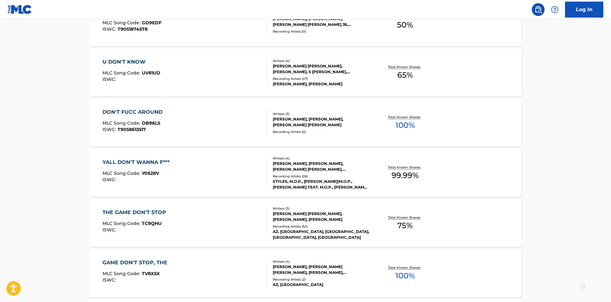
click at [529, 98] on main "The MLC Public Work Search The accuracy and completeness of The MLC's data is d…" at bounding box center [305, 106] width 611 height 749
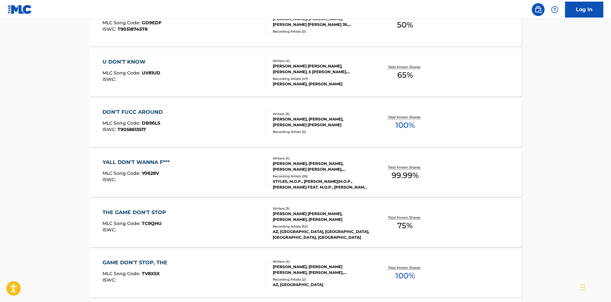
click at [529, 98] on main "The MLC Public Work Search The accuracy and completeness of The MLC's data is d…" at bounding box center [305, 106] width 611 height 749
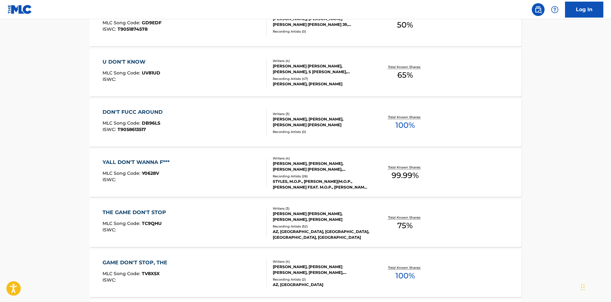
click at [529, 98] on main "The MLC Public Work Search The accuracy and completeness of The MLC's data is d…" at bounding box center [305, 106] width 611 height 749
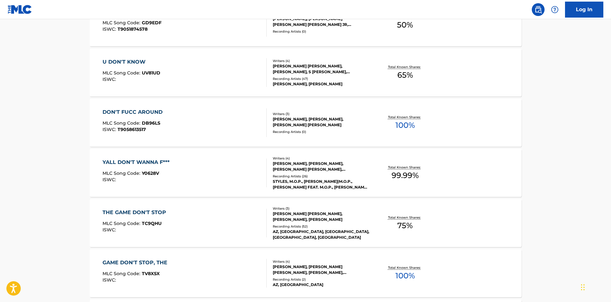
click at [529, 98] on main "The MLC Public Work Search The accuracy and completeness of The MLC's data is d…" at bounding box center [305, 106] width 611 height 749
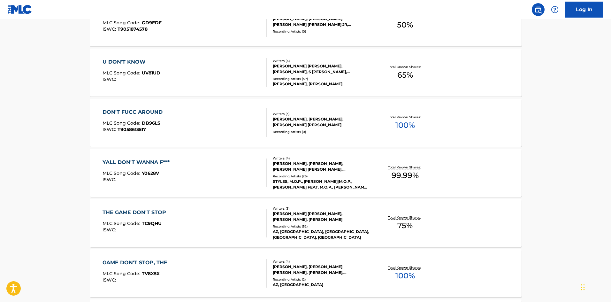
click at [529, 98] on main "The MLC Public Work Search The accuracy and completeness of The MLC's data is d…" at bounding box center [305, 106] width 611 height 749
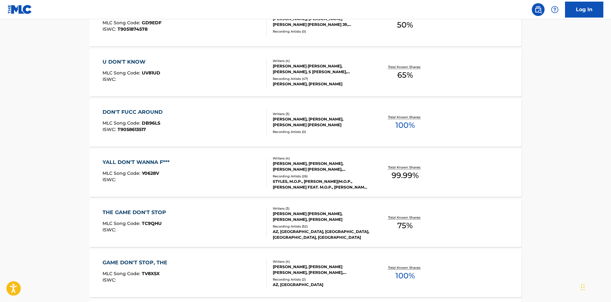
click at [529, 98] on main "The MLC Public Work Search The accuracy and completeness of The MLC's data is d…" at bounding box center [305, 106] width 611 height 749
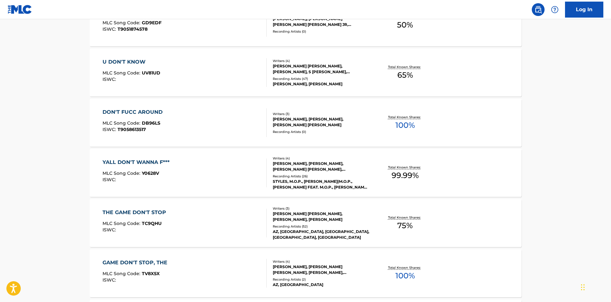
click at [529, 98] on main "The MLC Public Work Search The accuracy and completeness of The MLC's data is d…" at bounding box center [305, 106] width 611 height 749
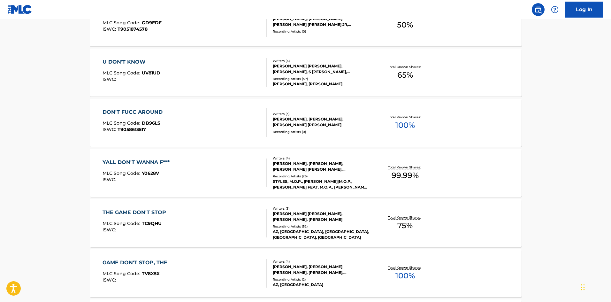
click at [529, 98] on main "The MLC Public Work Search The accuracy and completeness of The MLC's data is d…" at bounding box center [305, 106] width 611 height 749
click at [546, 49] on main "The MLC Public Work Search The accuracy and completeness of The MLC's data is d…" at bounding box center [305, 106] width 611 height 749
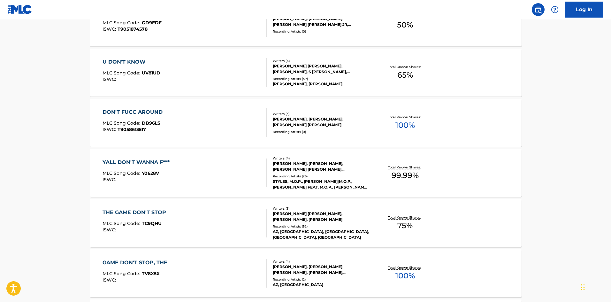
click at [547, 50] on main "The MLC Public Work Search The accuracy and completeness of The MLC's data is d…" at bounding box center [305, 106] width 611 height 749
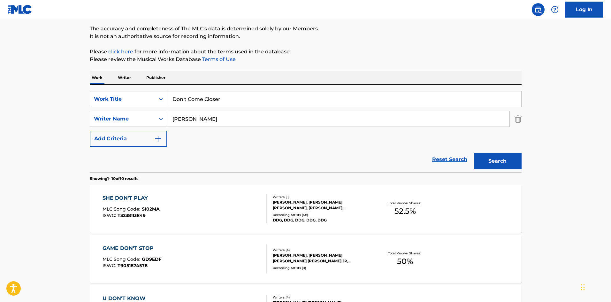
scroll to position [0, 0]
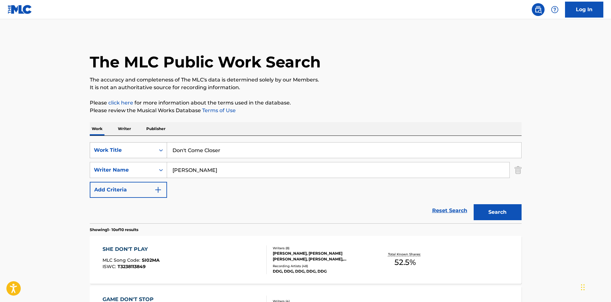
drag, startPoint x: 240, startPoint y: 151, endPoint x: 114, endPoint y: 154, distance: 125.8
click at [114, 154] on div "SearchWithCriteria4803864b-0669-4149-91f4-9913524eec35 Work Title Don't Come Cl…" at bounding box center [306, 150] width 432 height 16
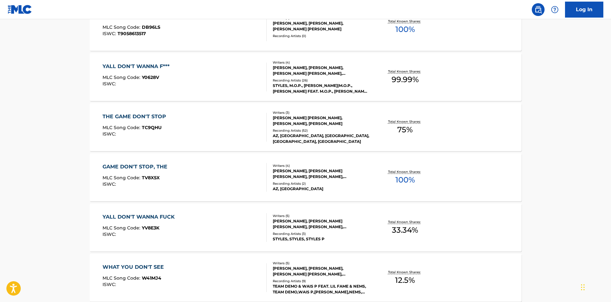
scroll to position [497, 0]
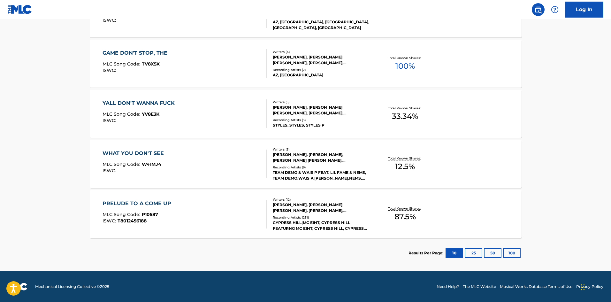
type input "SDSDSDSDSDS"
click at [140, 155] on div "WHAT YOU DON'T SEE" at bounding box center [134, 153] width 64 height 8
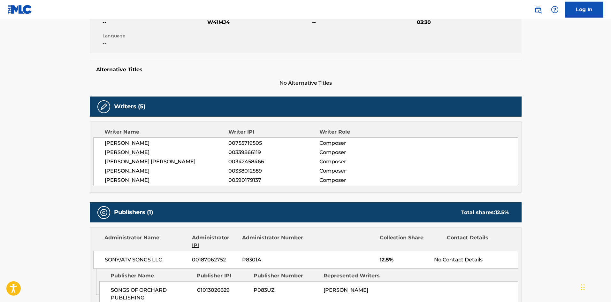
scroll to position [192, 0]
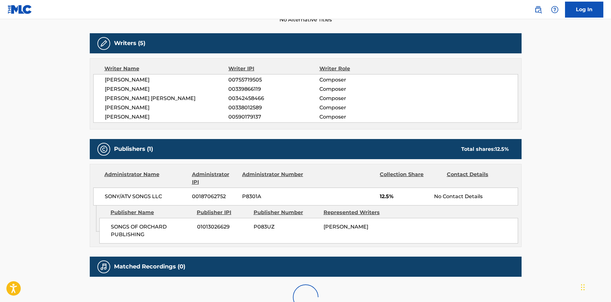
click at [11, 77] on main "< Back to public search results Copy work link WHAT YOU DON'T SEE Work Detail M…" at bounding box center [305, 77] width 611 height 499
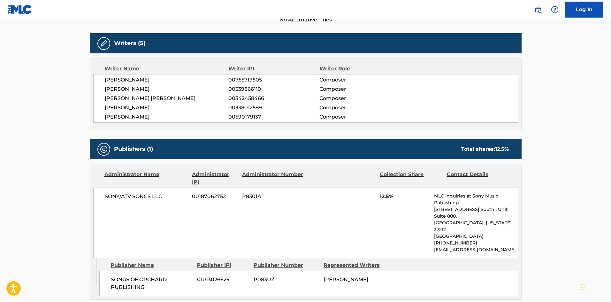
click at [26, 73] on main "< Back to public search results Copy work link WHAT YOU DON'T SEE Work Detail M…" at bounding box center [305, 168] width 611 height 680
click at [48, 81] on main "< Back to public search results Copy work link WHAT YOU DON'T SEE Work Detail M…" at bounding box center [305, 168] width 611 height 680
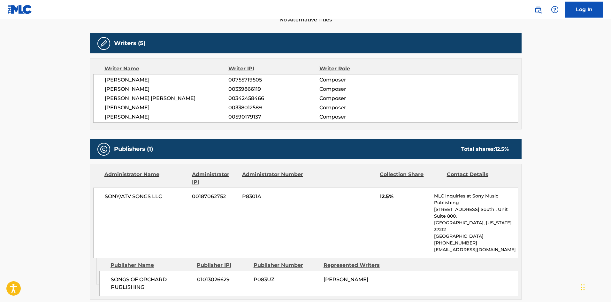
click at [48, 81] on main "< Back to public search results Copy work link WHAT YOU DON'T SEE Work Detail M…" at bounding box center [305, 168] width 611 height 680
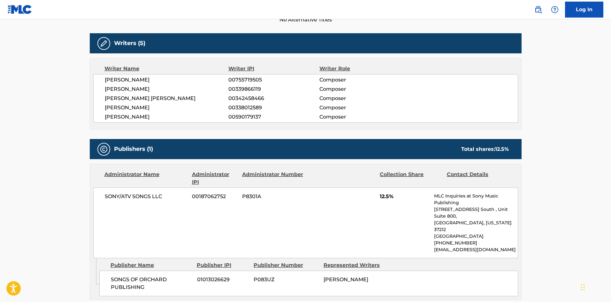
click at [48, 81] on main "< Back to public search results Copy work link WHAT YOU DON'T SEE Work Detail M…" at bounding box center [305, 168] width 611 height 680
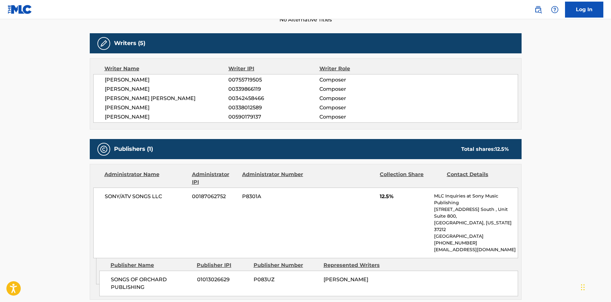
click at [48, 81] on main "< Back to public search results Copy work link WHAT YOU DON'T SEE Work Detail M…" at bounding box center [305, 168] width 611 height 680
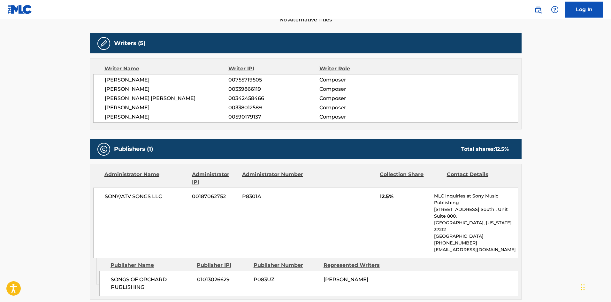
click at [48, 81] on main "< Back to public search results Copy work link WHAT YOU DON'T SEE Work Detail M…" at bounding box center [305, 168] width 611 height 680
click at [48, 80] on main "< Back to public search results Copy work link WHAT YOU DON'T SEE Work Detail M…" at bounding box center [305, 168] width 611 height 680
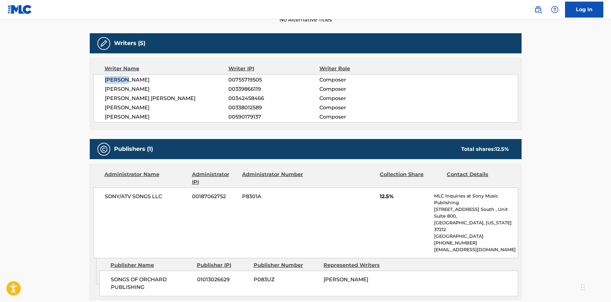
click at [49, 80] on main "< Back to public search results Copy work link WHAT YOU DON'T SEE Work Detail M…" at bounding box center [305, 168] width 611 height 680
click at [555, 74] on main "< Back to public search results Copy work link WHAT YOU DON'T SEE Work Detail M…" at bounding box center [305, 168] width 611 height 680
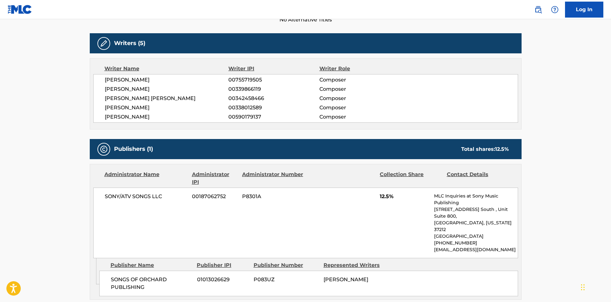
click at [555, 74] on main "< Back to public search results Copy work link WHAT YOU DON'T SEE Work Detail M…" at bounding box center [305, 168] width 611 height 680
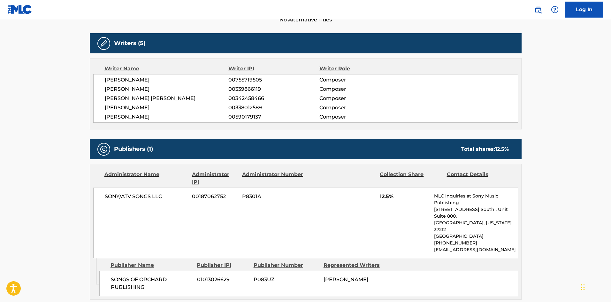
click at [555, 74] on main "< Back to public search results Copy work link WHAT YOU DON'T SEE Work Detail M…" at bounding box center [305, 168] width 611 height 680
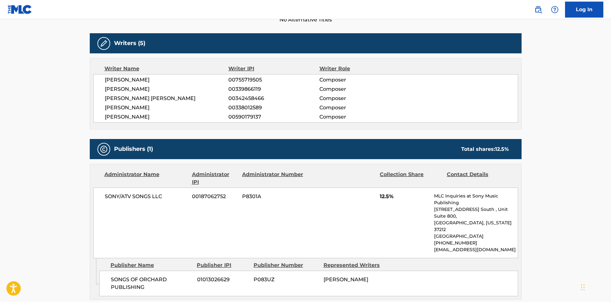
click at [555, 74] on main "< Back to public search results Copy work link WHAT YOU DON'T SEE Work Detail M…" at bounding box center [305, 168] width 611 height 680
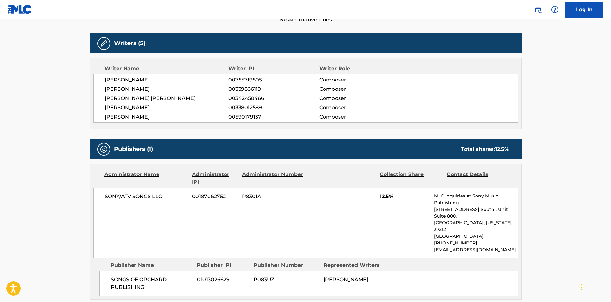
click at [555, 74] on main "< Back to public search results Copy work link WHAT YOU DON'T SEE Work Detail M…" at bounding box center [305, 168] width 611 height 680
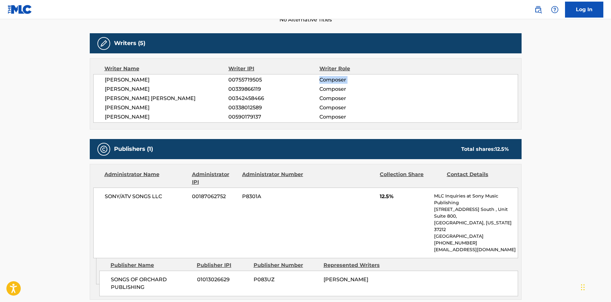
click at [555, 74] on main "< Back to public search results Copy work link WHAT YOU DON'T SEE Work Detail M…" at bounding box center [305, 168] width 611 height 680
